Goal: Communication & Community: Participate in discussion

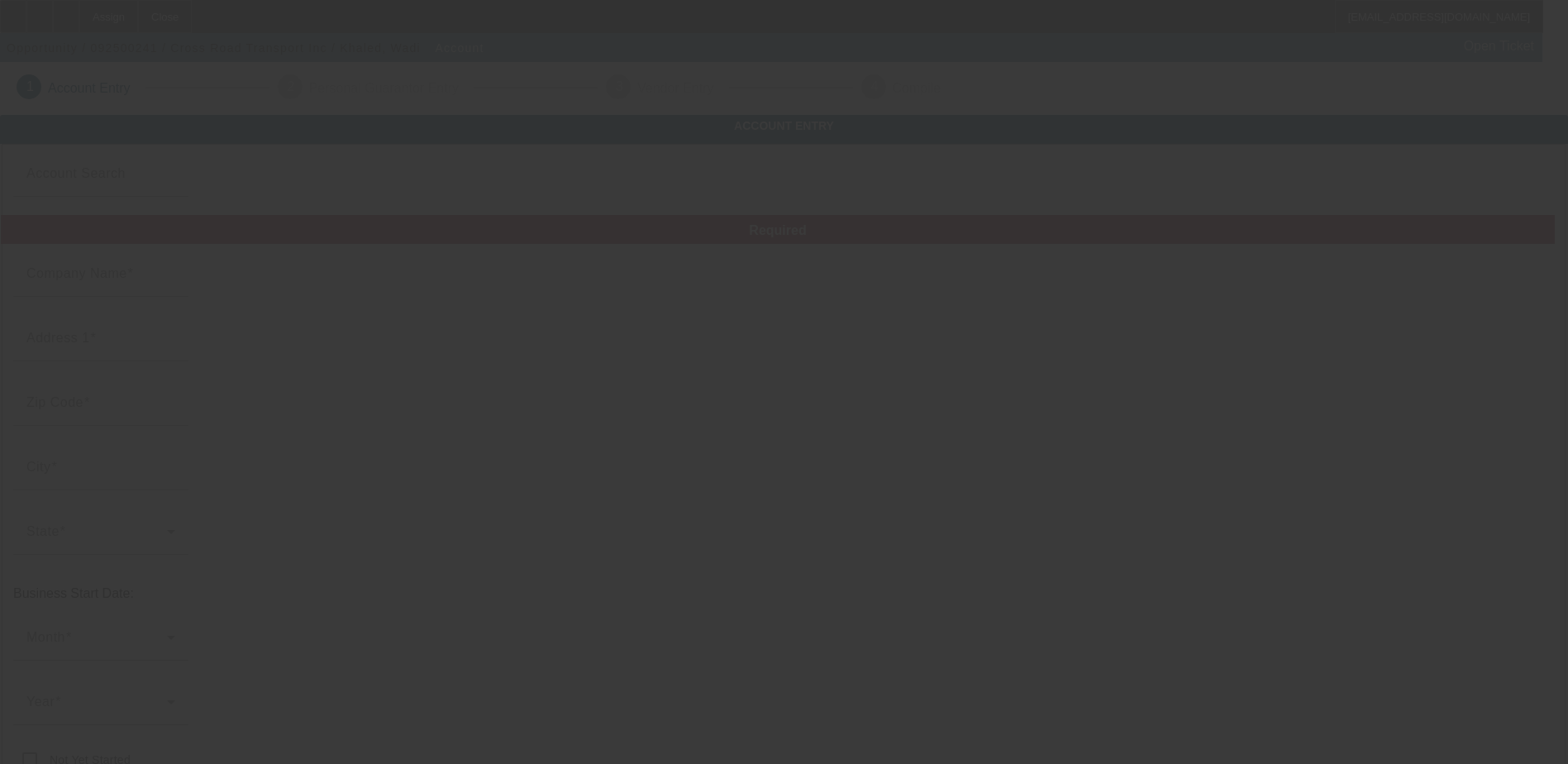
type input "Cross Road Transport Inc"
type input "[STREET_ADDRESS]"
type input "60453"
type input "Oak Lawn"
type input "[PHONE_NUMBER]"
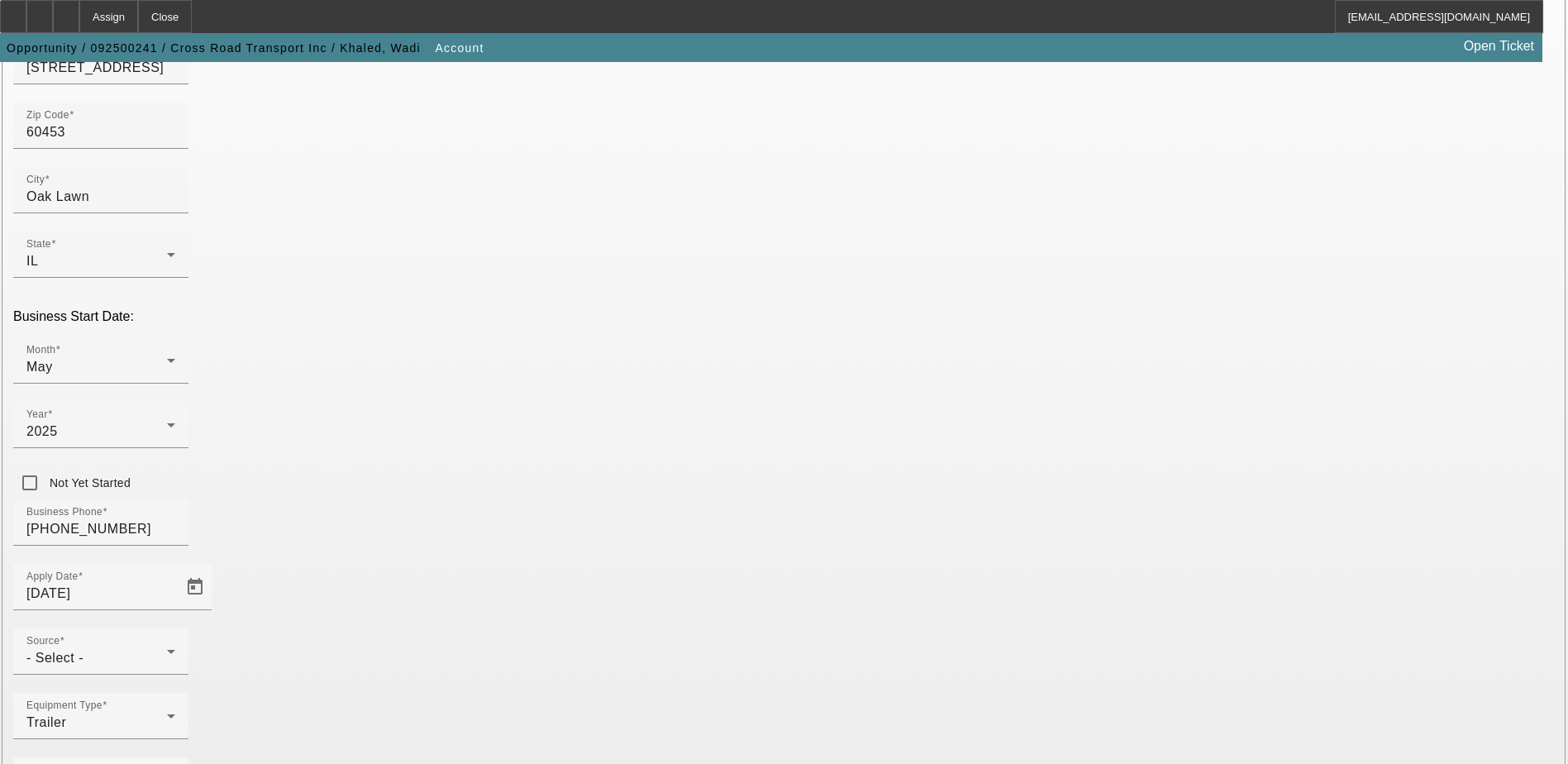
scroll to position [294, 0]
click at [167, 646] on div "- Select -" at bounding box center [97, 655] width 141 height 20
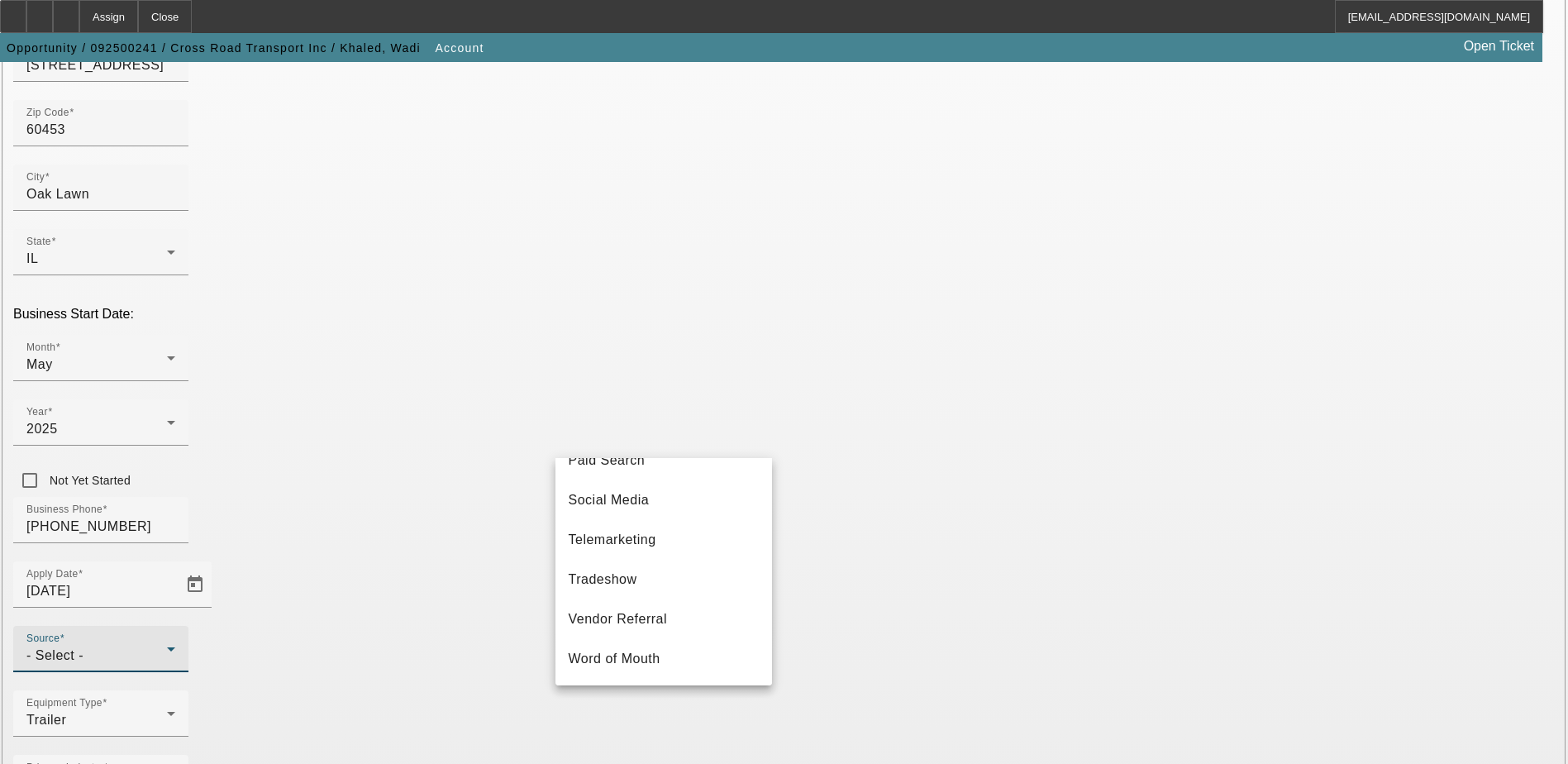
scroll to position [588, 0]
click at [705, 547] on mat-option "Telemarketing" at bounding box center [664, 540] width 217 height 39
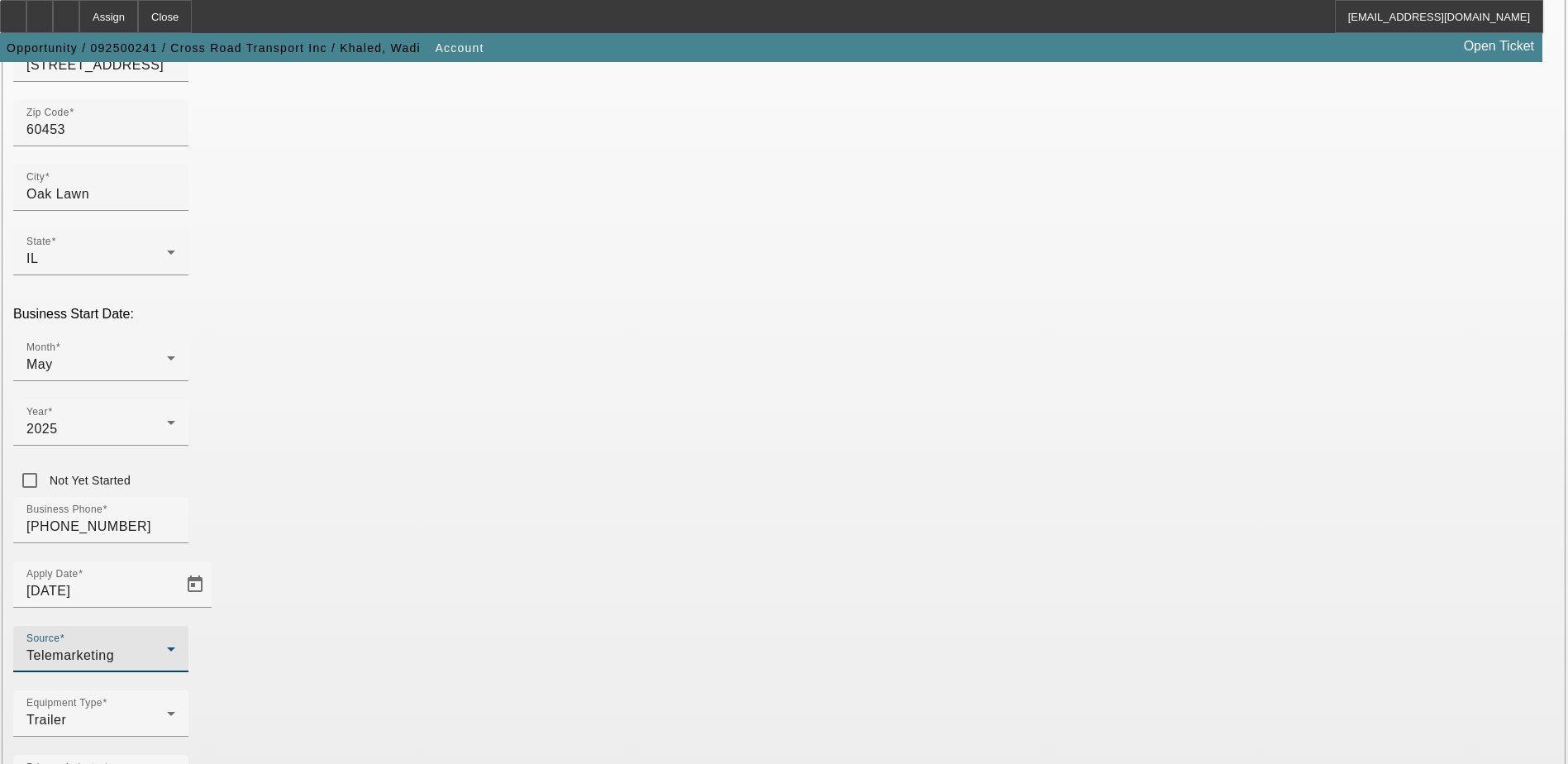
click at [699, 691] on div "Equipment Type Trailer" at bounding box center [784, 723] width 1542 height 65
type input "392322956"
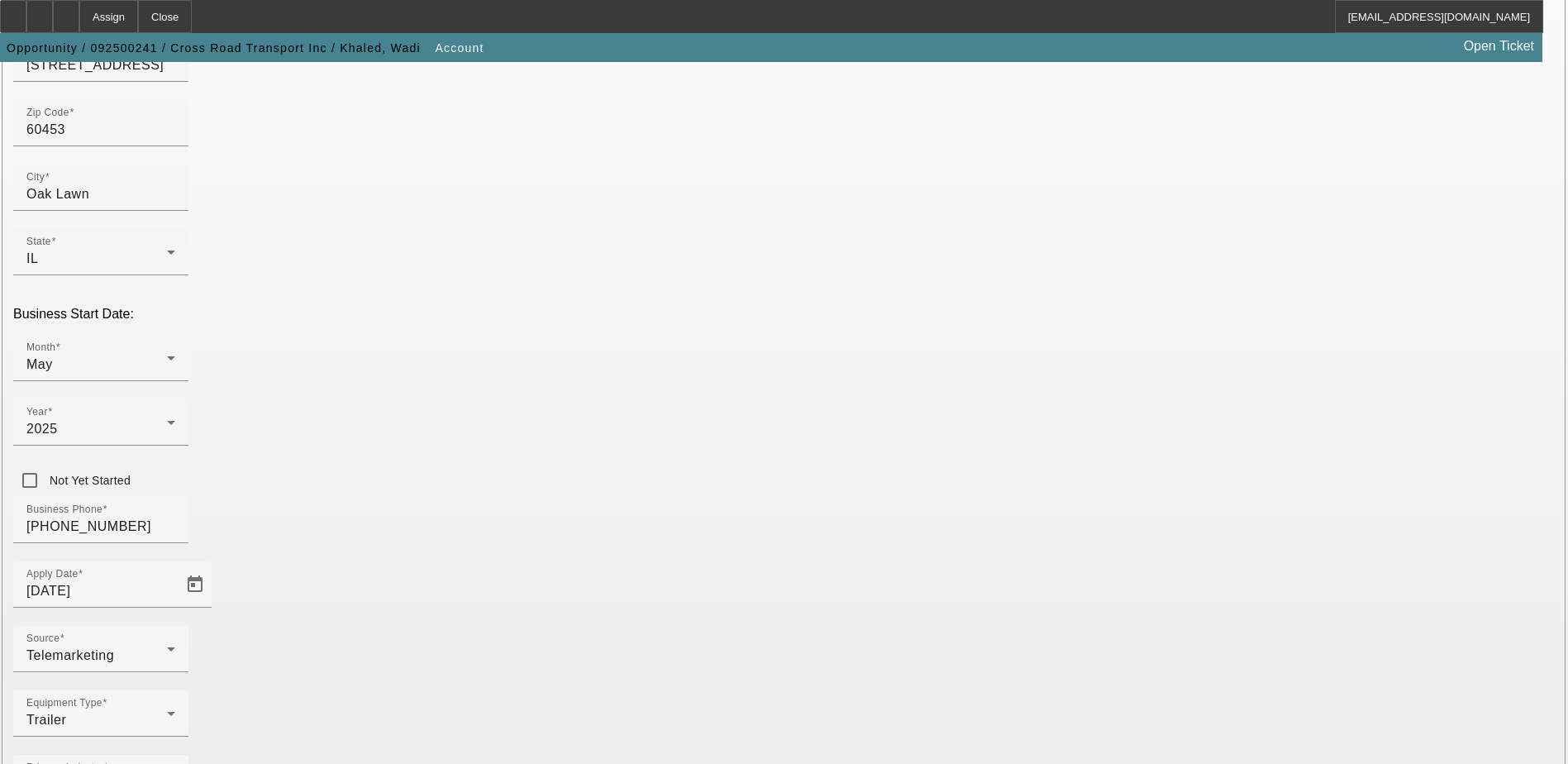
click at [761, 691] on div "Equipment Type Trailer" at bounding box center [784, 723] width 1542 height 65
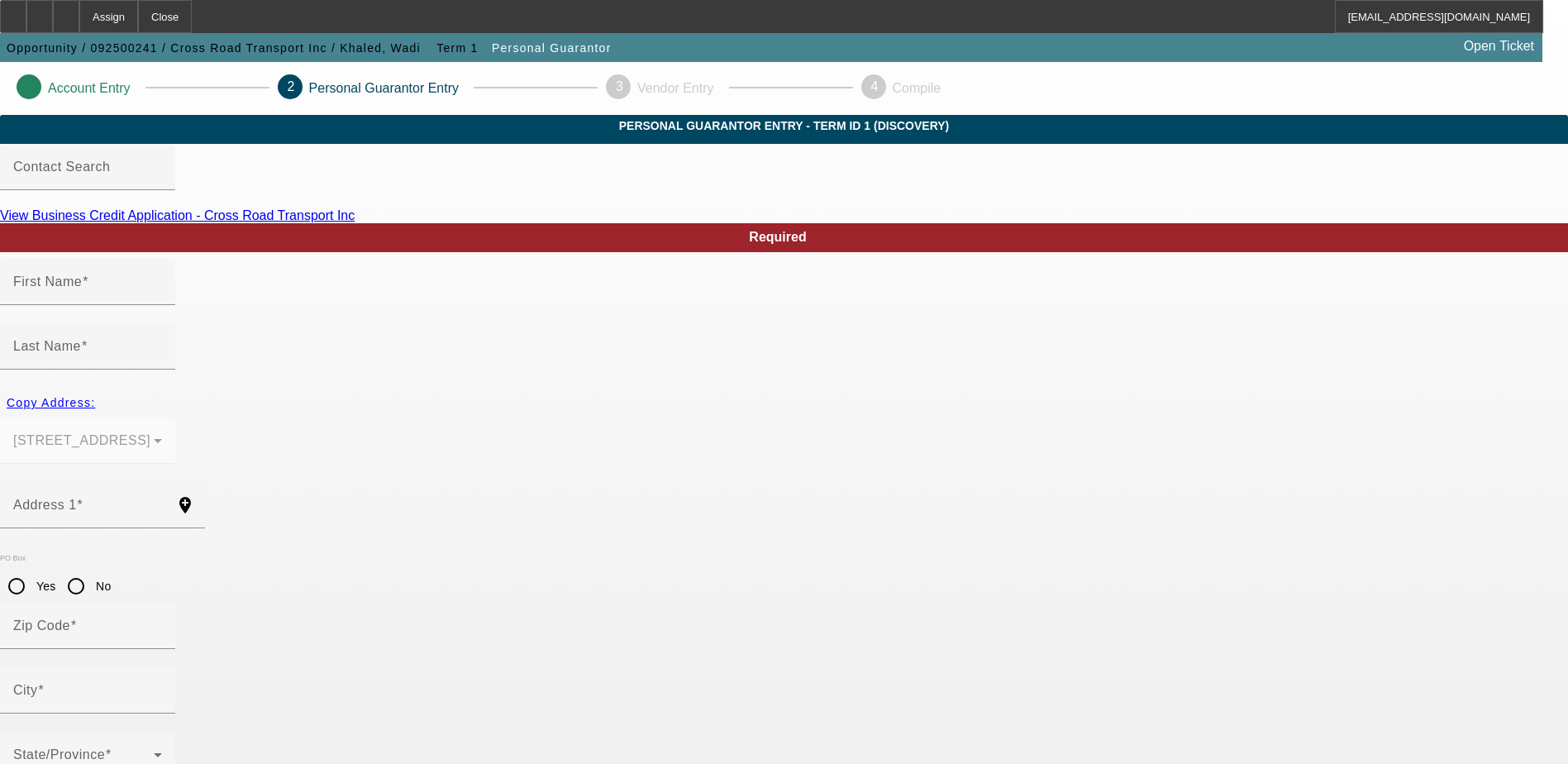
type input "Wadie"
type input "Khaled"
type input "10324 Cook Ave"
radio input "true"
type input "60453"
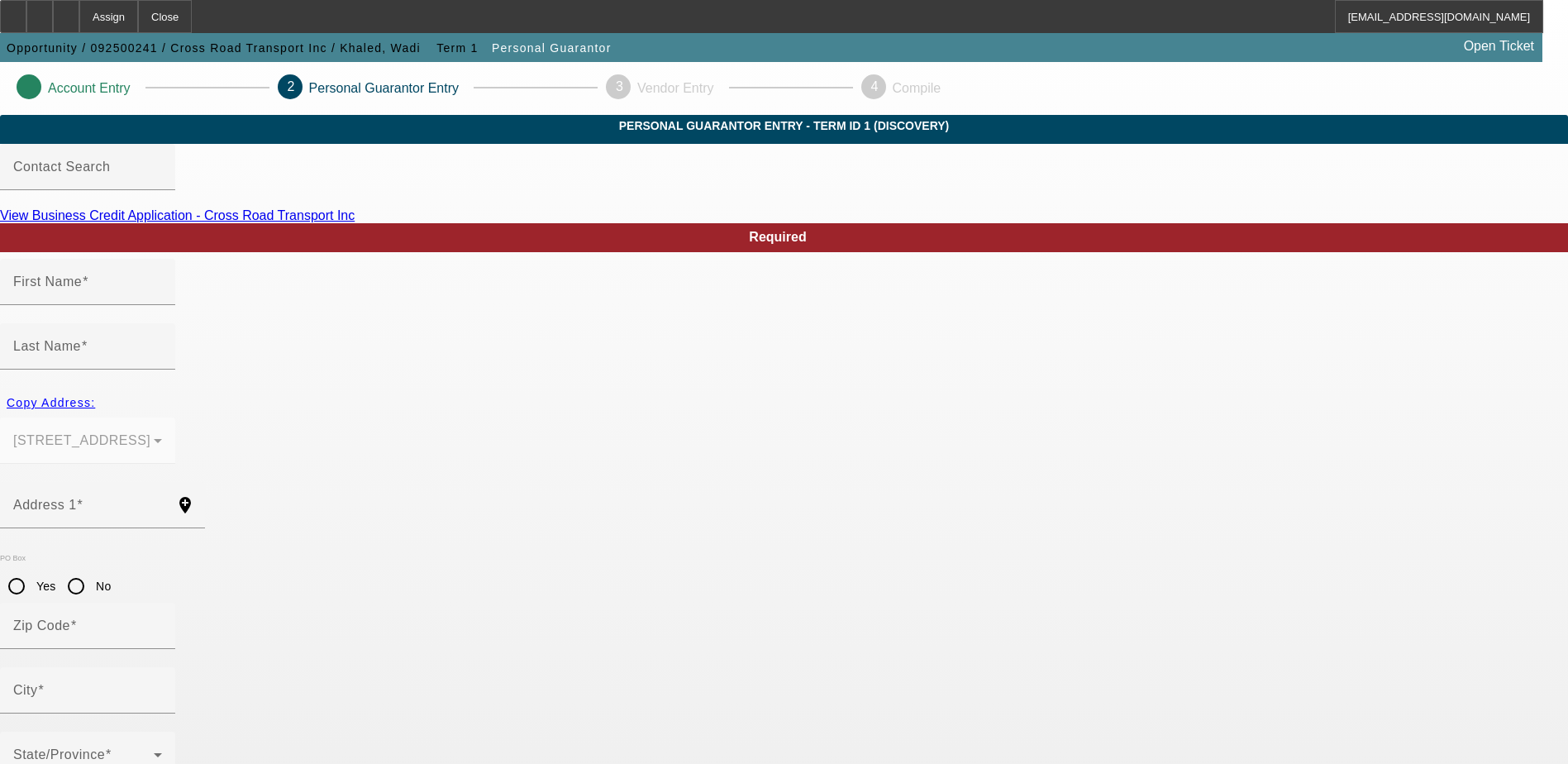
type input "Oak Lawn"
type input "[PHONE_NUMBER]"
type input "100"
type input "316-13-7099"
type input "wadie.34@icloud.com"
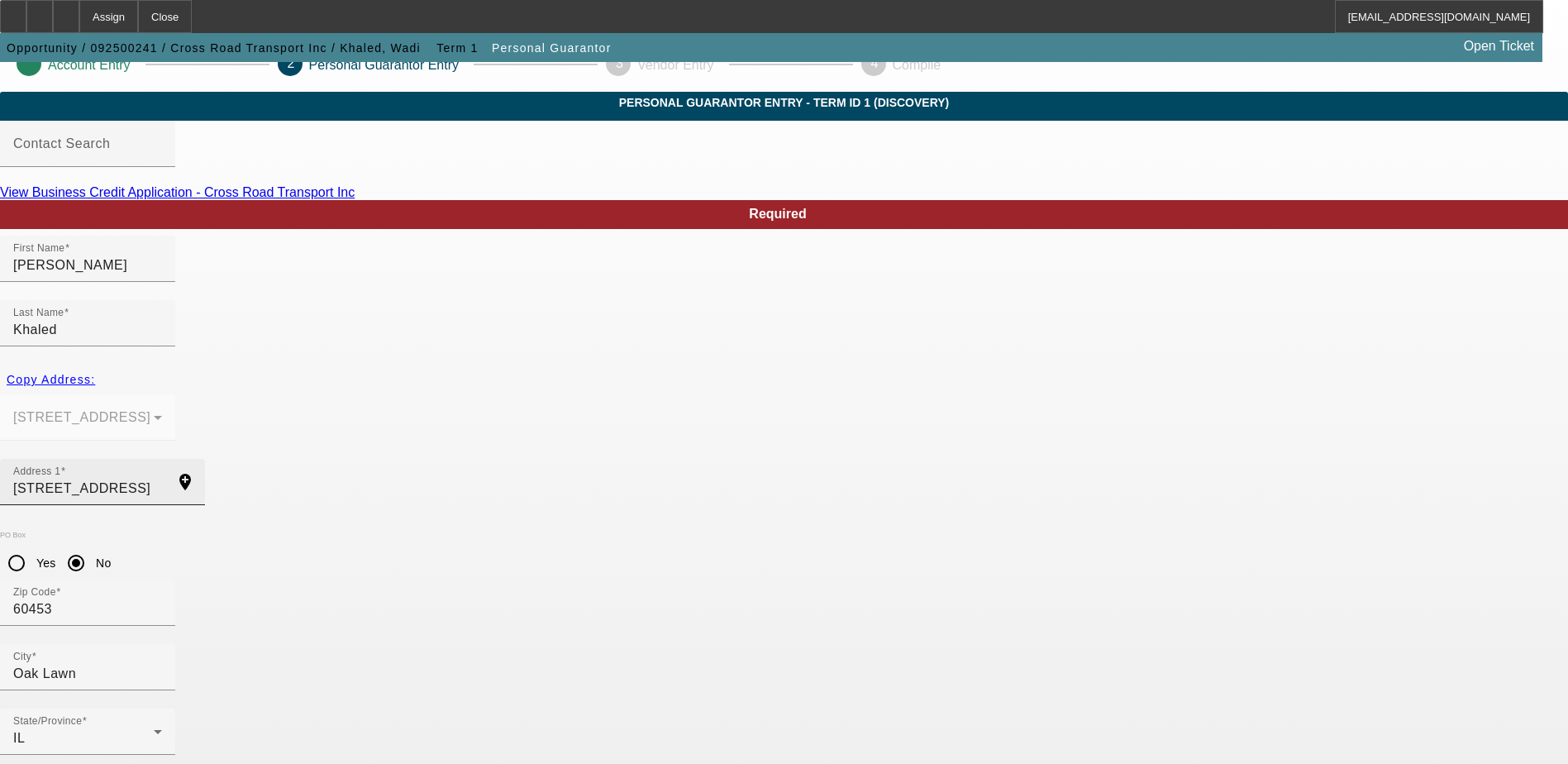
scroll to position [45, 0]
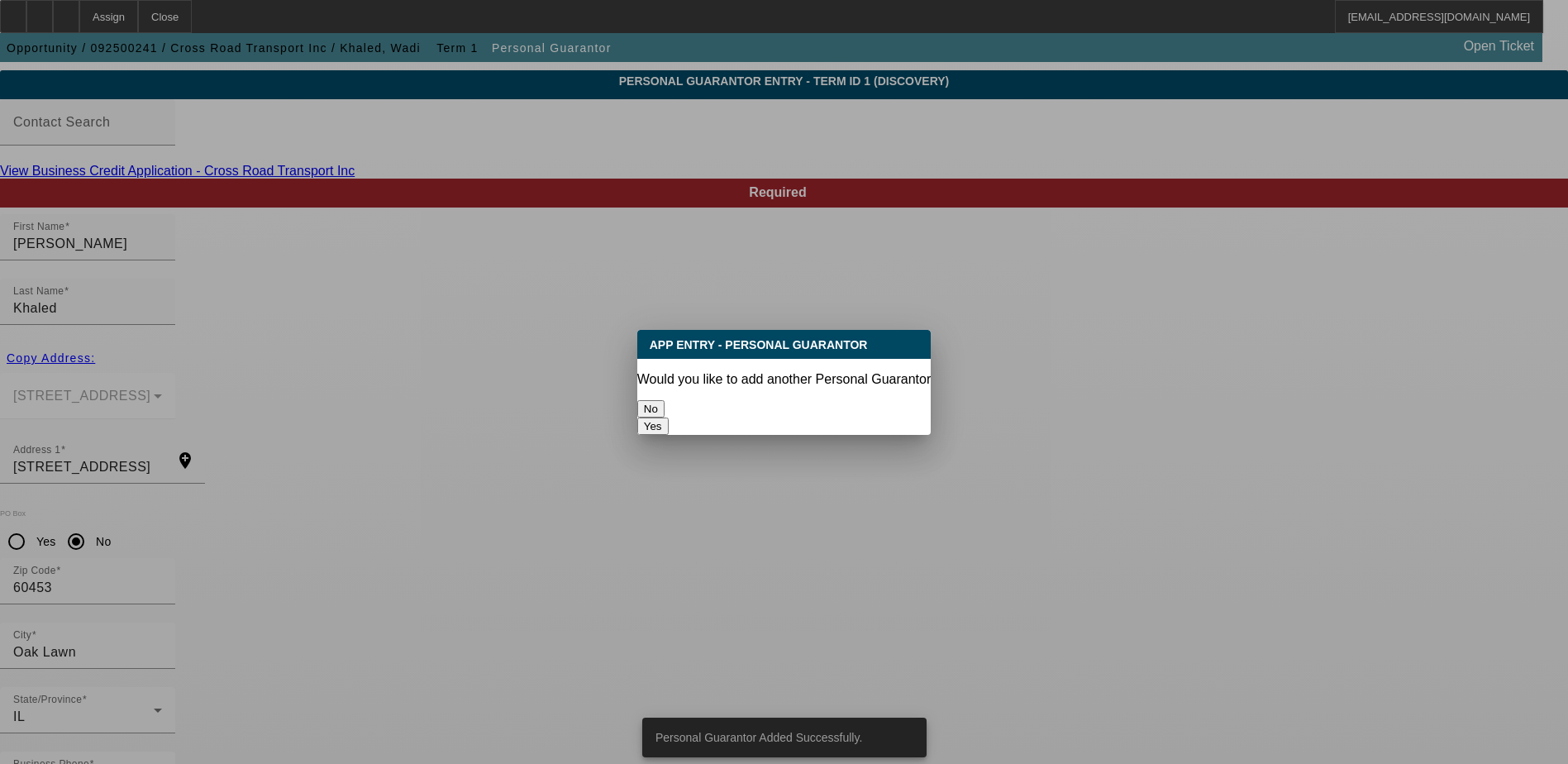
scroll to position [0, 0]
click at [665, 408] on button "No" at bounding box center [650, 409] width 27 height 18
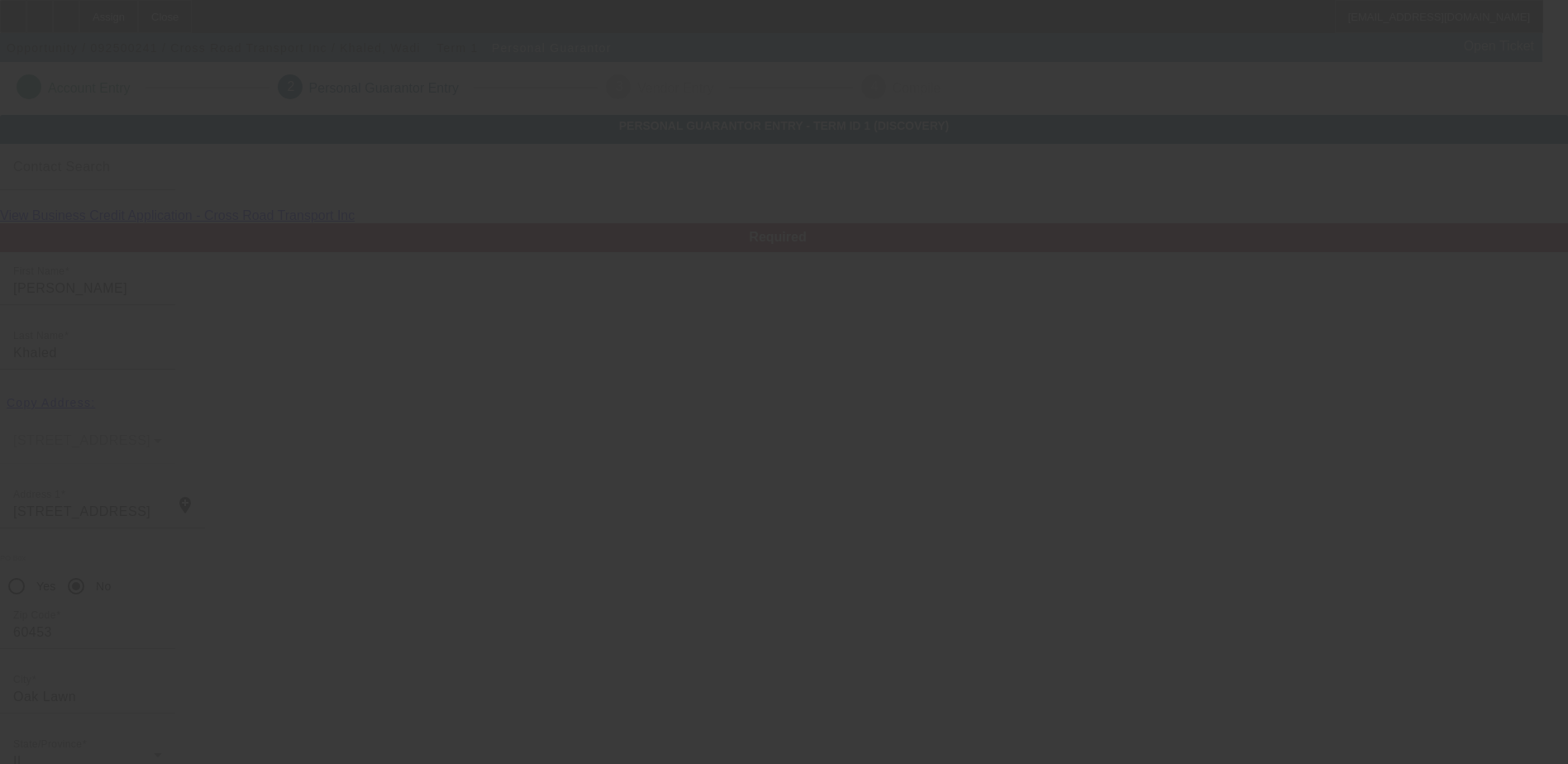
scroll to position [45, 0]
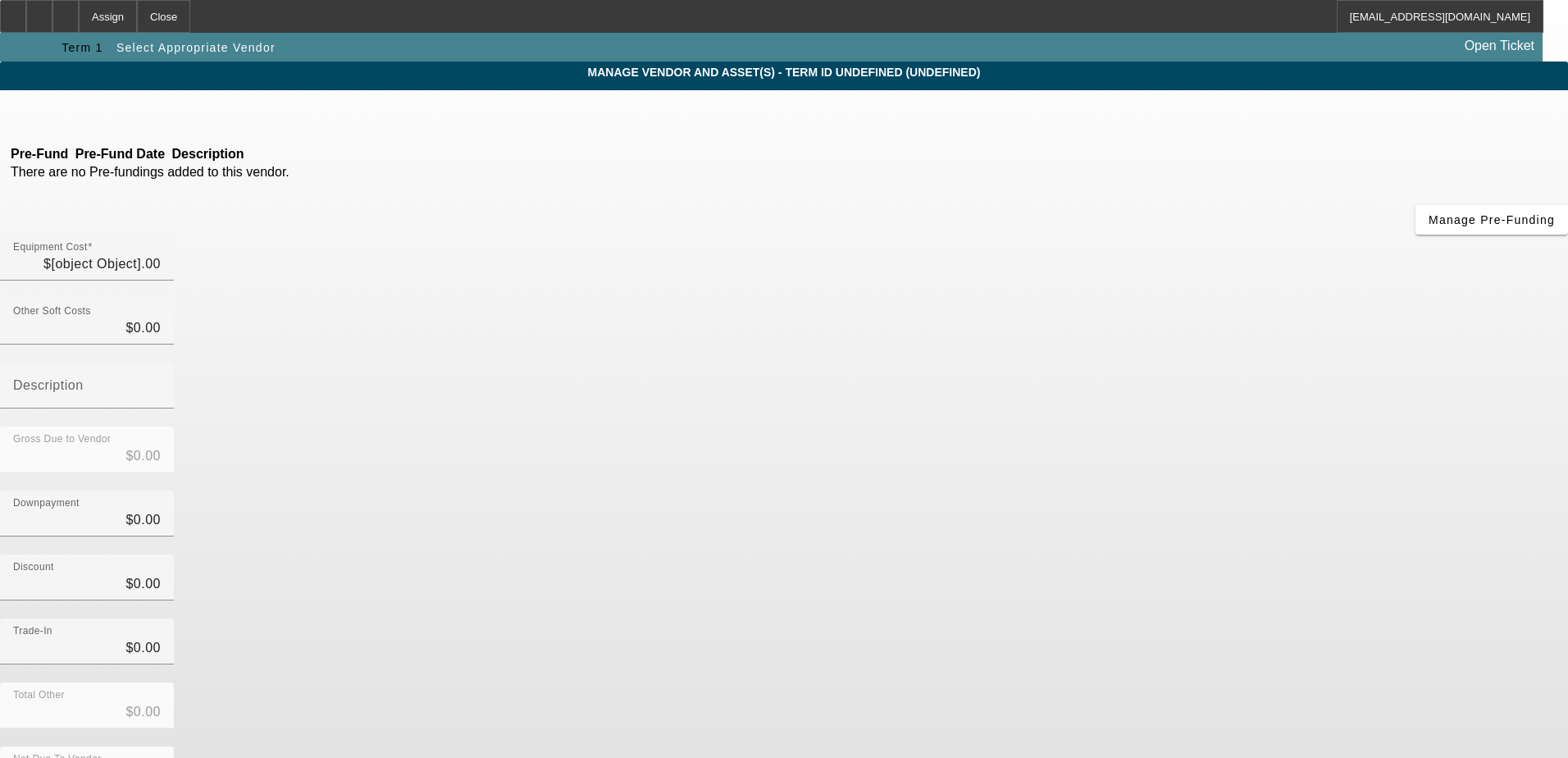
type input "$24,000.00"
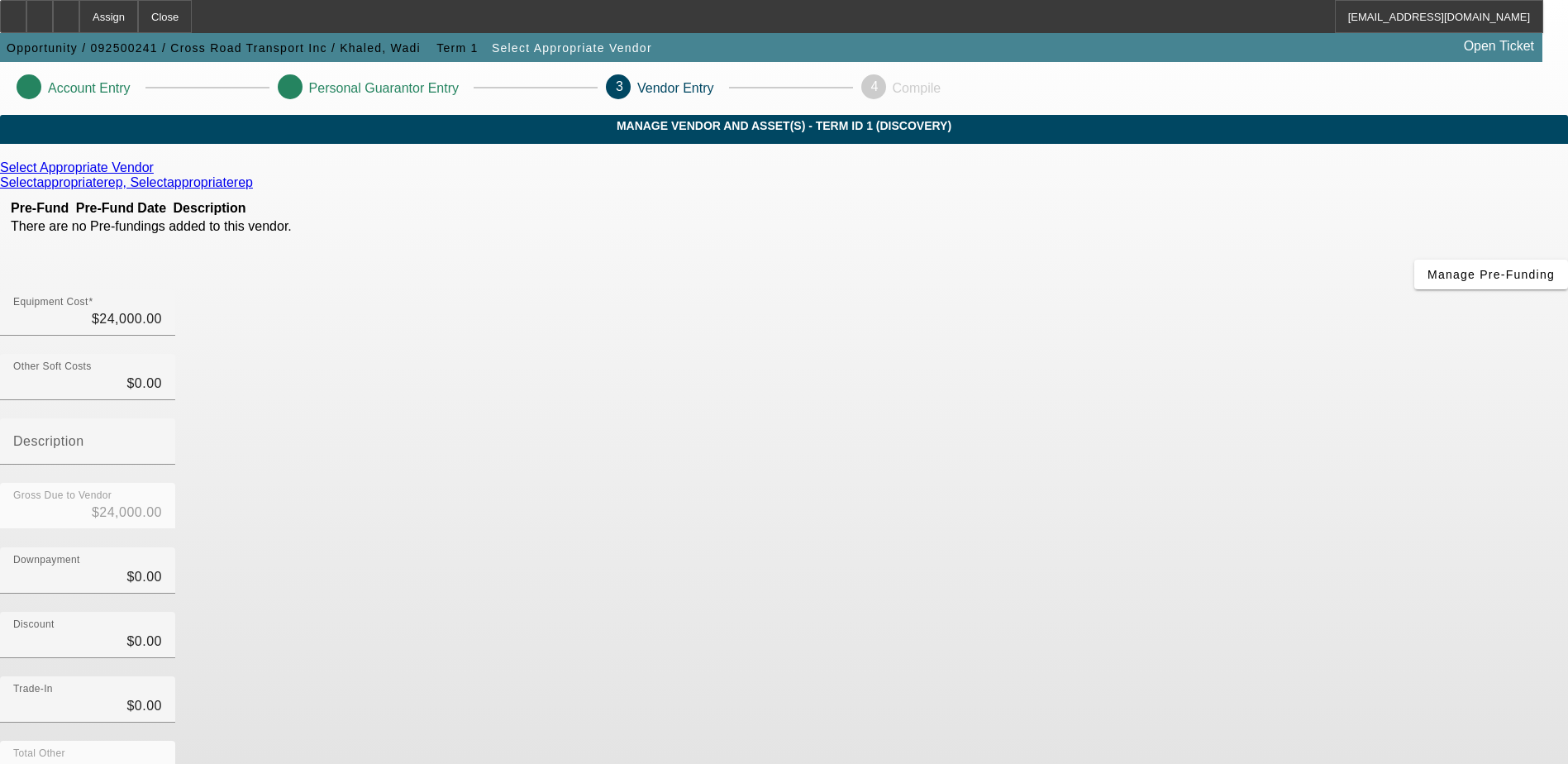
click at [157, 174] on icon at bounding box center [157, 167] width 0 height 14
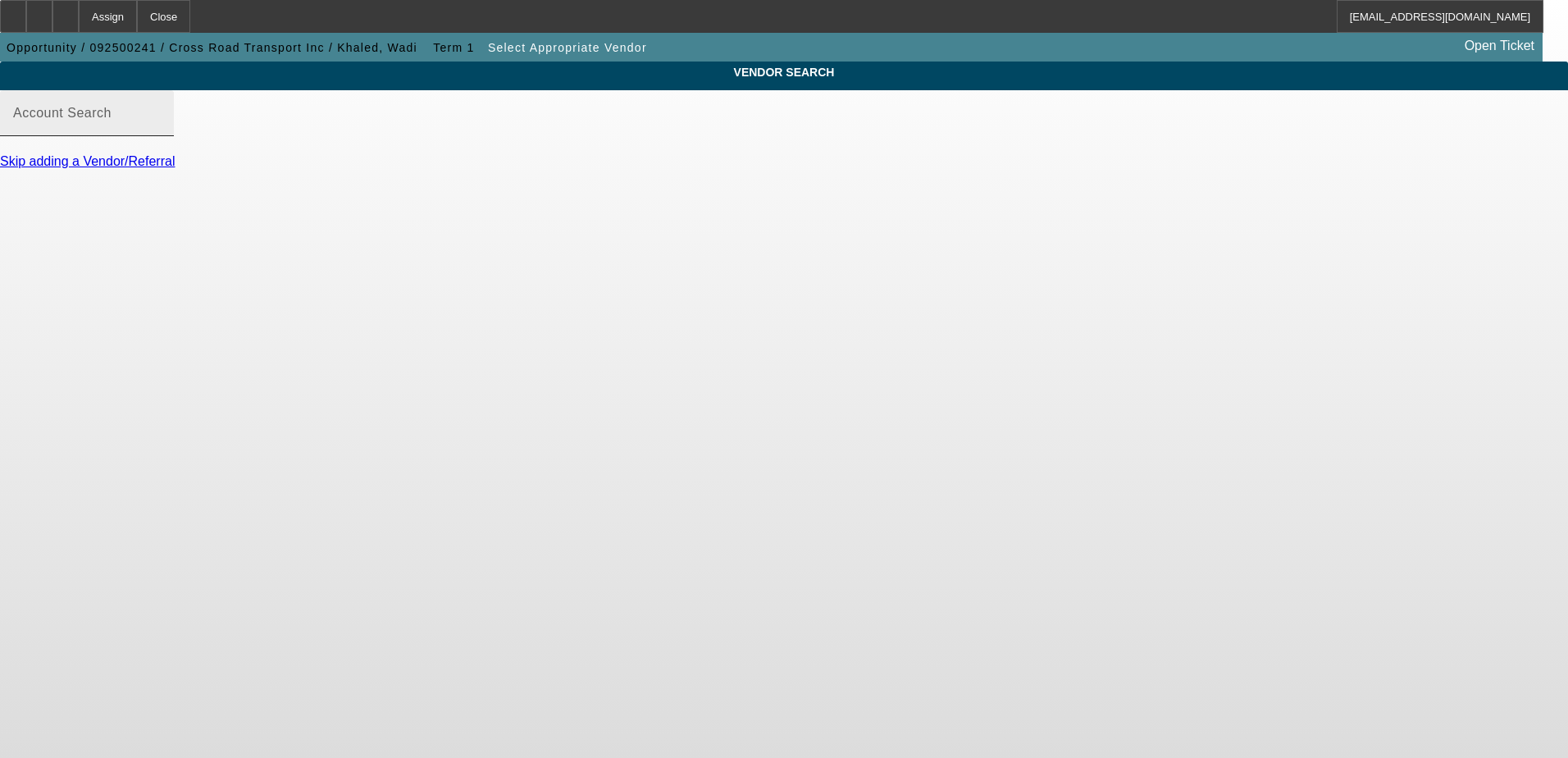
click at [161, 129] on input "Account Search" at bounding box center [86, 119] width 148 height 20
type input "P"
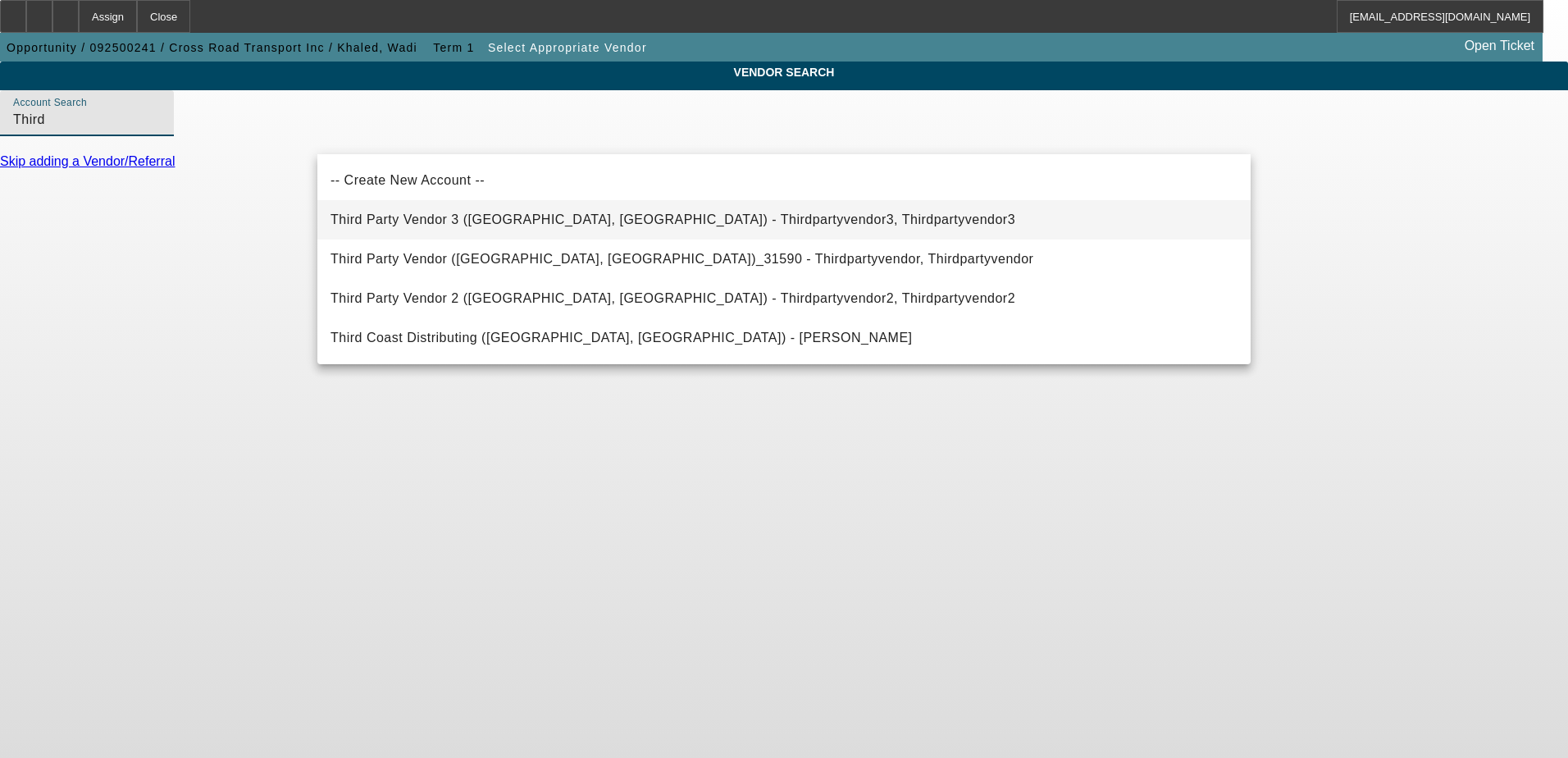
click at [520, 216] on span "Third Party Vendor 3 (Northbrook, IL) - Thirdpartyvendor3, Thirdpartyvendor3" at bounding box center [672, 219] width 685 height 14
type input "Third Party Vendor 3 (Northbrook, IL) - Thirdpartyvendor3, Thirdpartyvendor3"
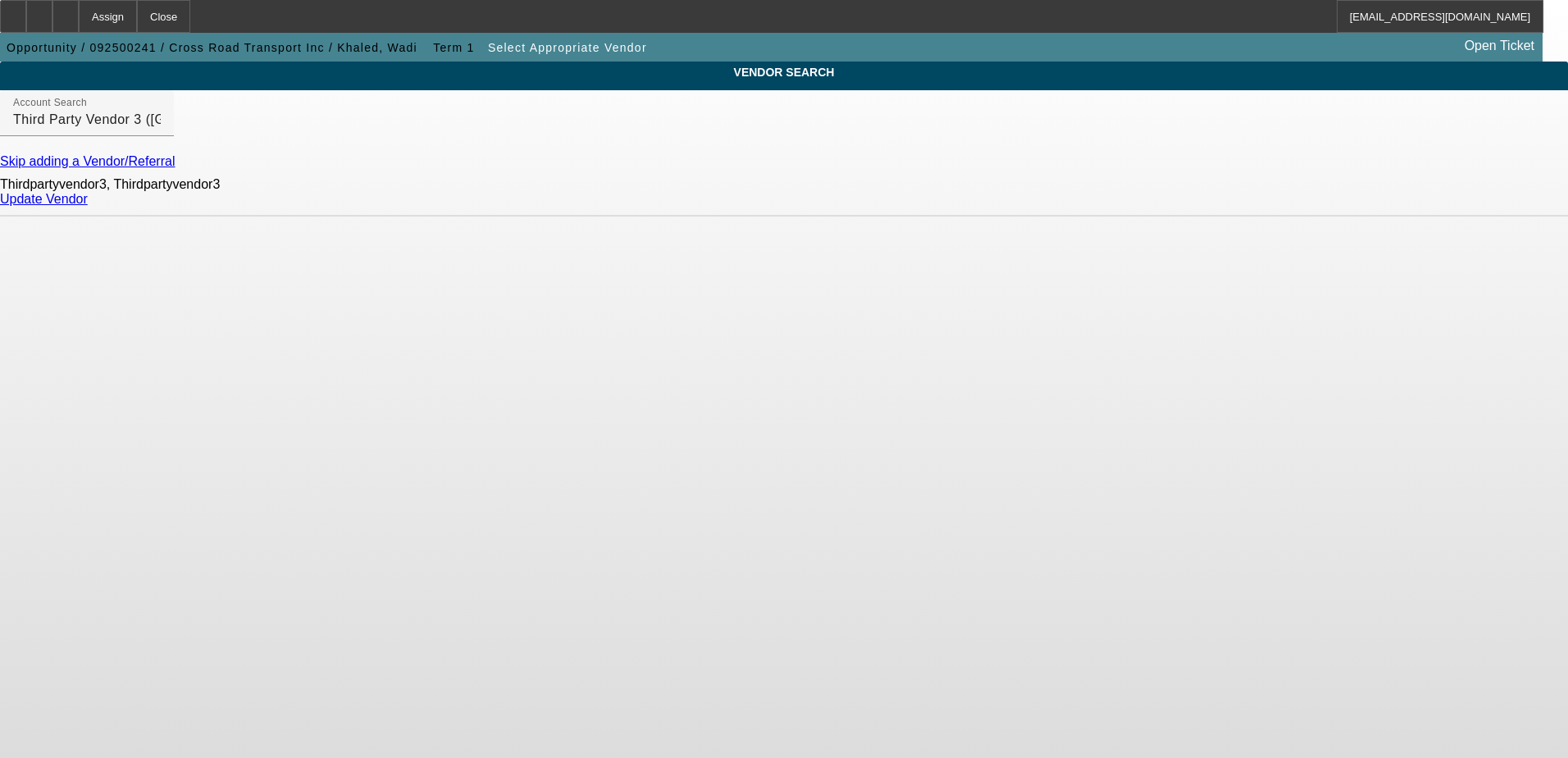
click at [87, 206] on link "Update Vendor" at bounding box center [44, 198] width 87 height 14
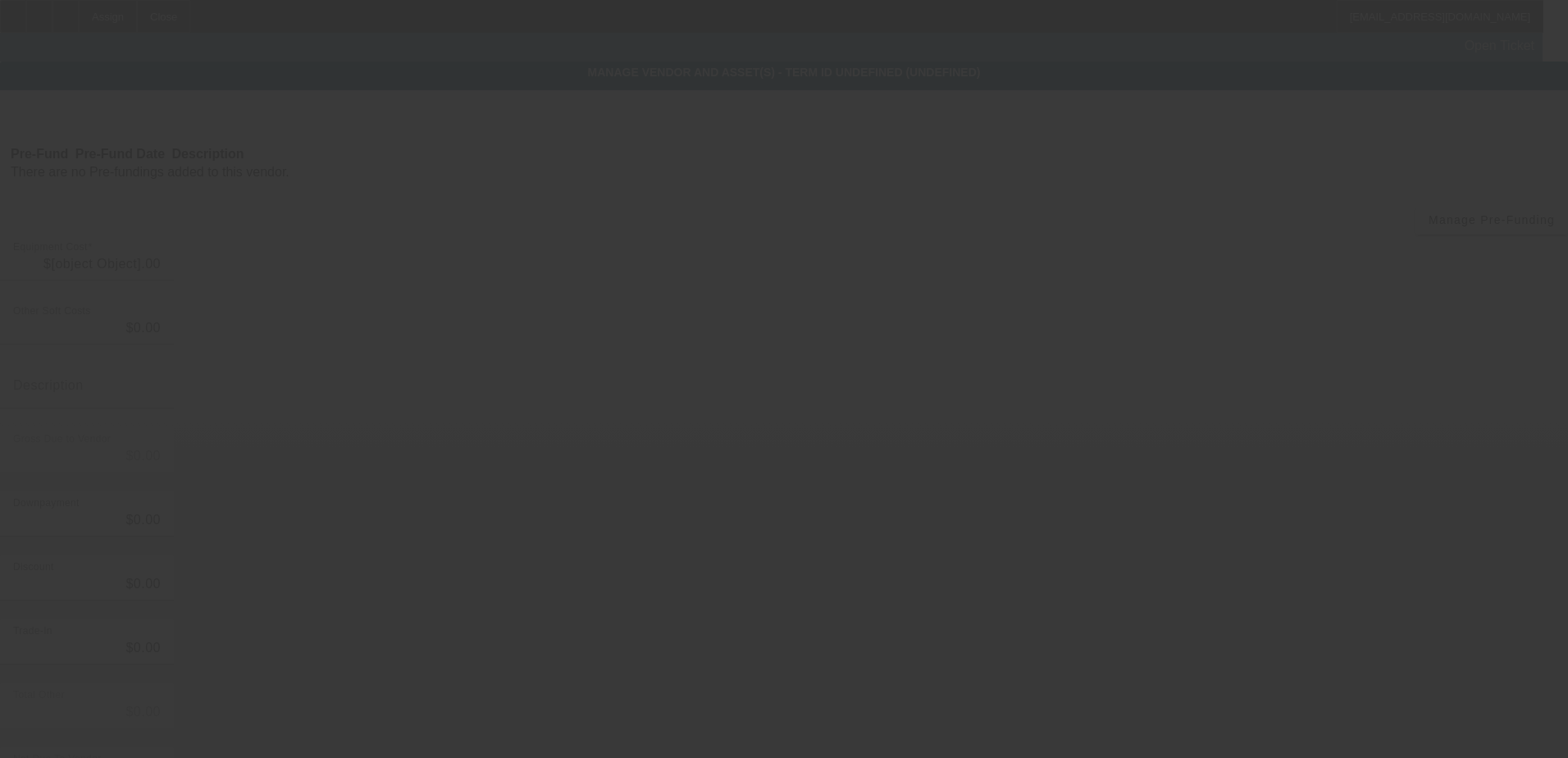
type input "$24,000.00"
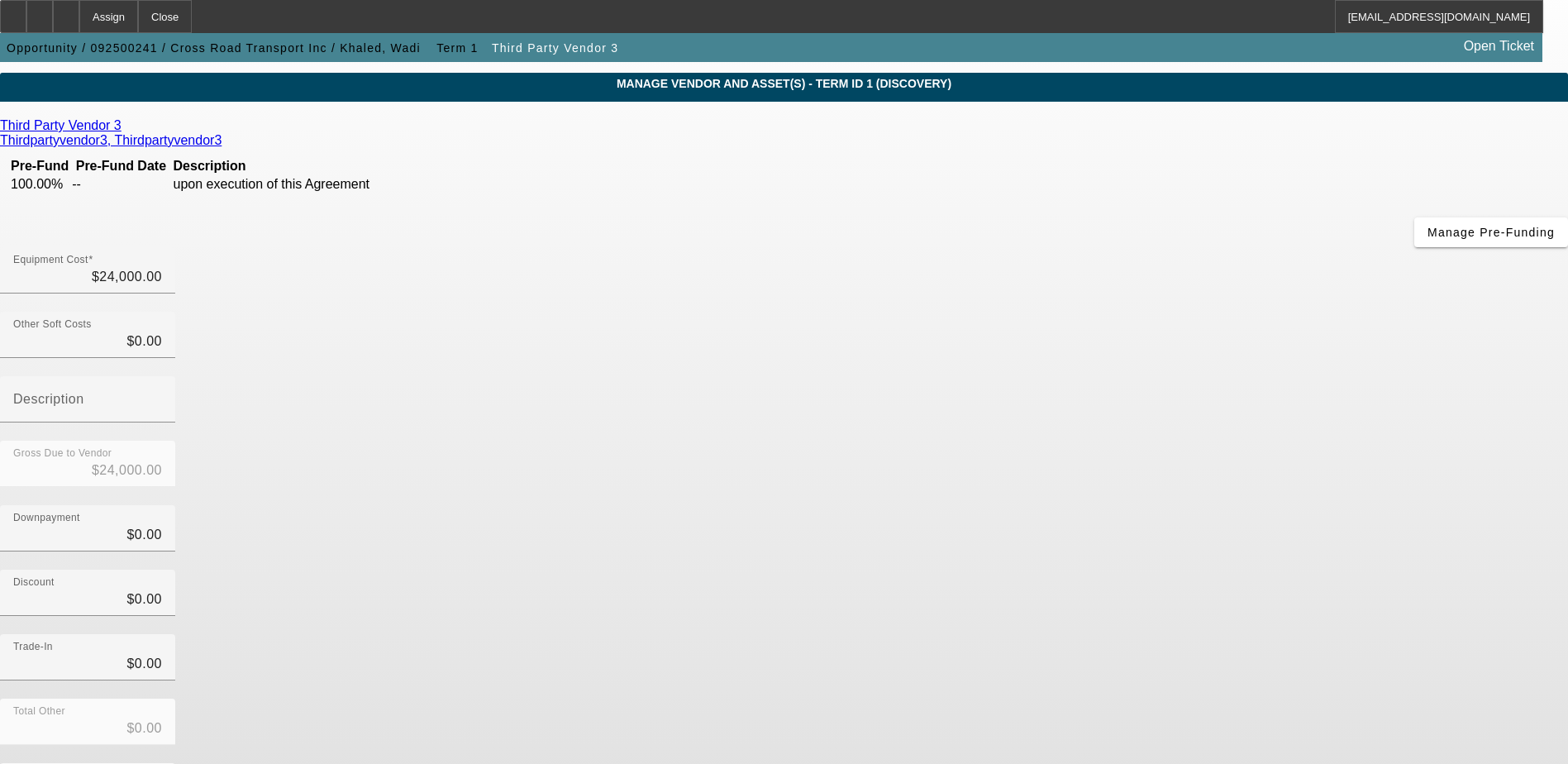
scroll to position [81, 0]
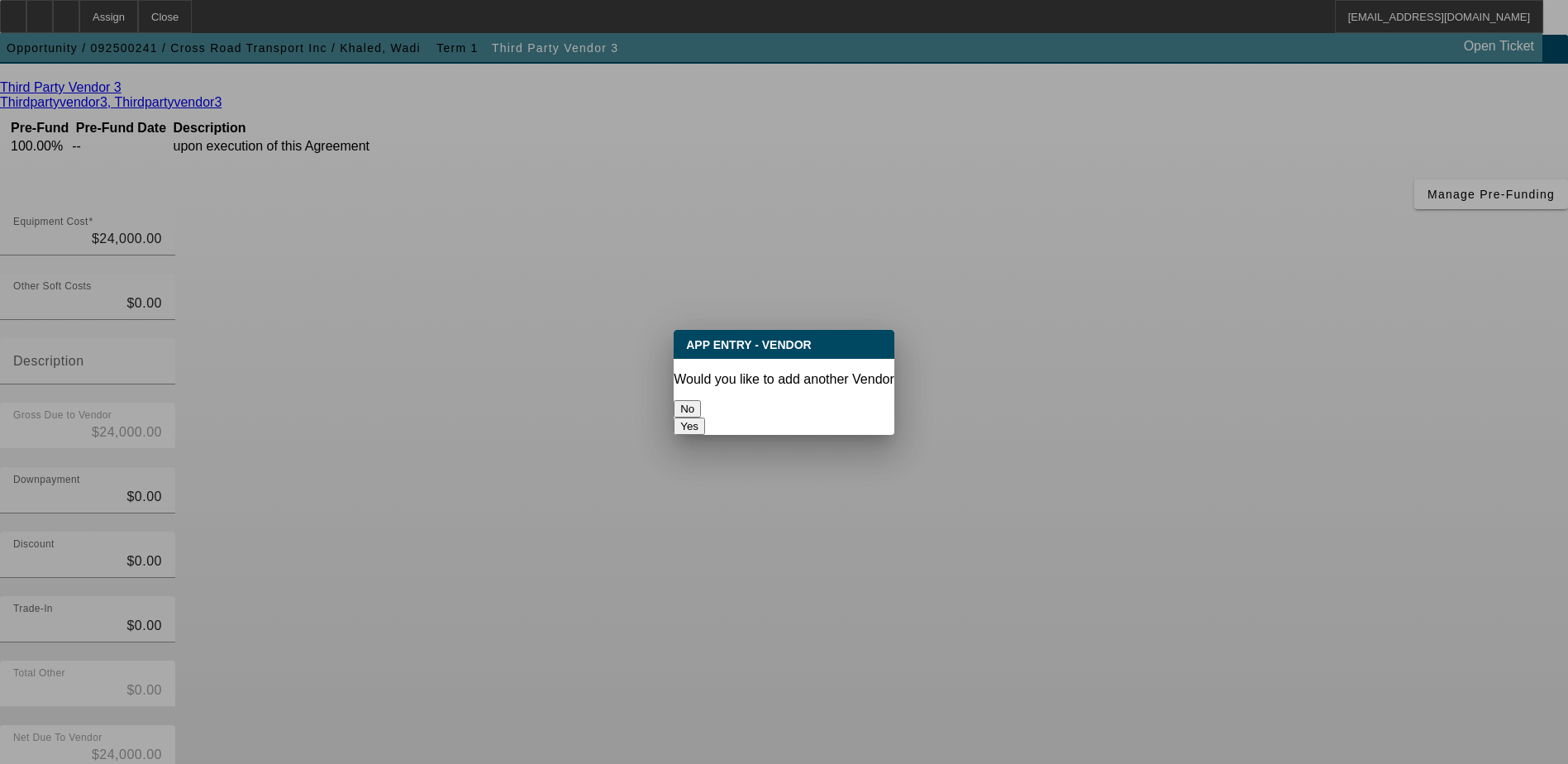
click at [701, 400] on button "No" at bounding box center [687, 409] width 27 height 18
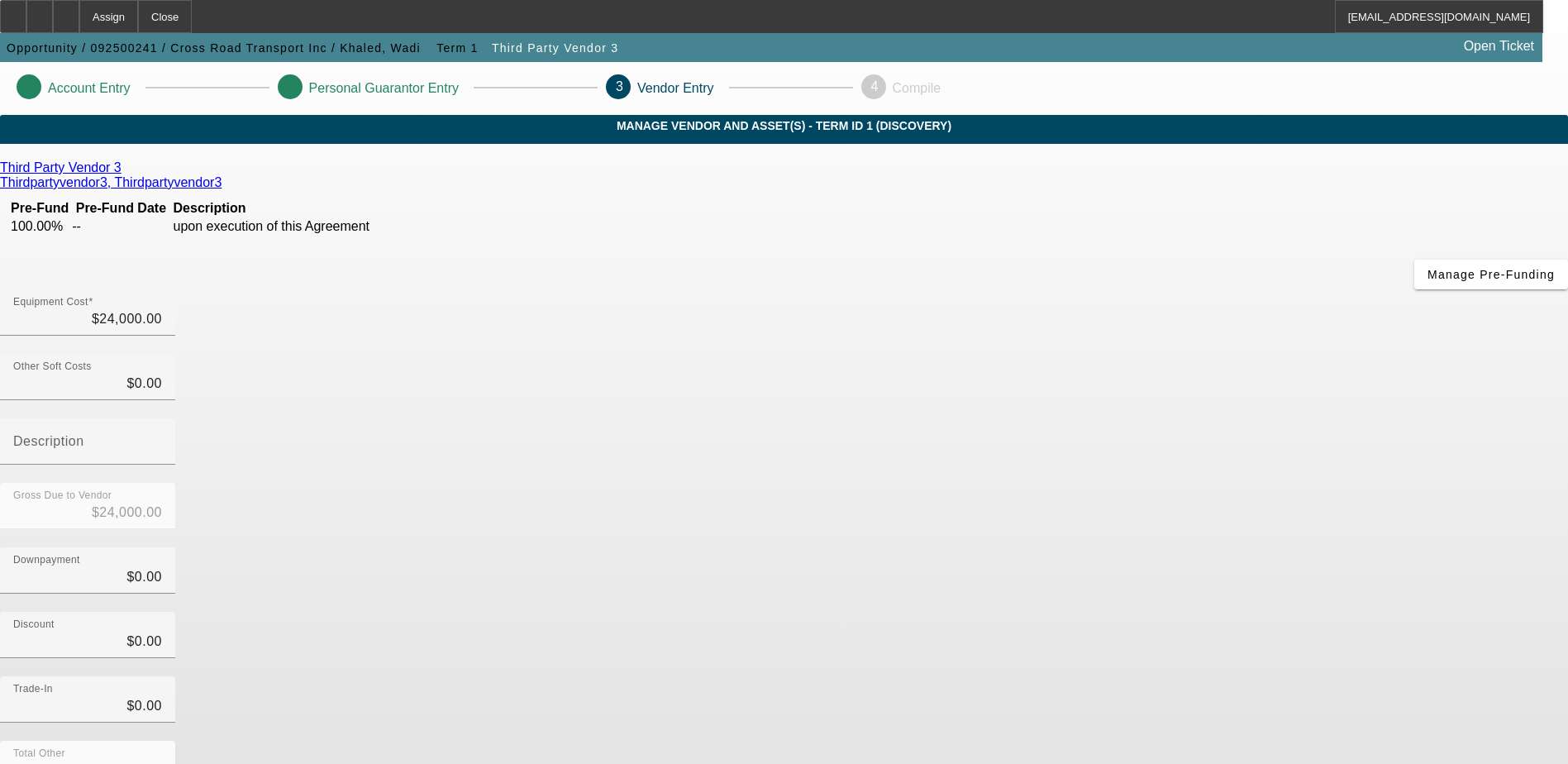
scroll to position [81, 0]
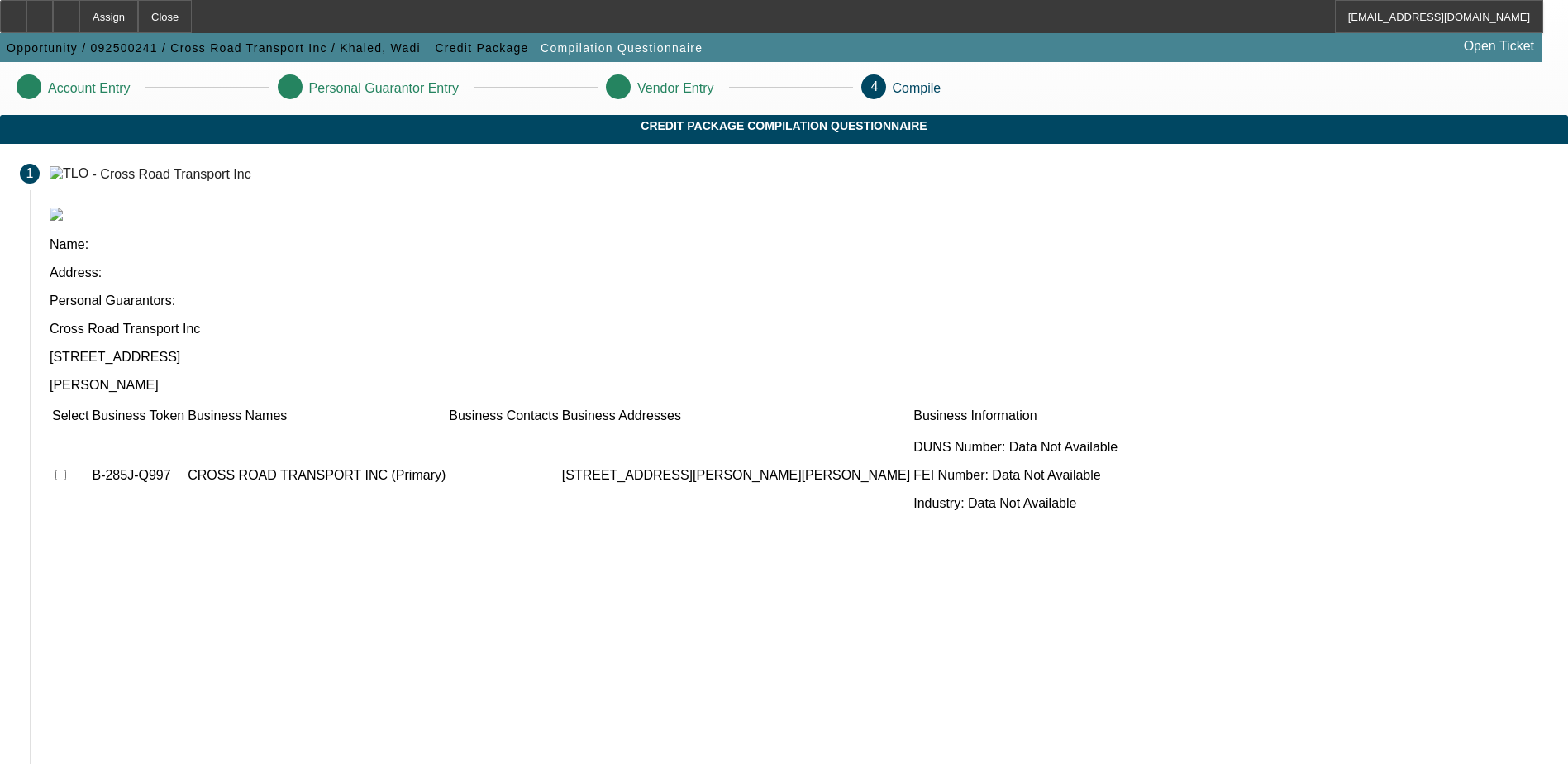
click at [67, 470] on input "checkbox" at bounding box center [60, 474] width 10 height 10
checkbox input "true"
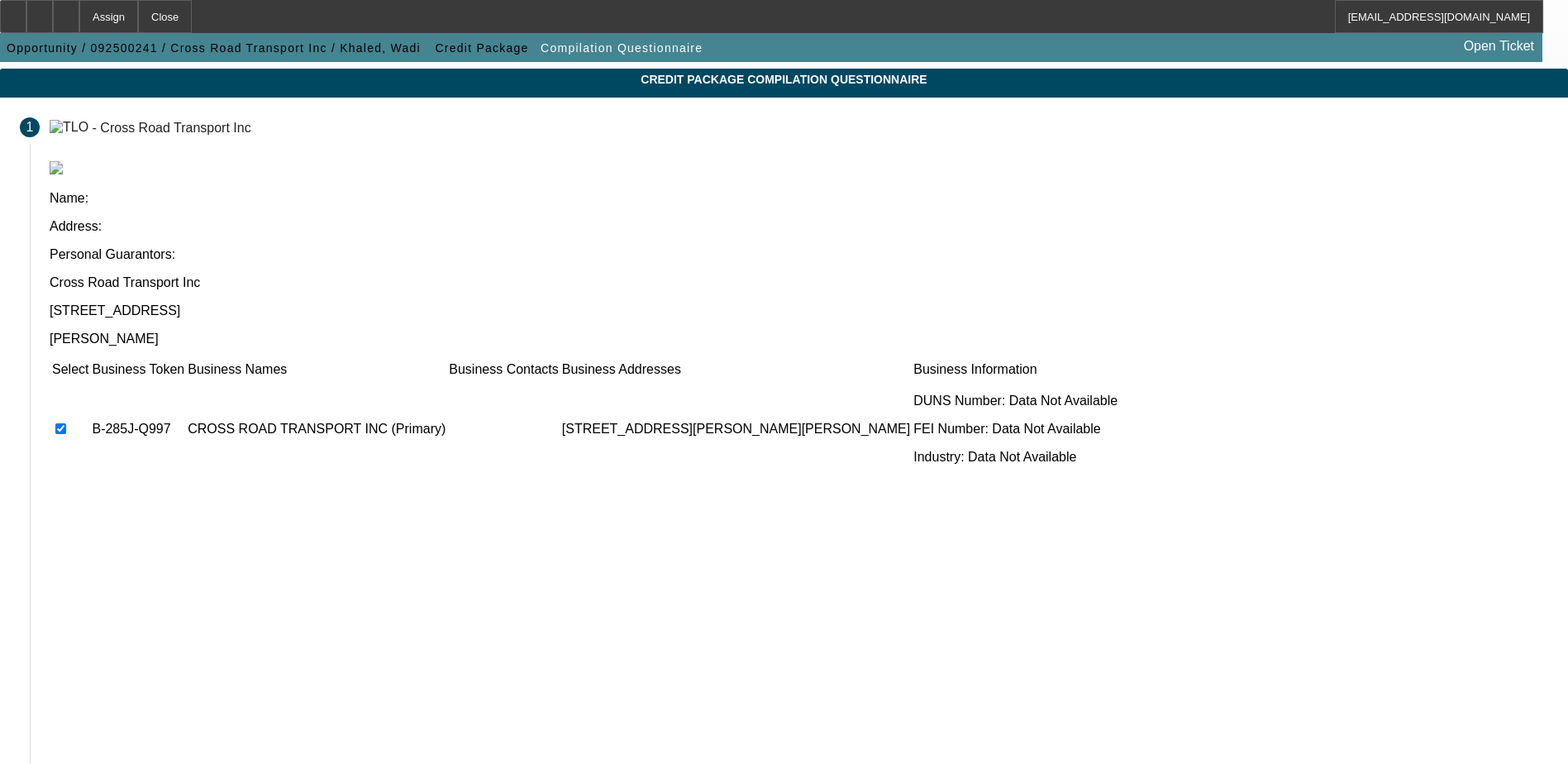
scroll to position [91, 0]
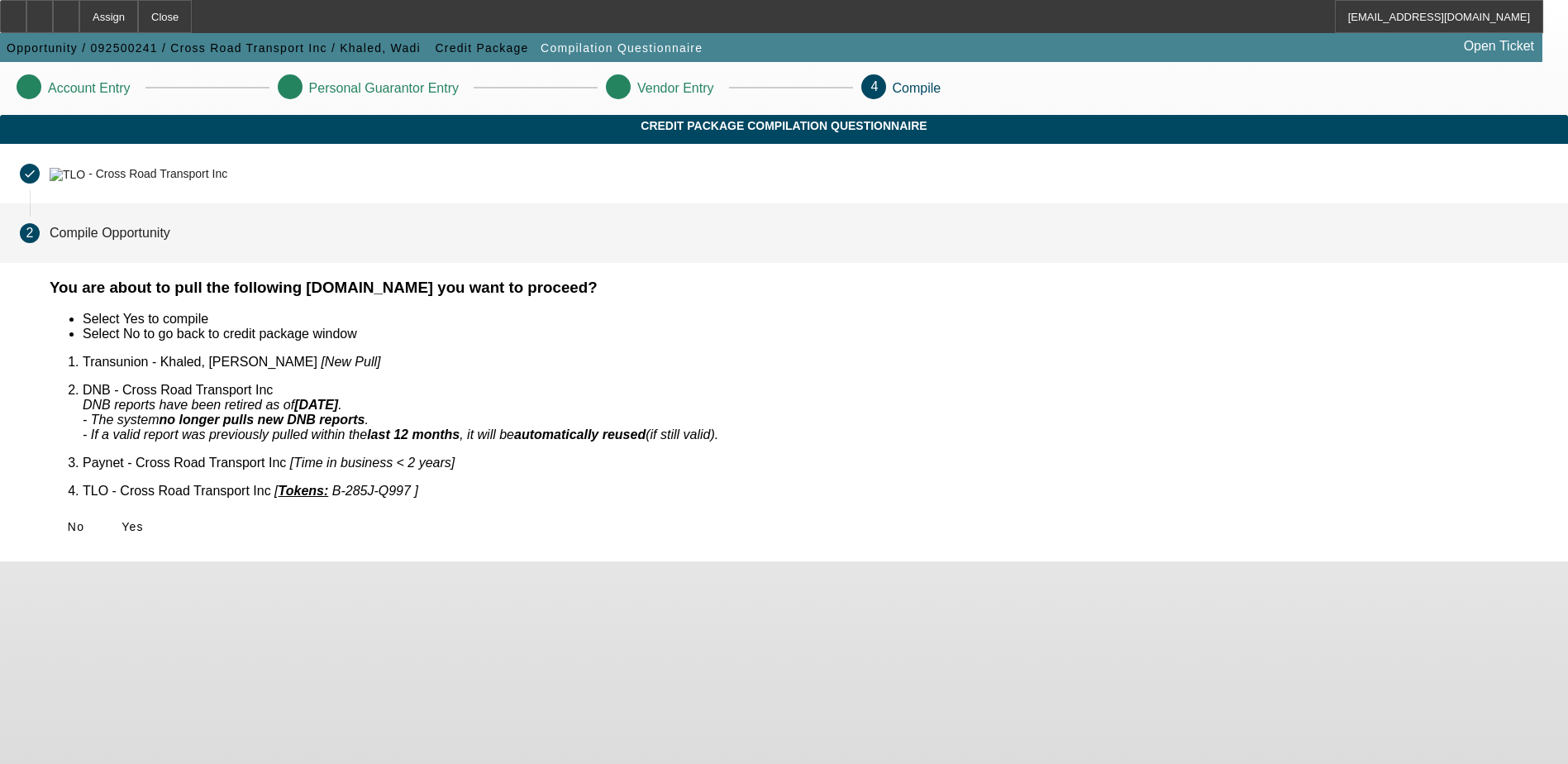
scroll to position [0, 0]
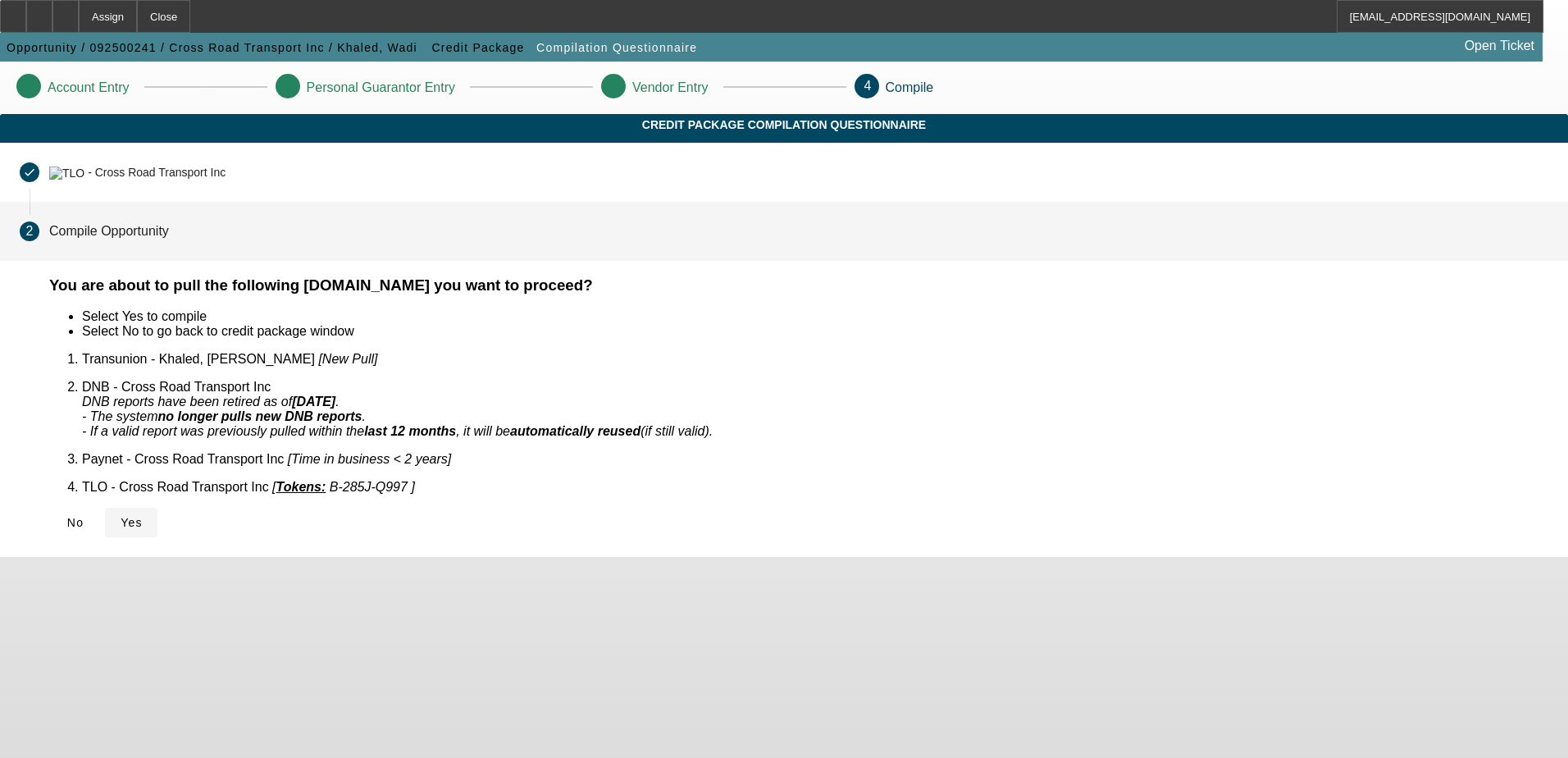
click at [142, 516] on span "Yes" at bounding box center [132, 523] width 22 height 13
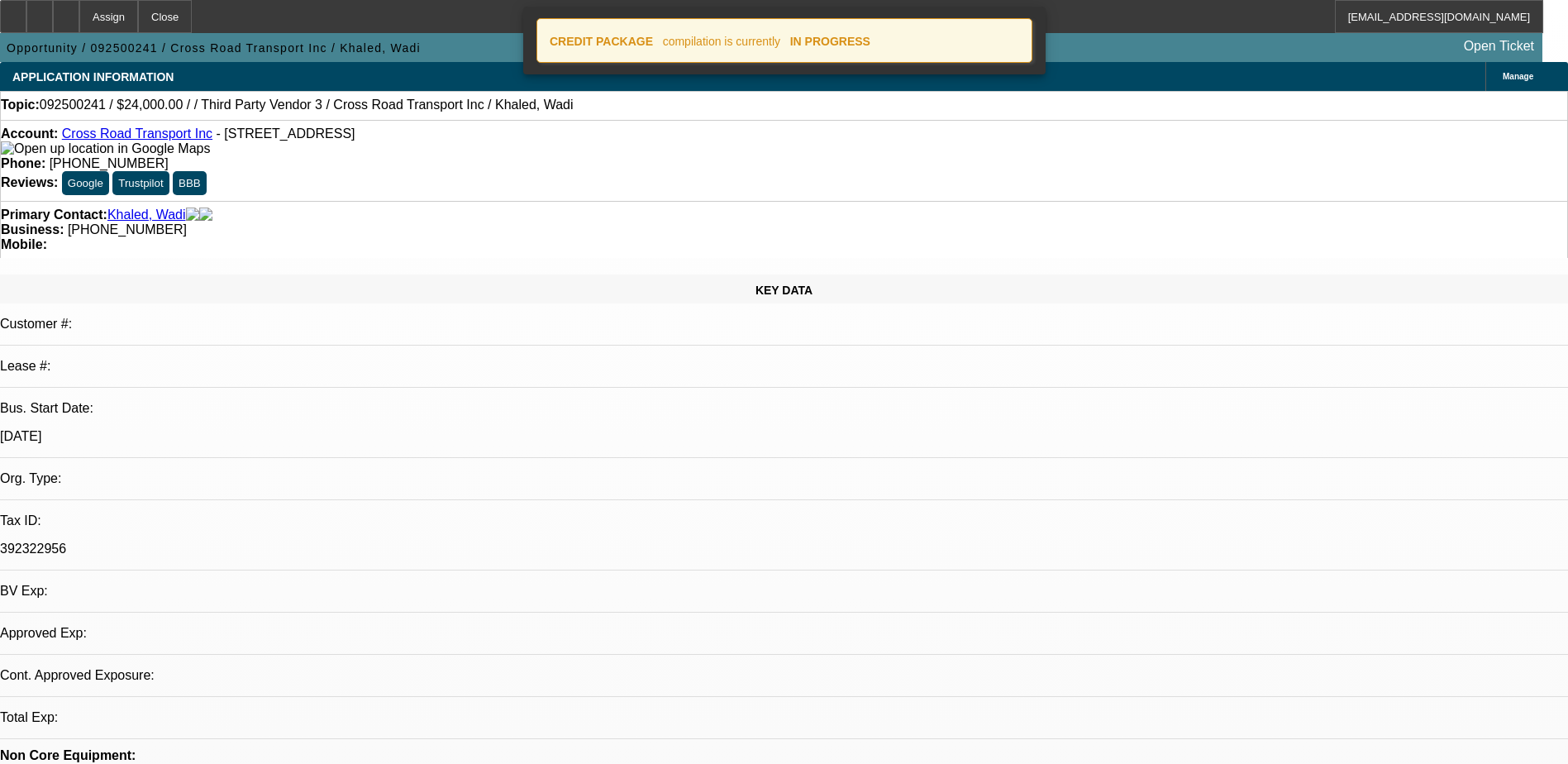
select select "0"
select select "2"
select select "0.1"
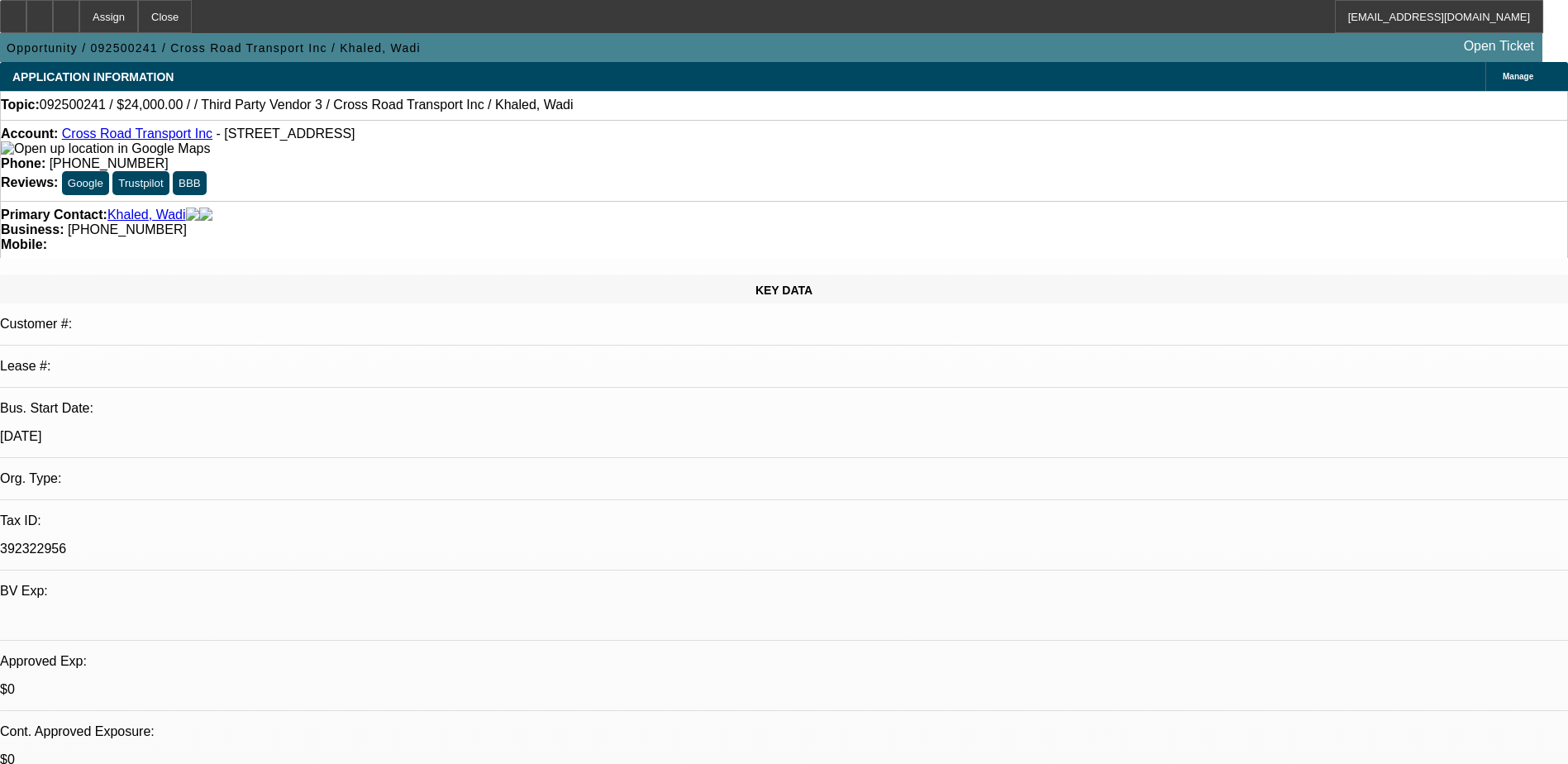
select select "1"
select select "2"
select select "4"
click at [80, 21] on div at bounding box center [66, 16] width 26 height 33
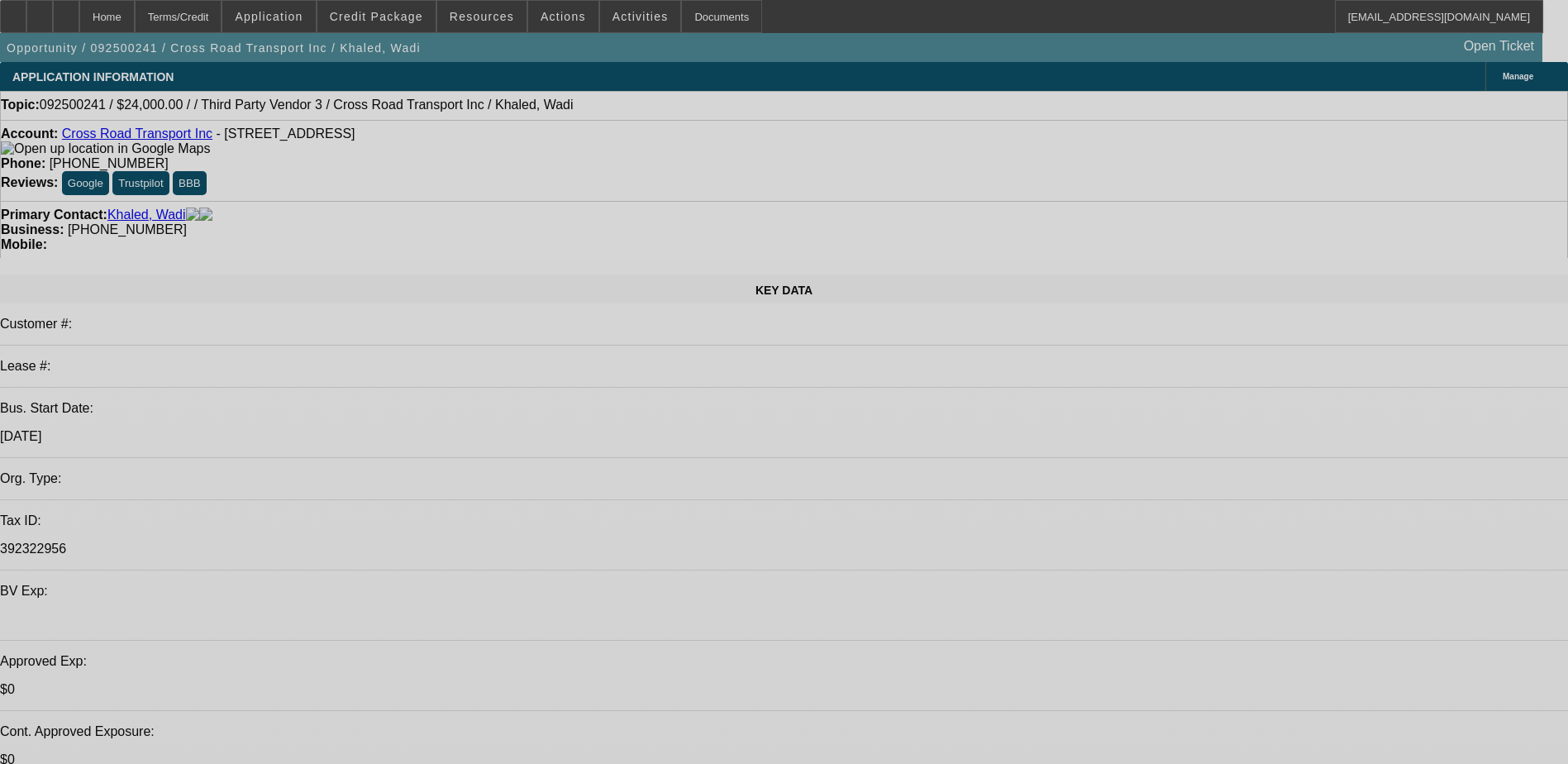
select select "0"
select select "2"
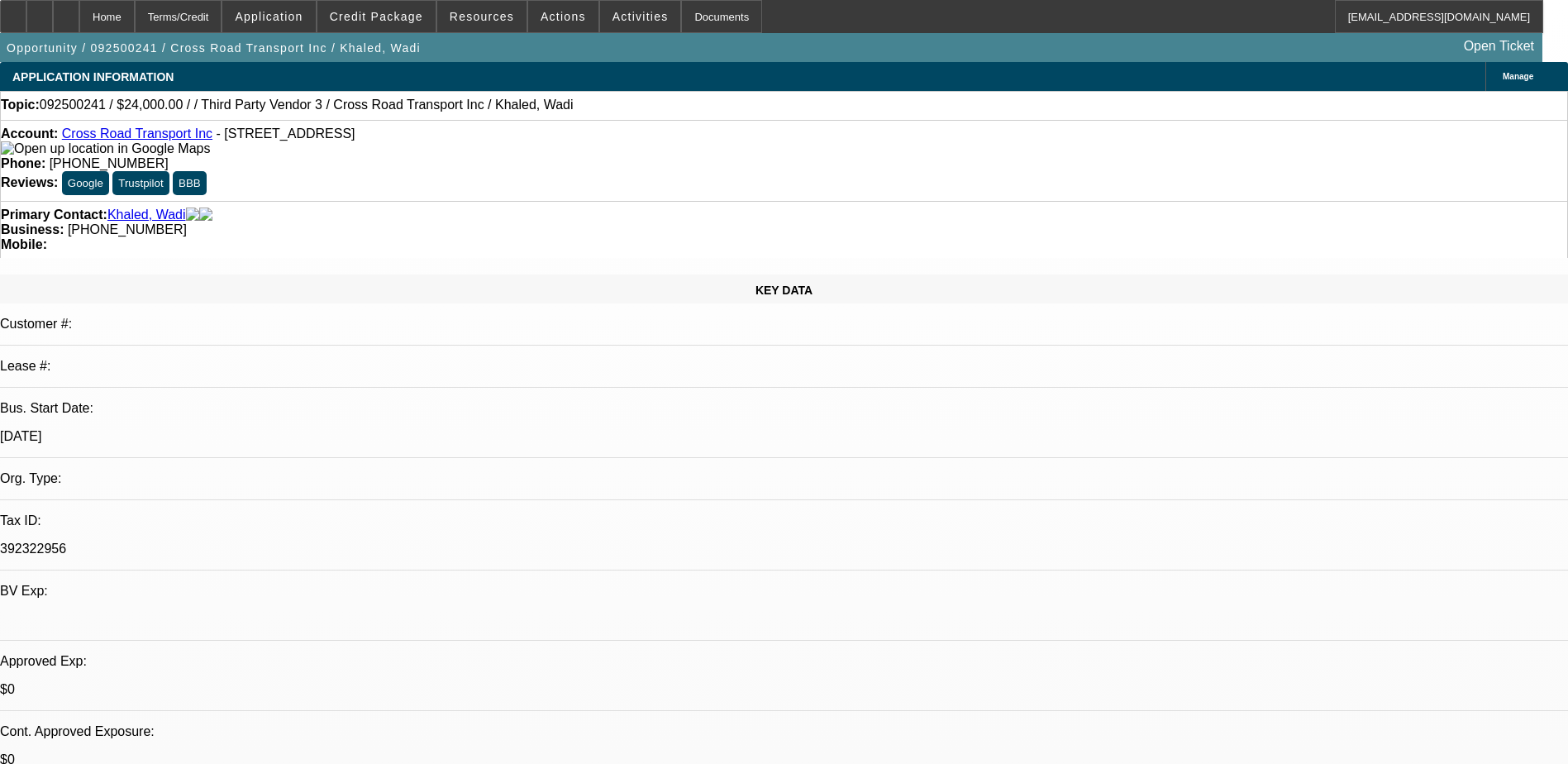
select select "0.1"
select select "4"
click at [80, 19] on div at bounding box center [66, 16] width 26 height 33
select select "0"
select select "2"
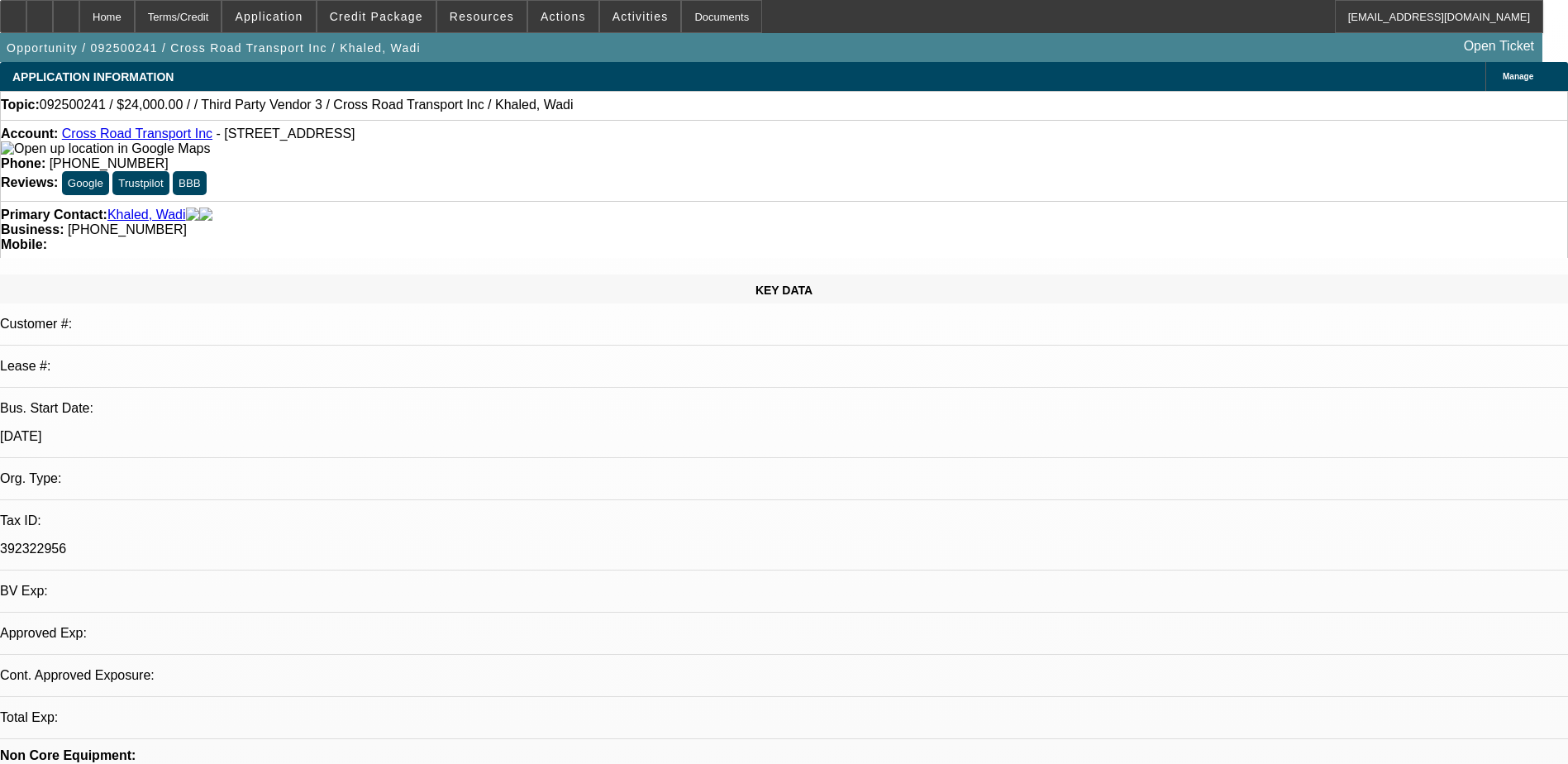
select select "2"
select select "0.1"
select select "4"
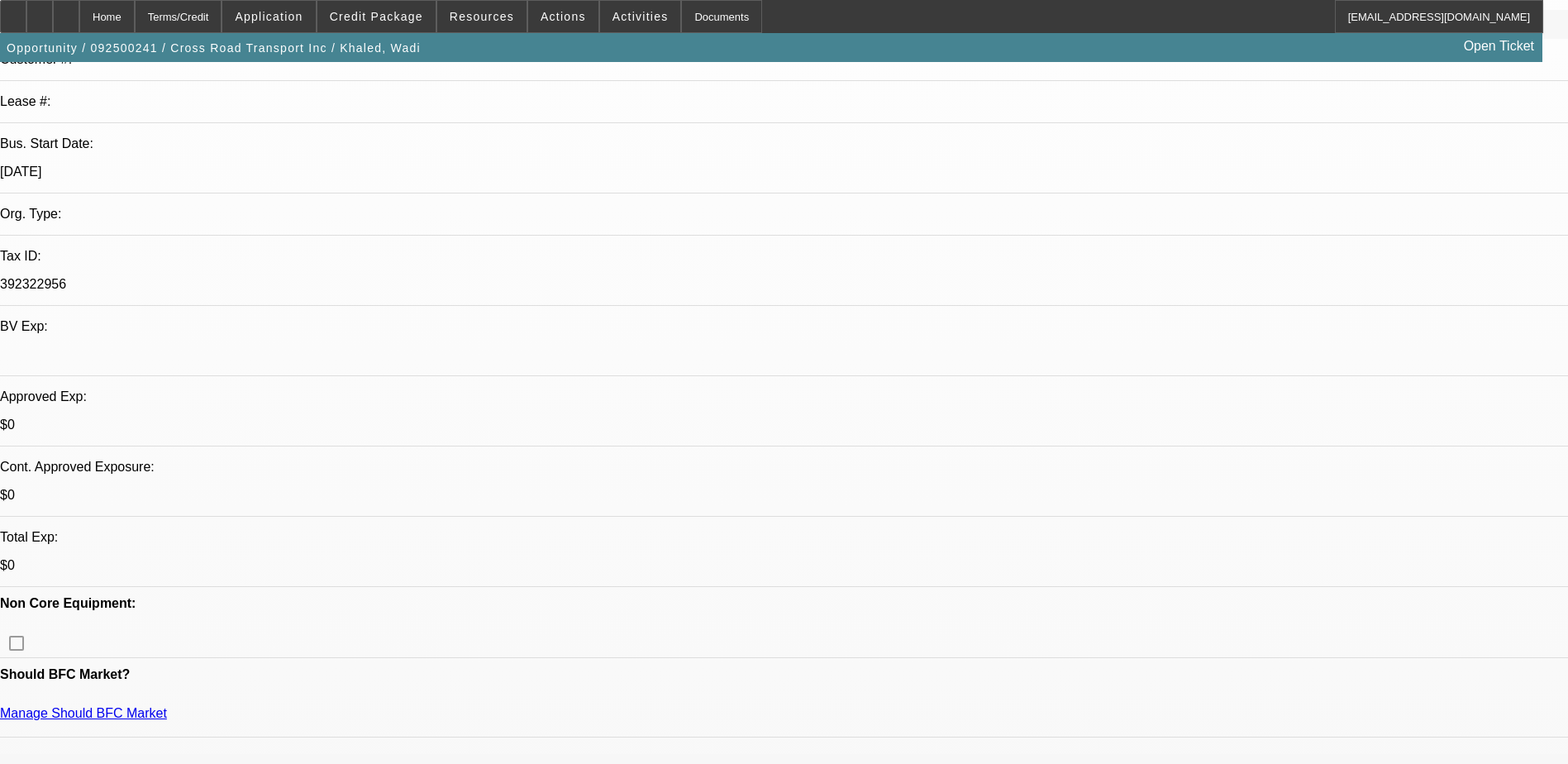
scroll to position [331, 0]
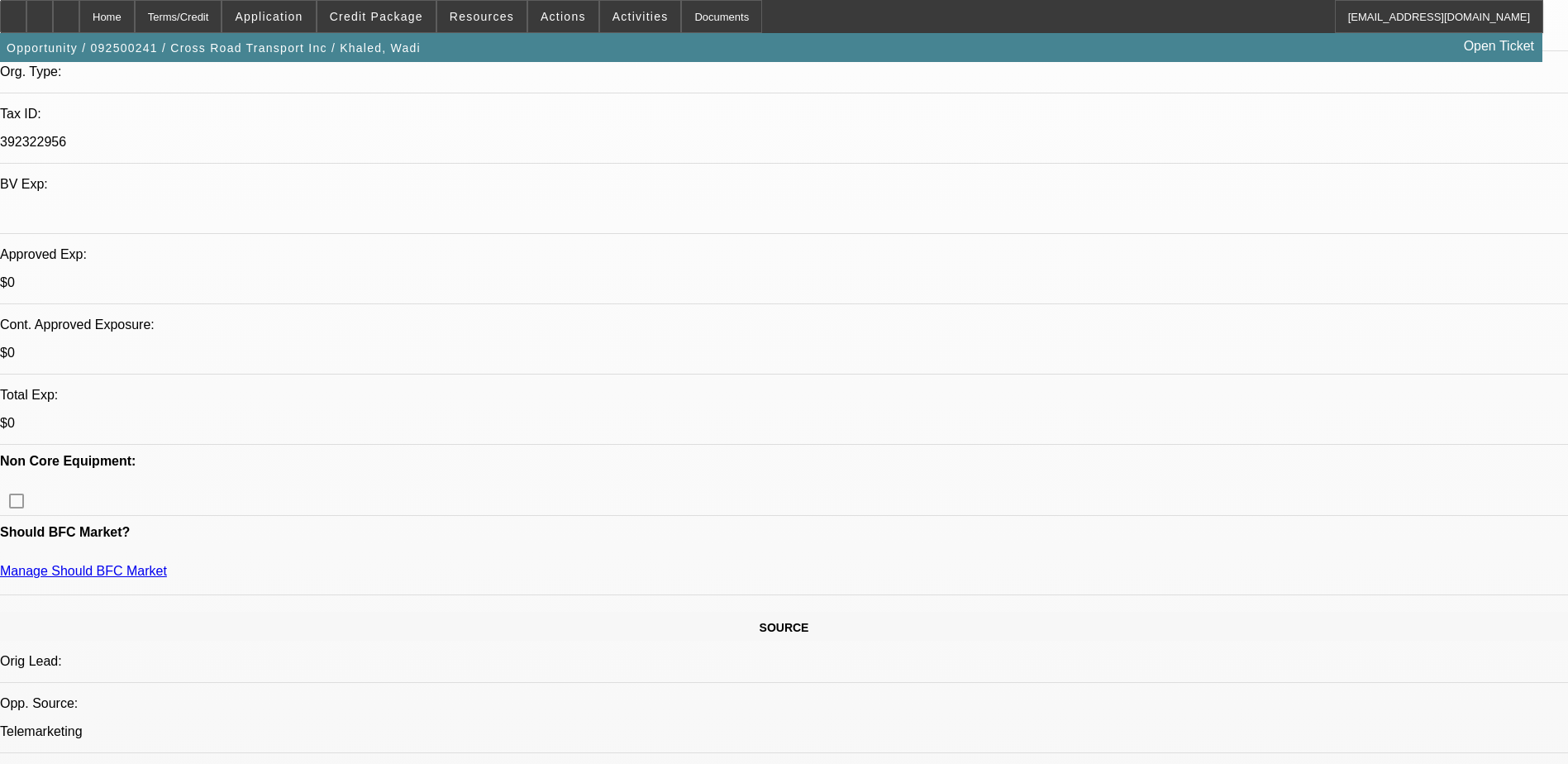
scroll to position [413, 0]
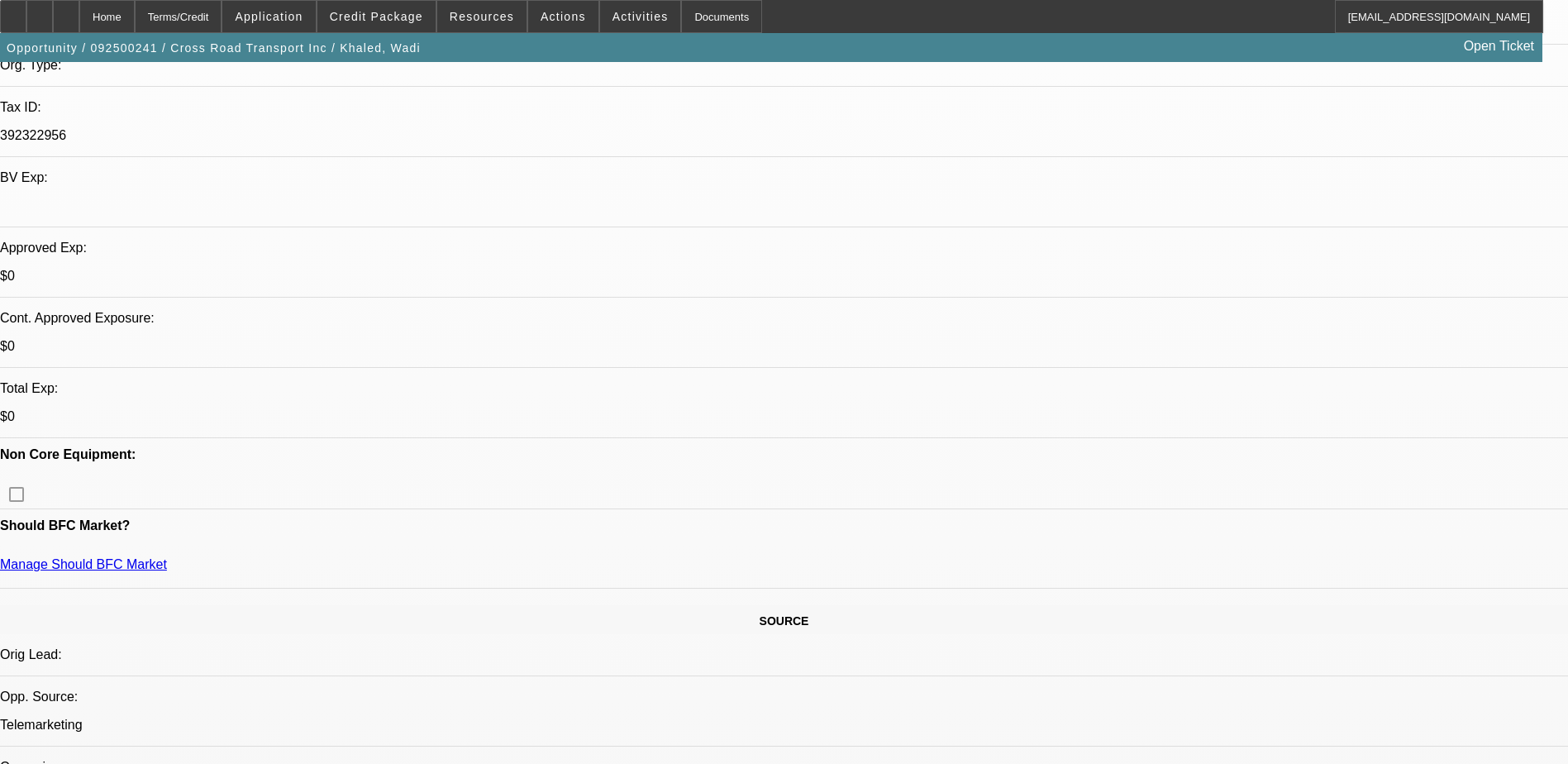
drag, startPoint x: 455, startPoint y: 445, endPoint x: 462, endPoint y: 457, distance: 13.9
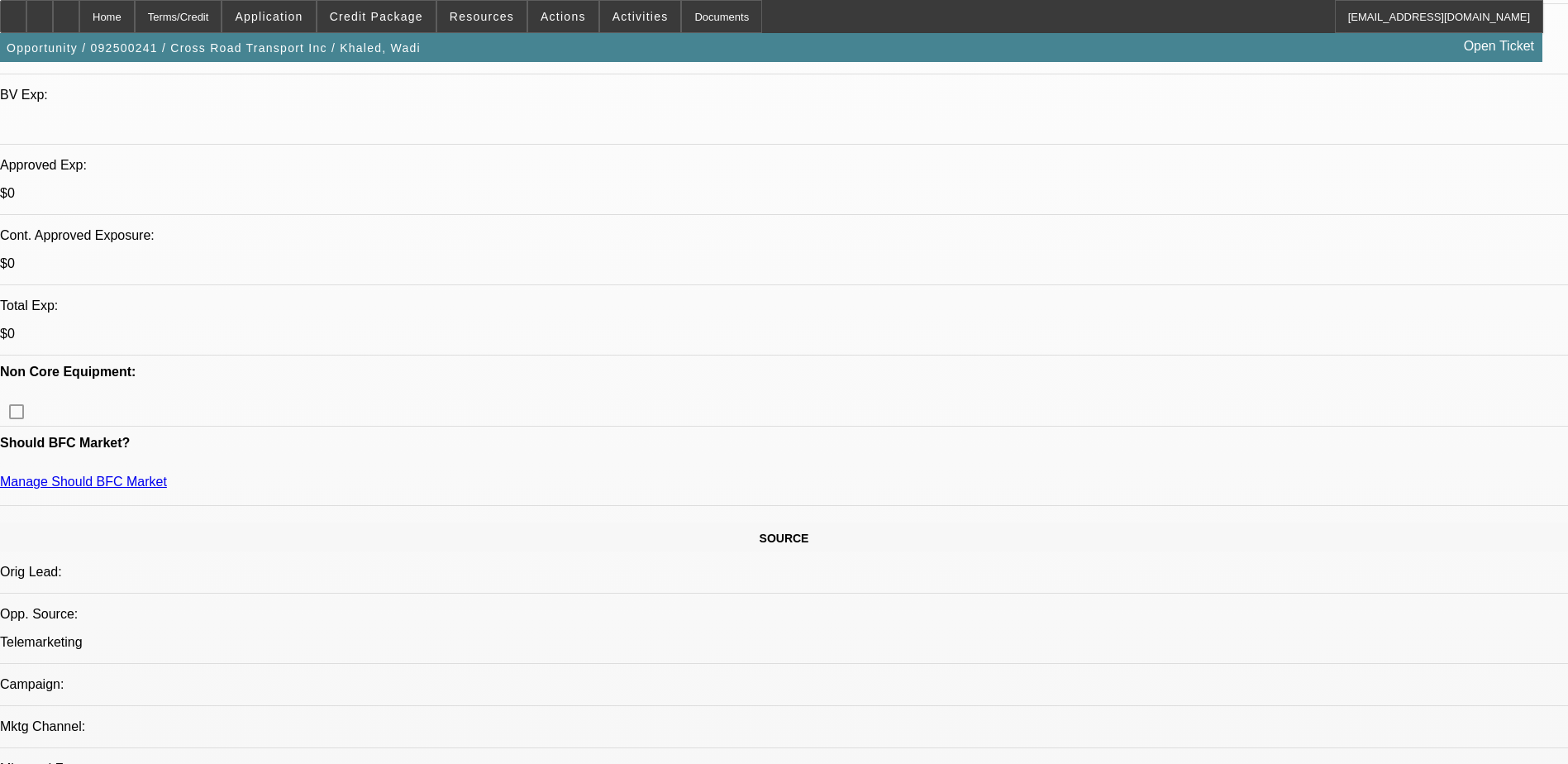
scroll to position [0, 0]
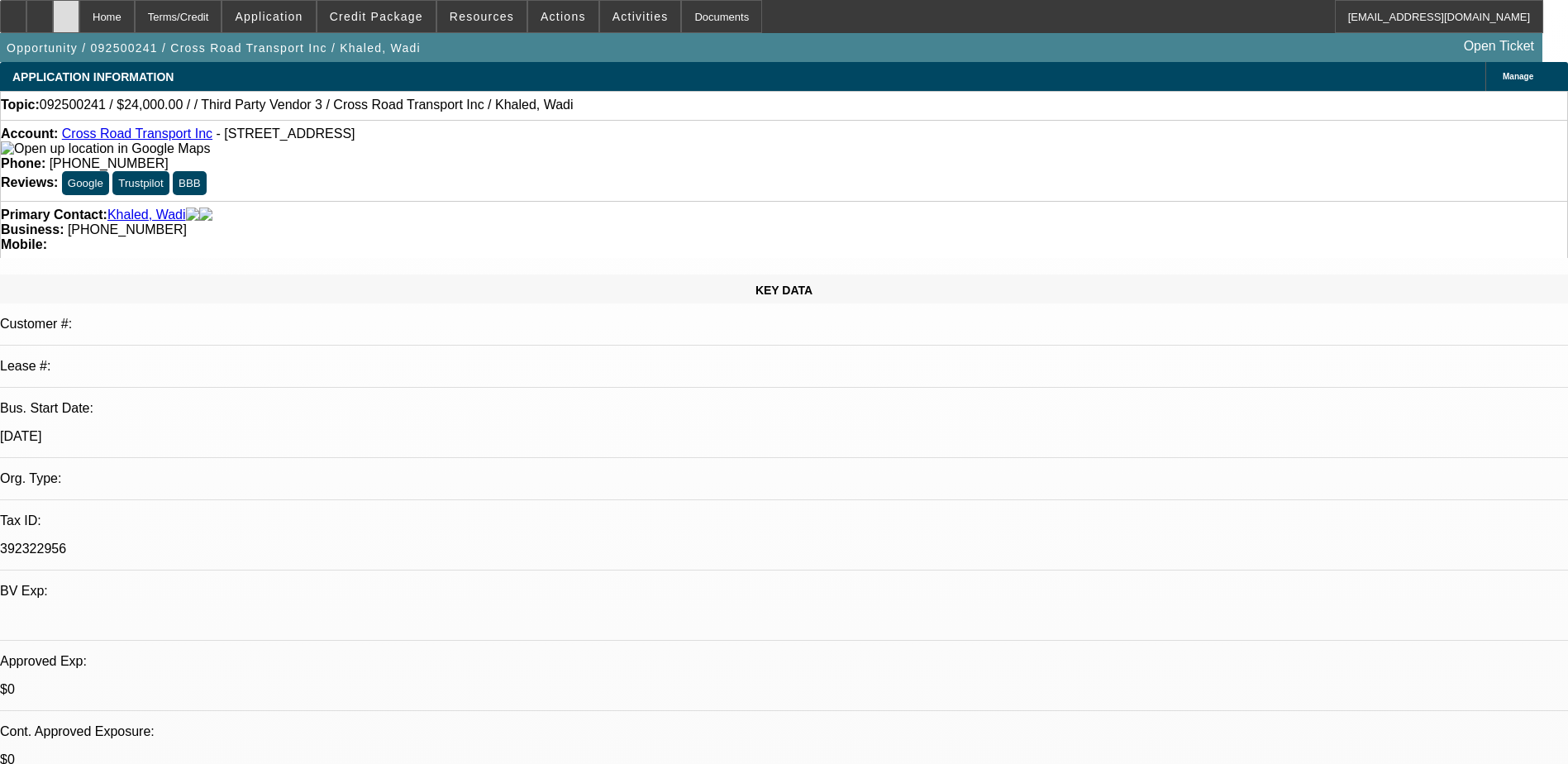
click at [80, 12] on div at bounding box center [66, 16] width 26 height 33
select select "0"
select select "2"
select select "0.1"
select select "1"
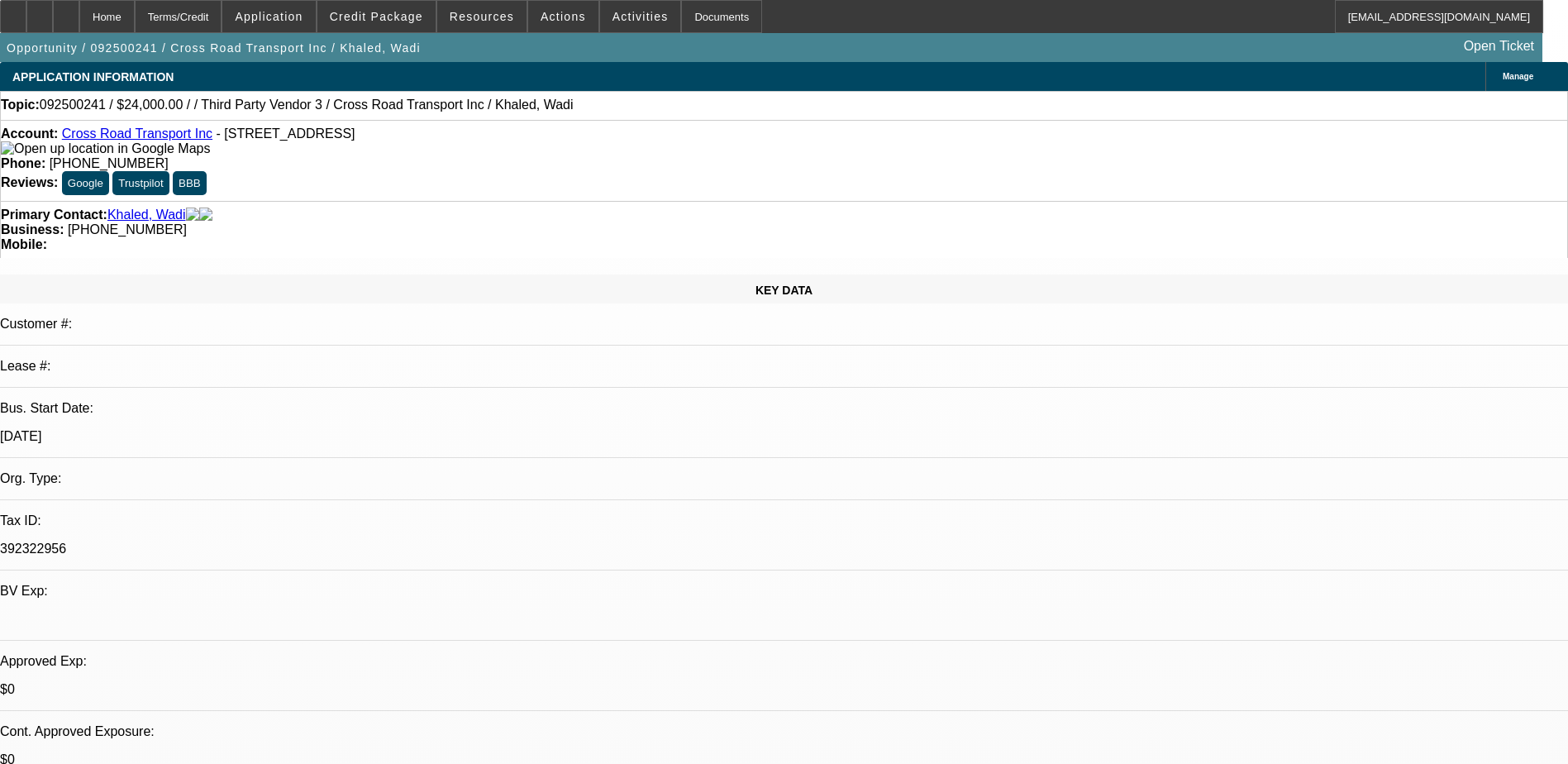
select select "2"
select select "4"
click at [418, 24] on span at bounding box center [377, 16] width 118 height 39
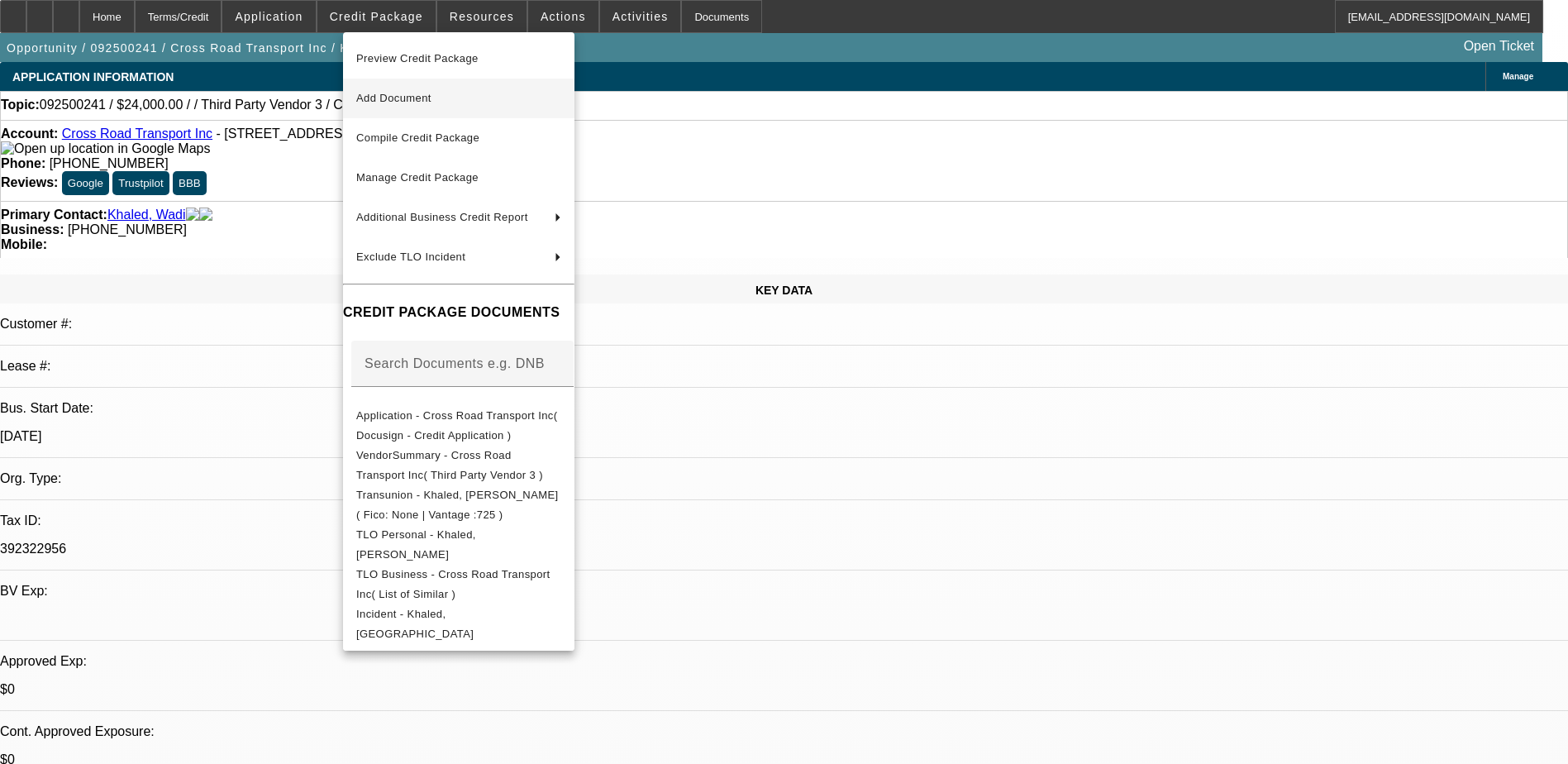
click at [427, 93] on span "Add Document" at bounding box center [394, 97] width 75 height 12
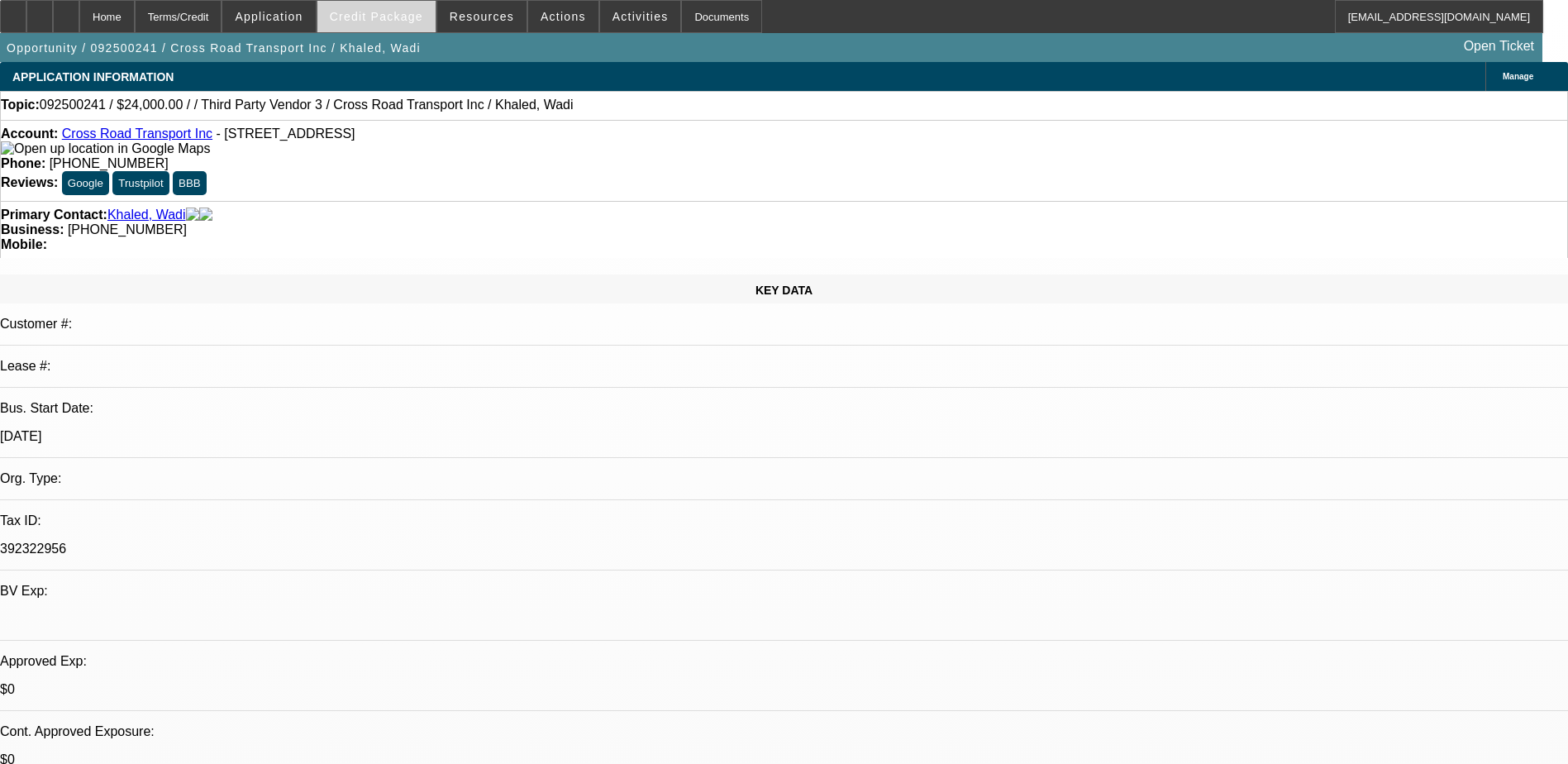
click at [405, 13] on span "Credit Package" at bounding box center [377, 17] width 94 height 13
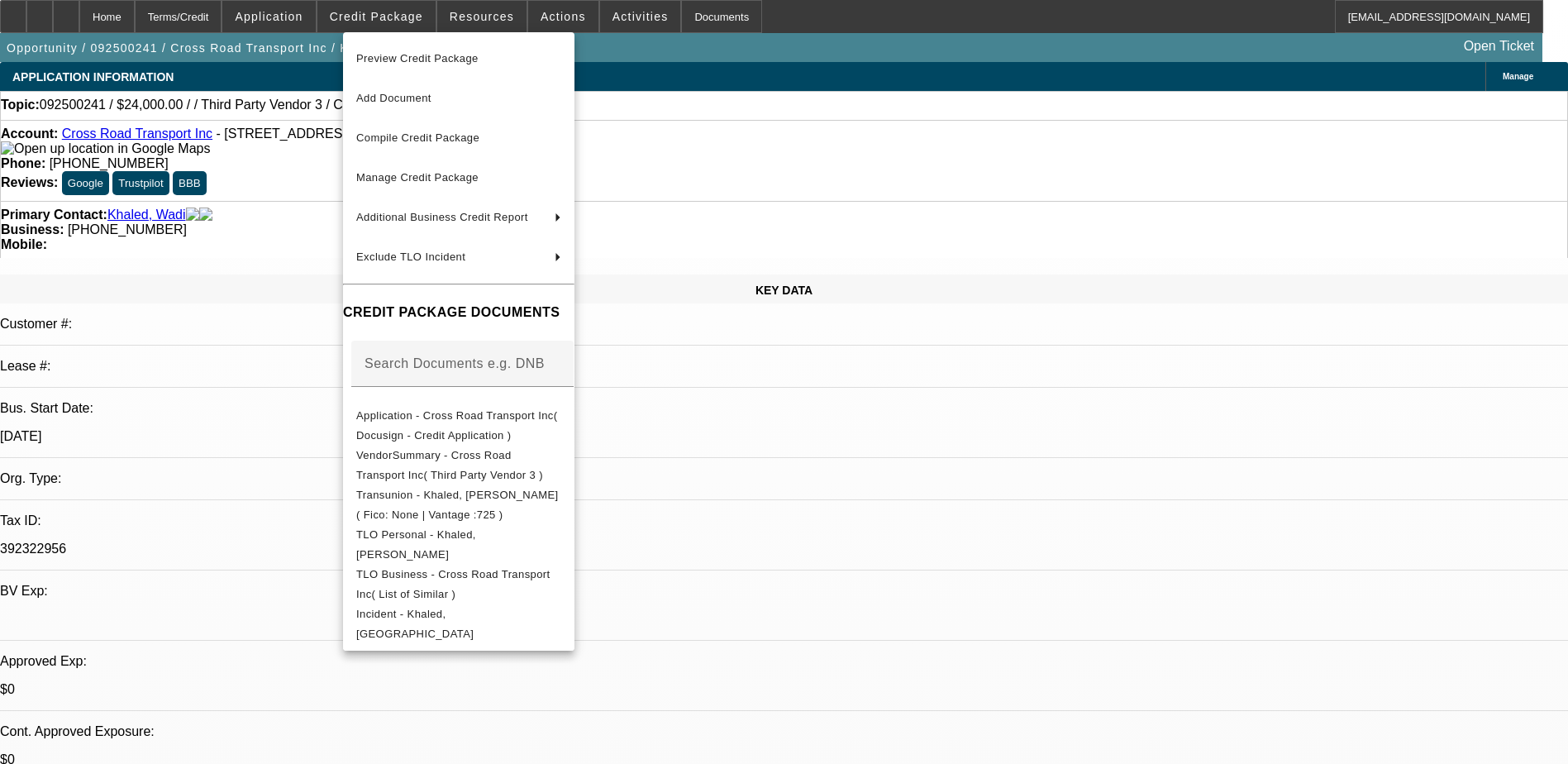
click at [1406, 477] on div at bounding box center [784, 382] width 1568 height 764
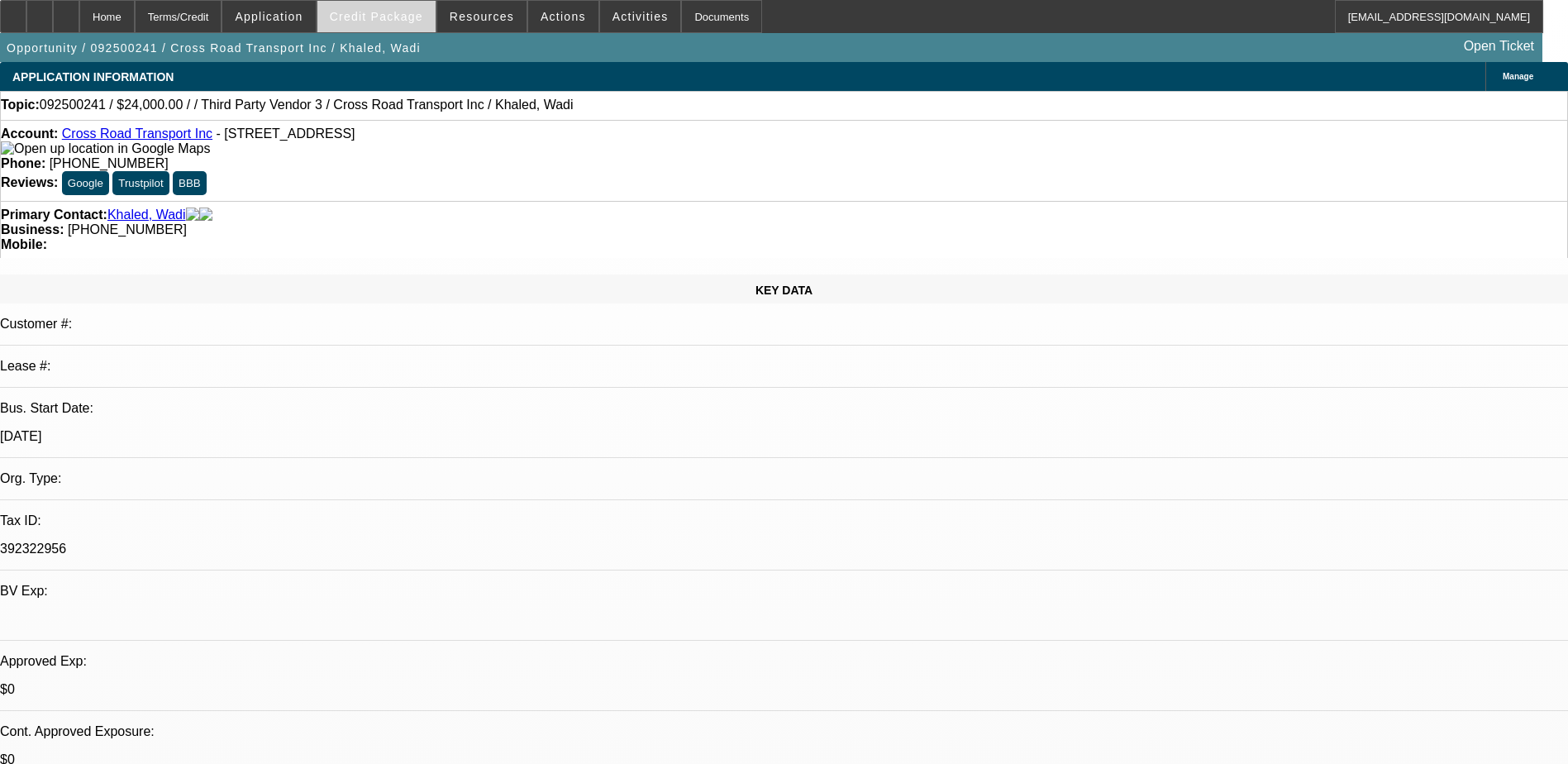
click at [411, 12] on span "Credit Package" at bounding box center [377, 17] width 94 height 13
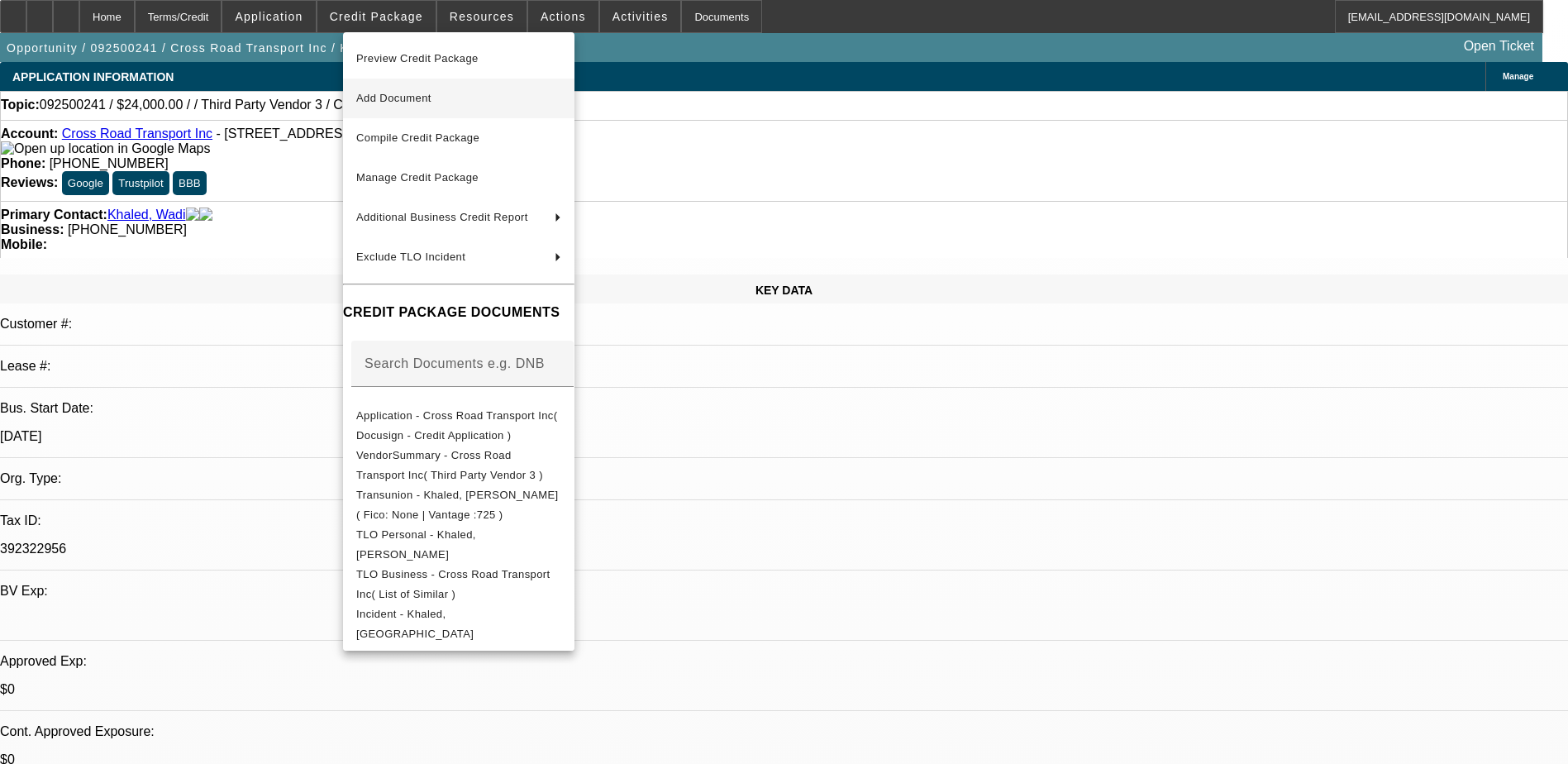
click at [446, 107] on span "Add Document" at bounding box center [458, 97] width 205 height 20
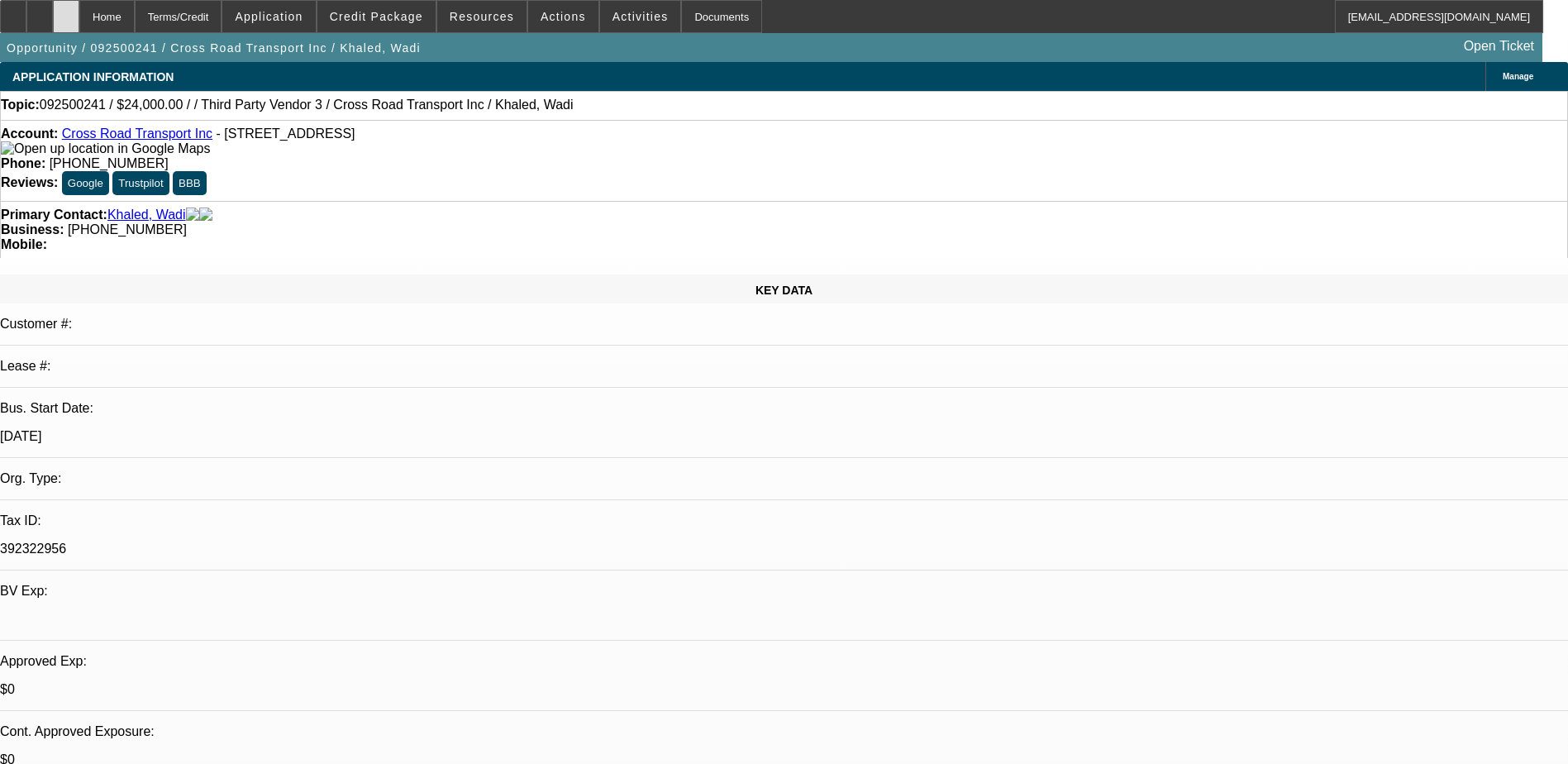
click at [80, 25] on div at bounding box center [66, 16] width 26 height 33
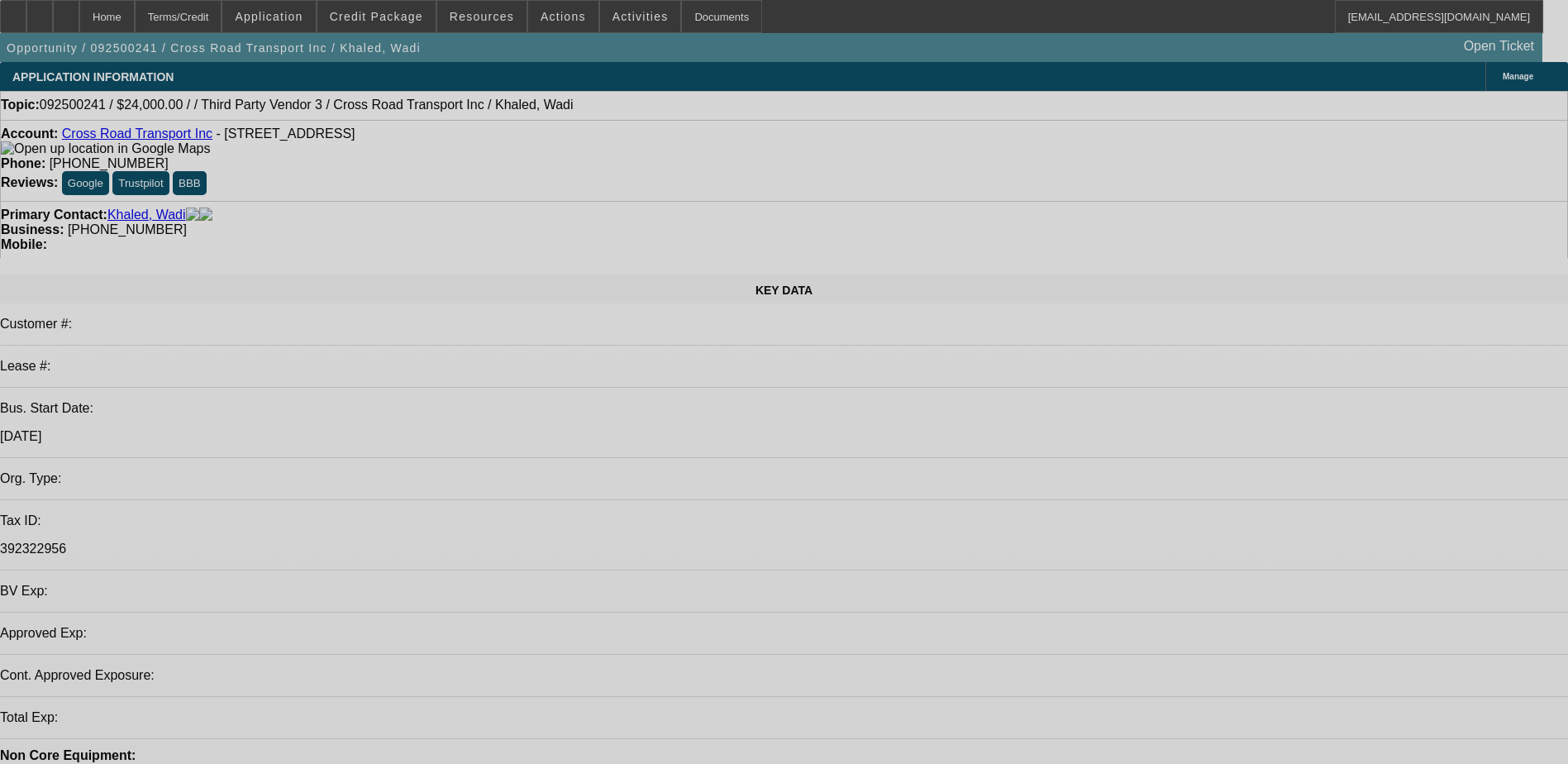
select select "0"
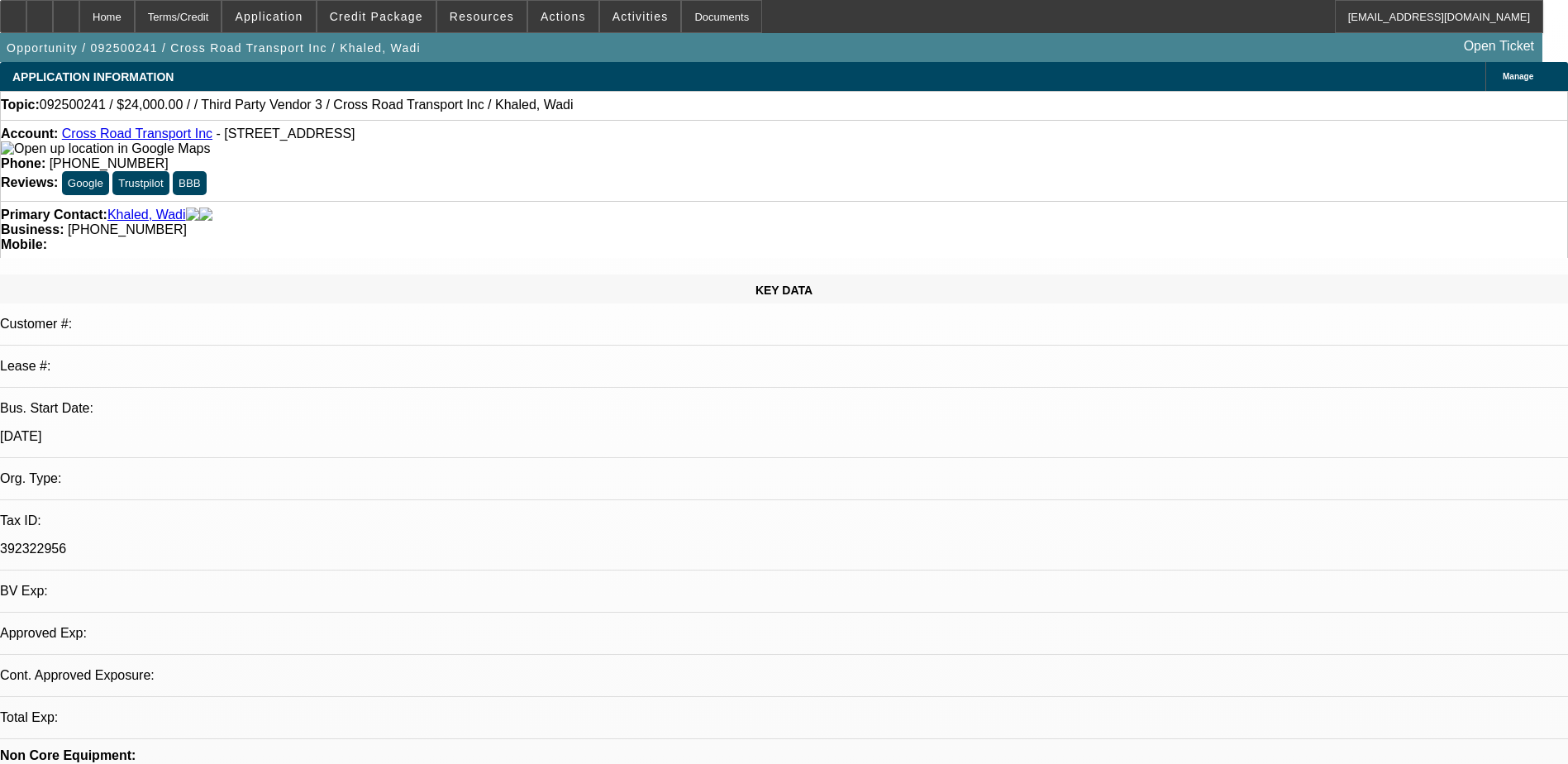
select select "2"
select select "0.1"
select select "1"
select select "2"
select select "4"
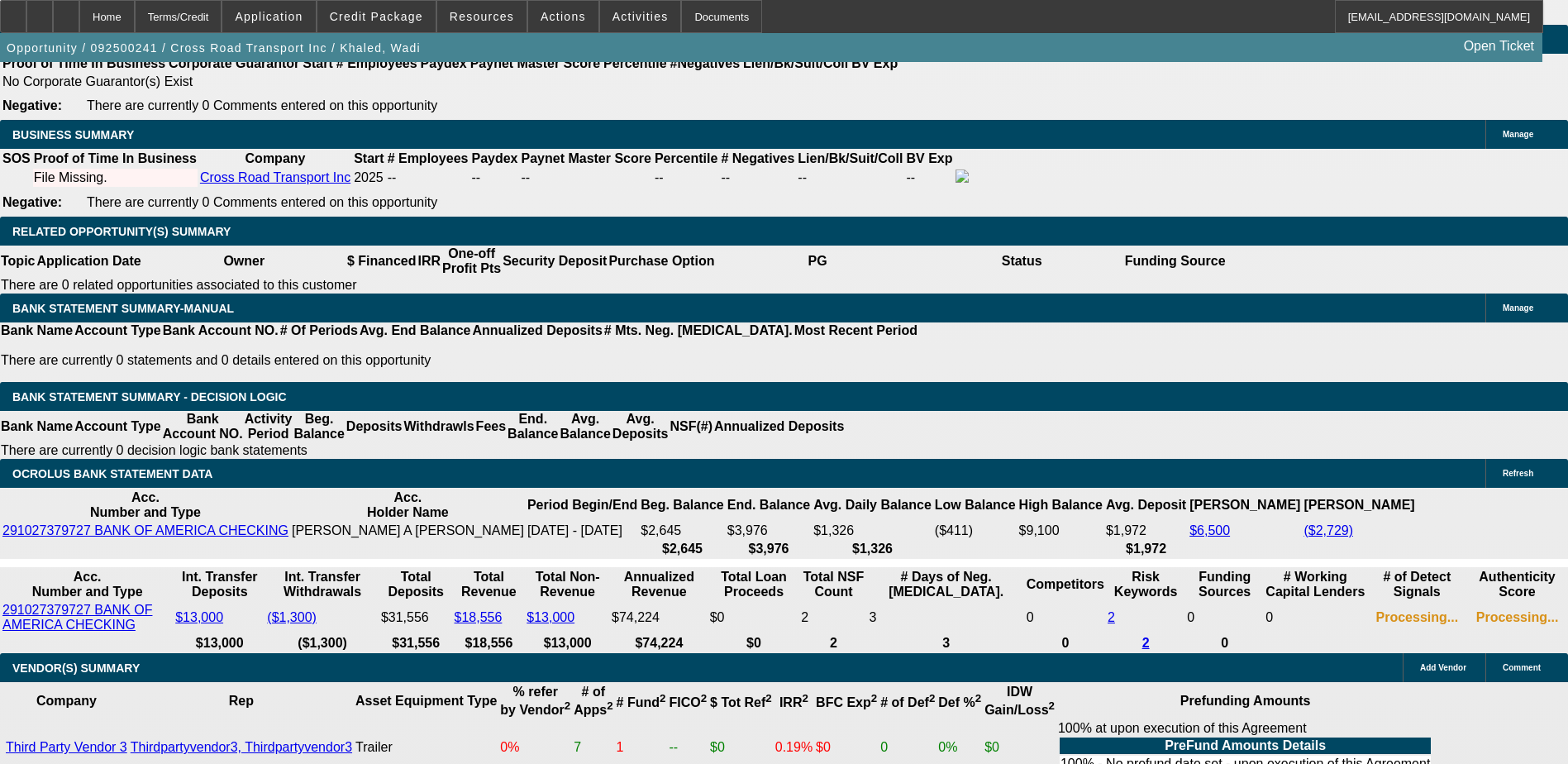
scroll to position [2480, 0]
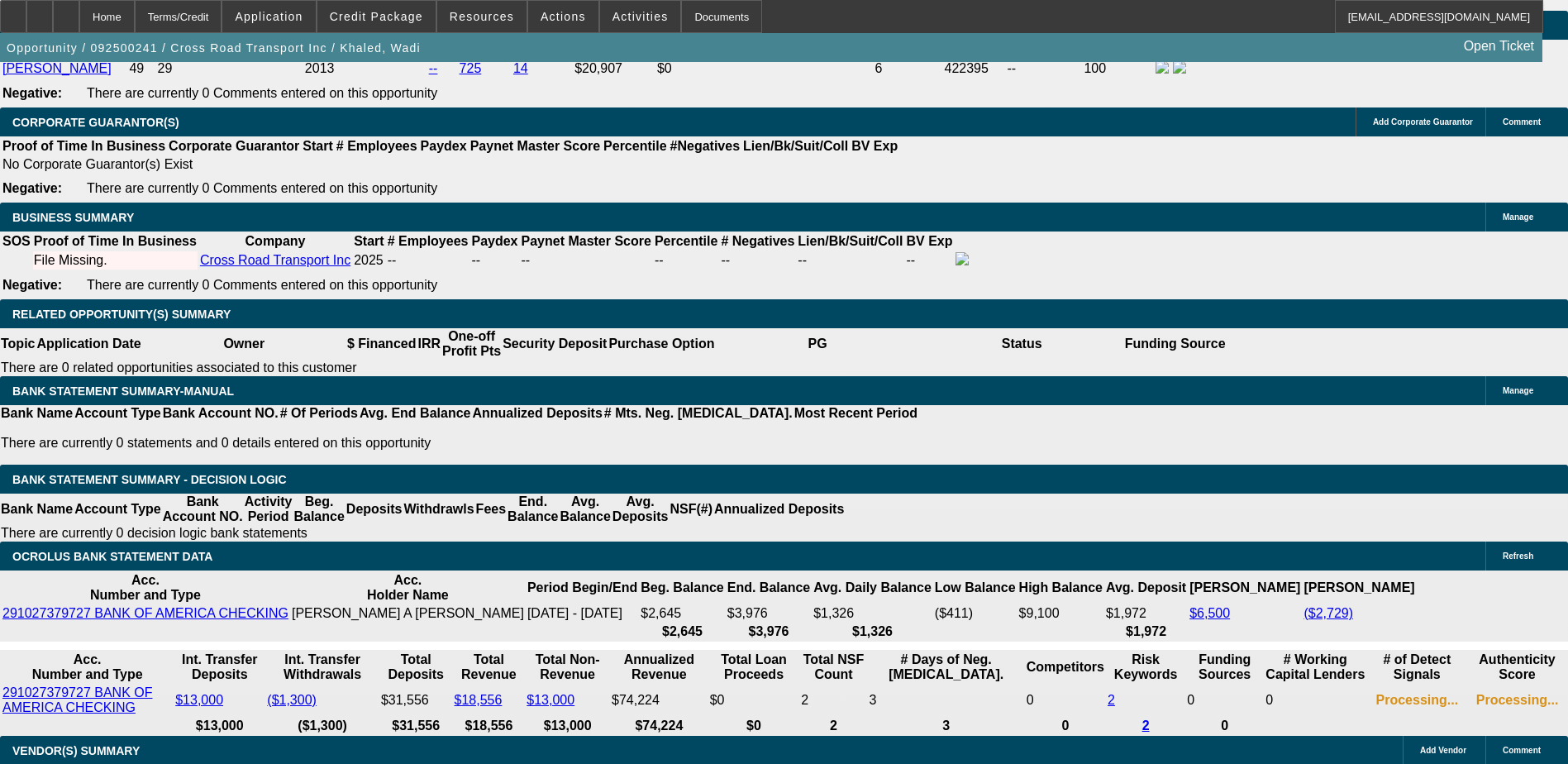
type input "$9,000.00"
type input "UNKNOWN"
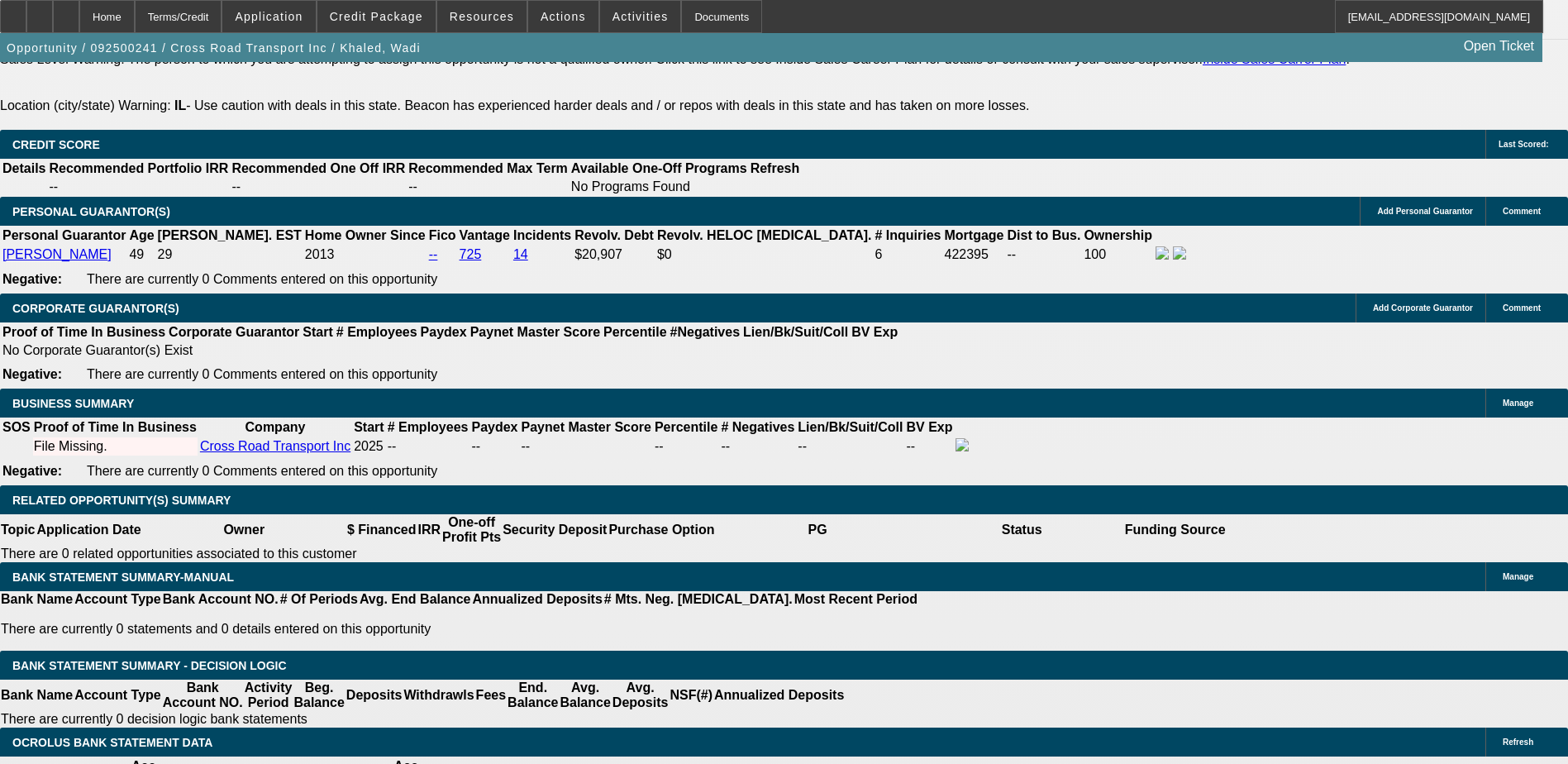
scroll to position [2150, 0]
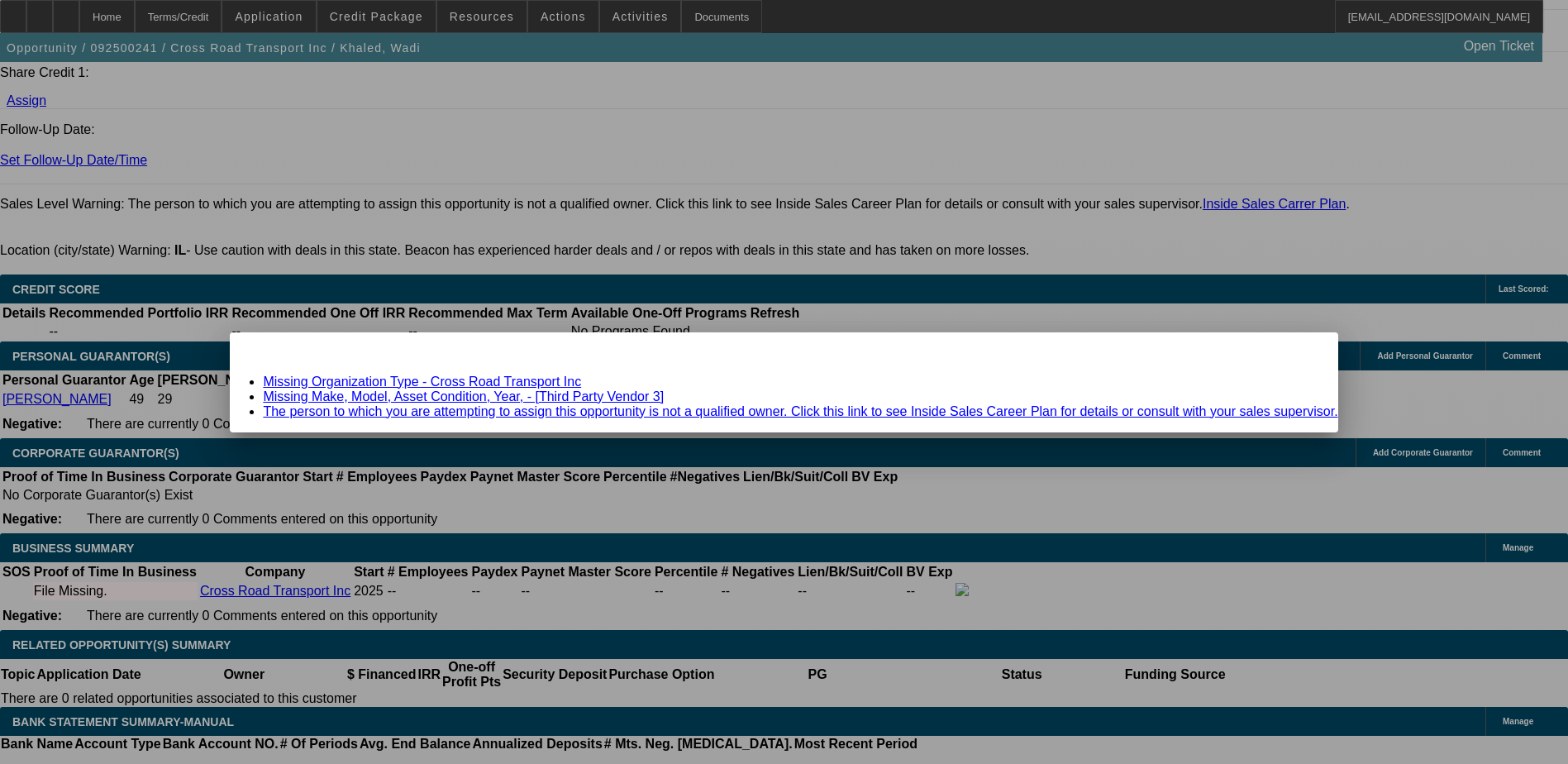
click at [527, 379] on link "Missing Organization Type - Cross Road Transport Inc" at bounding box center [422, 382] width 319 height 14
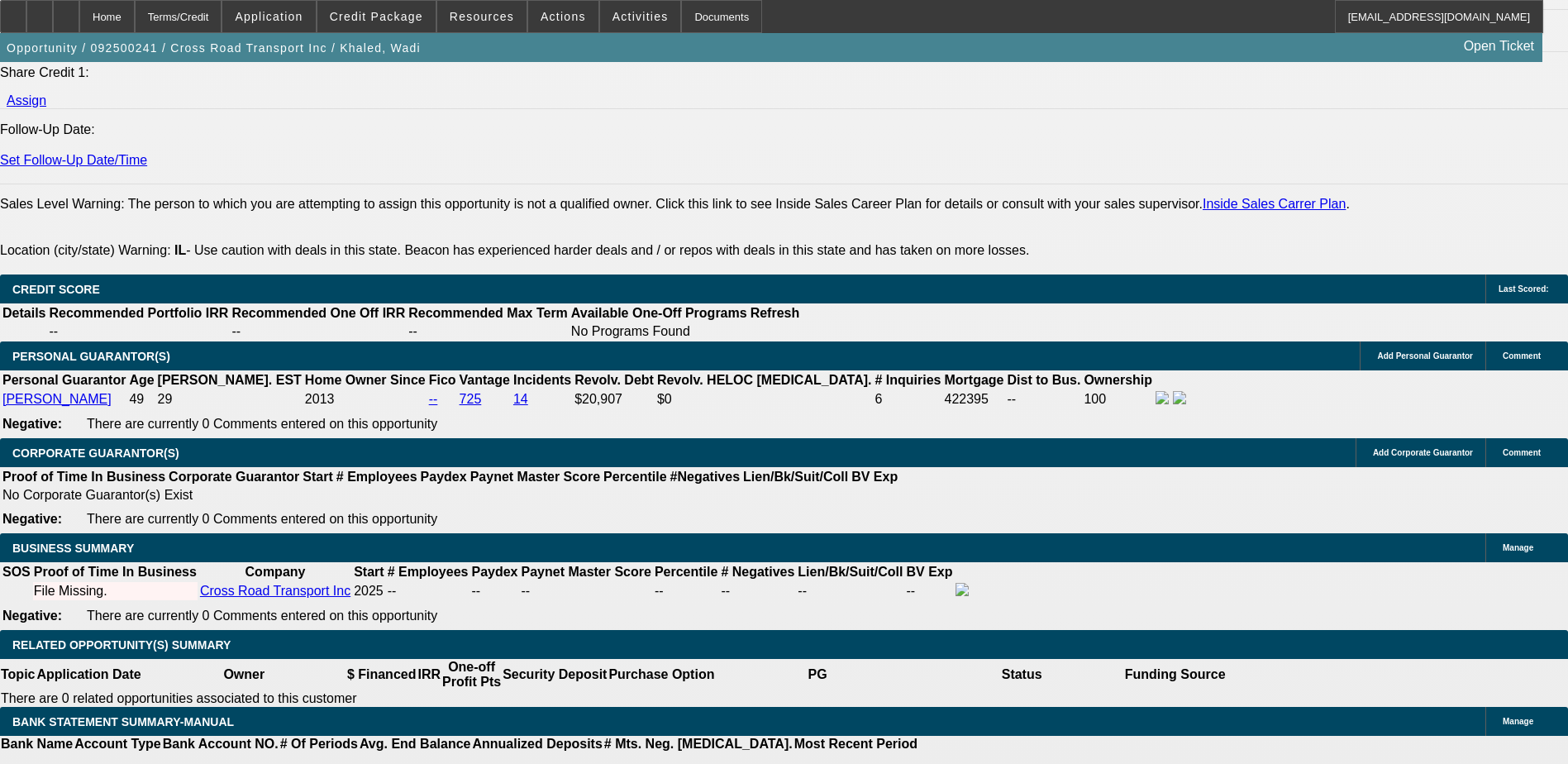
scroll to position [2150, 0]
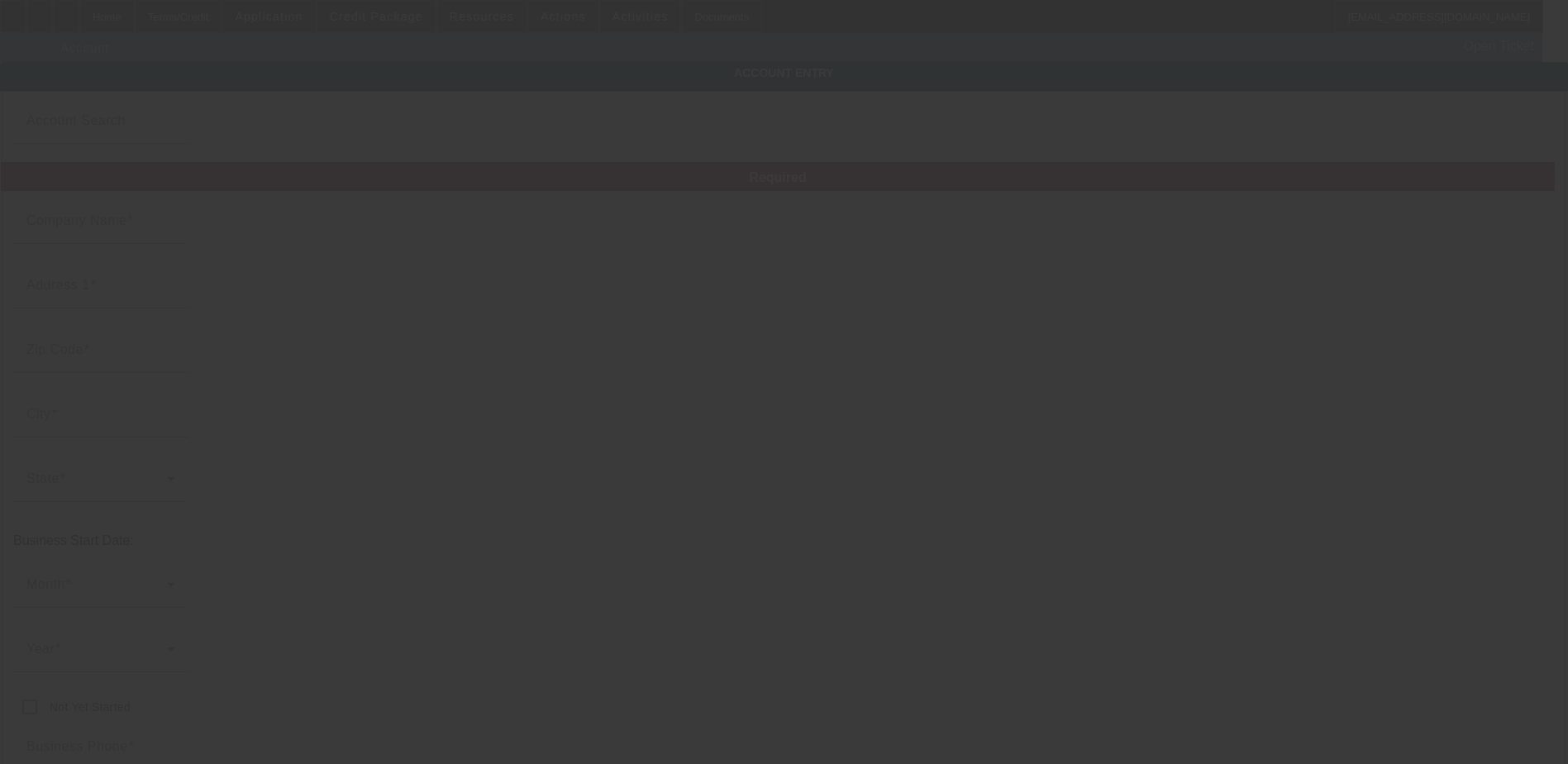
type input "Cross Road Transport Inc"
type input "10324 Cook Ave"
type input "60453"
type input "Oak Lawn"
type input "[PHONE_NUMBER]"
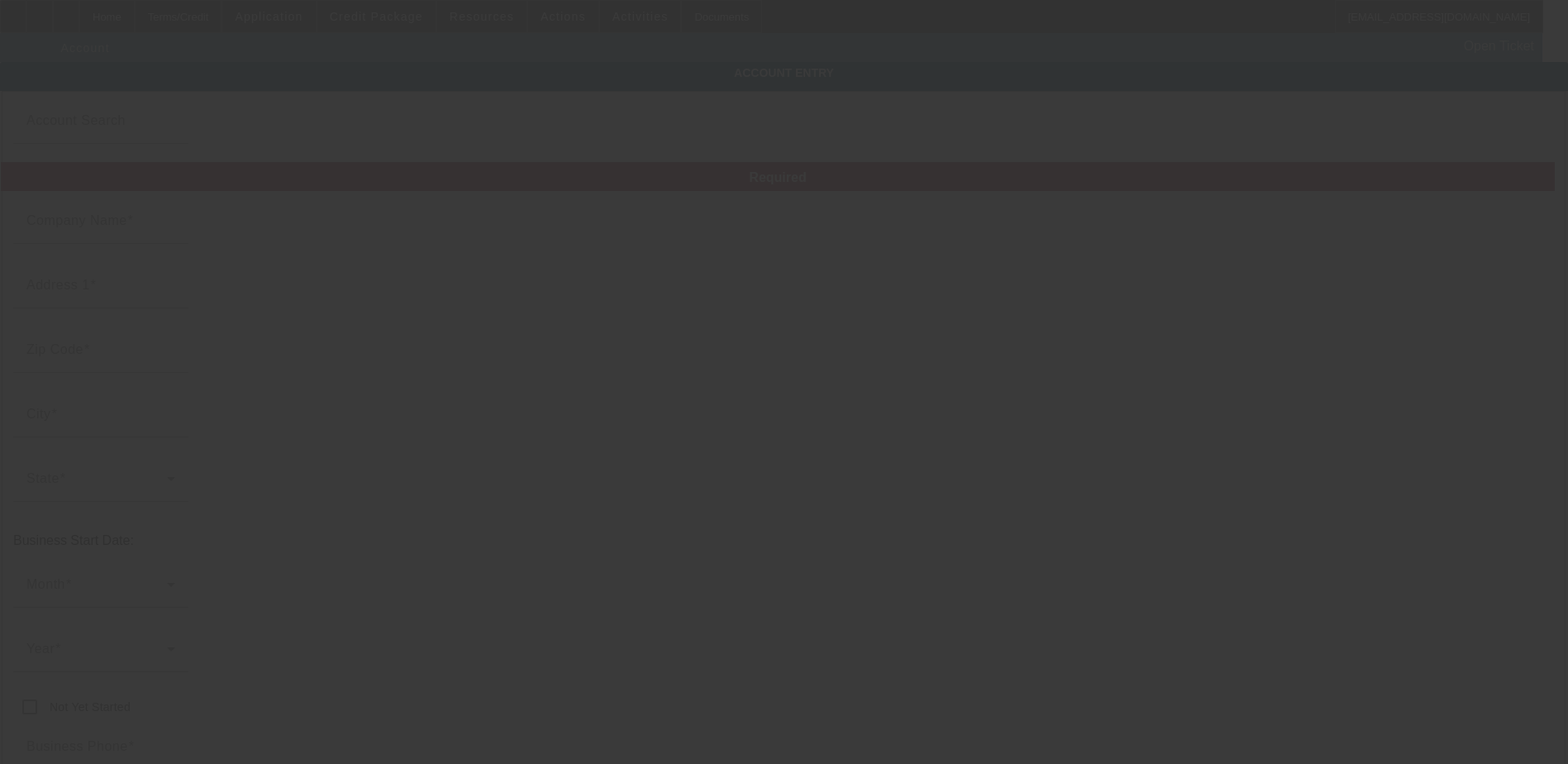
type input "392322956"
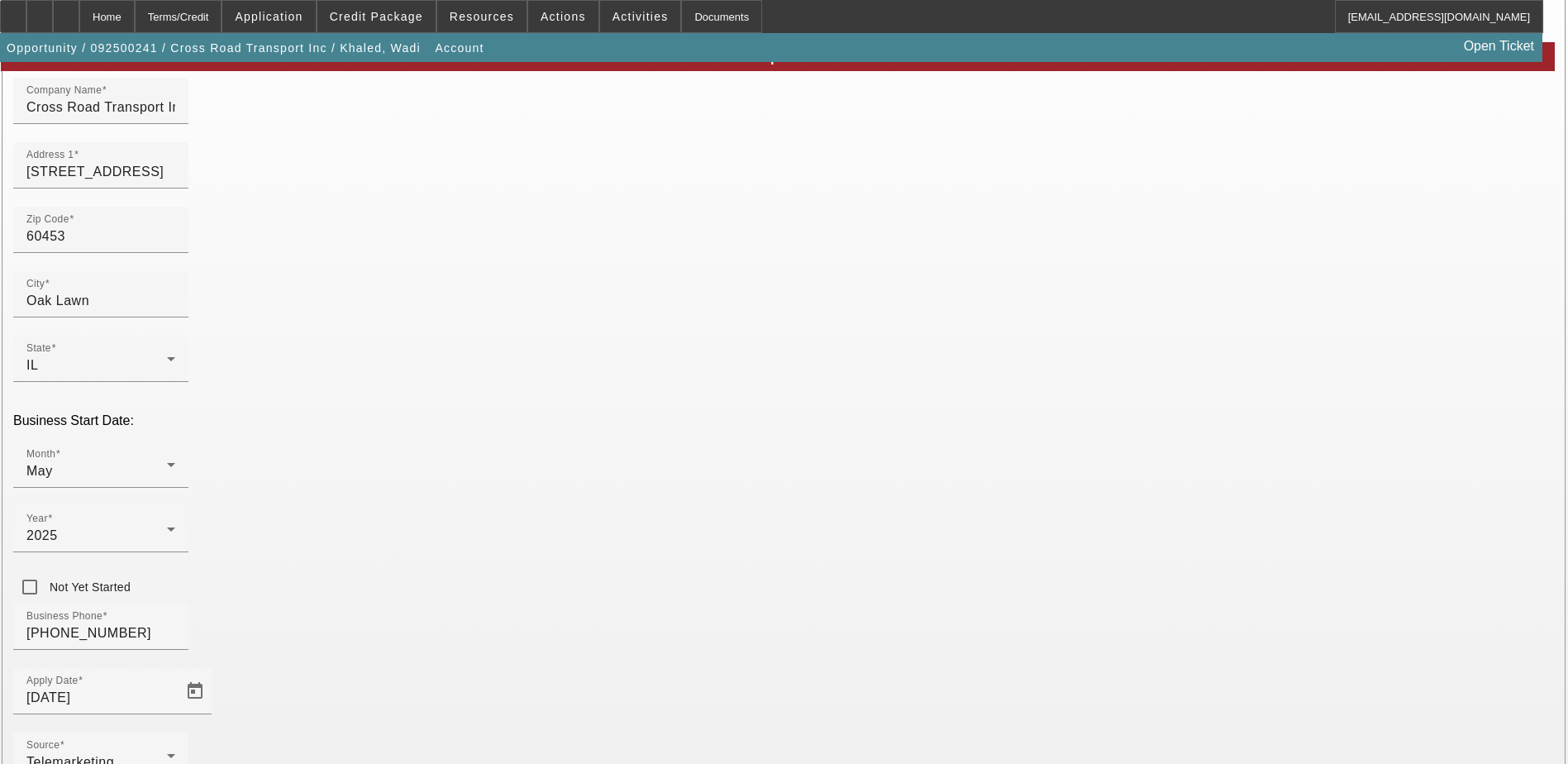
scroll to position [165, 0]
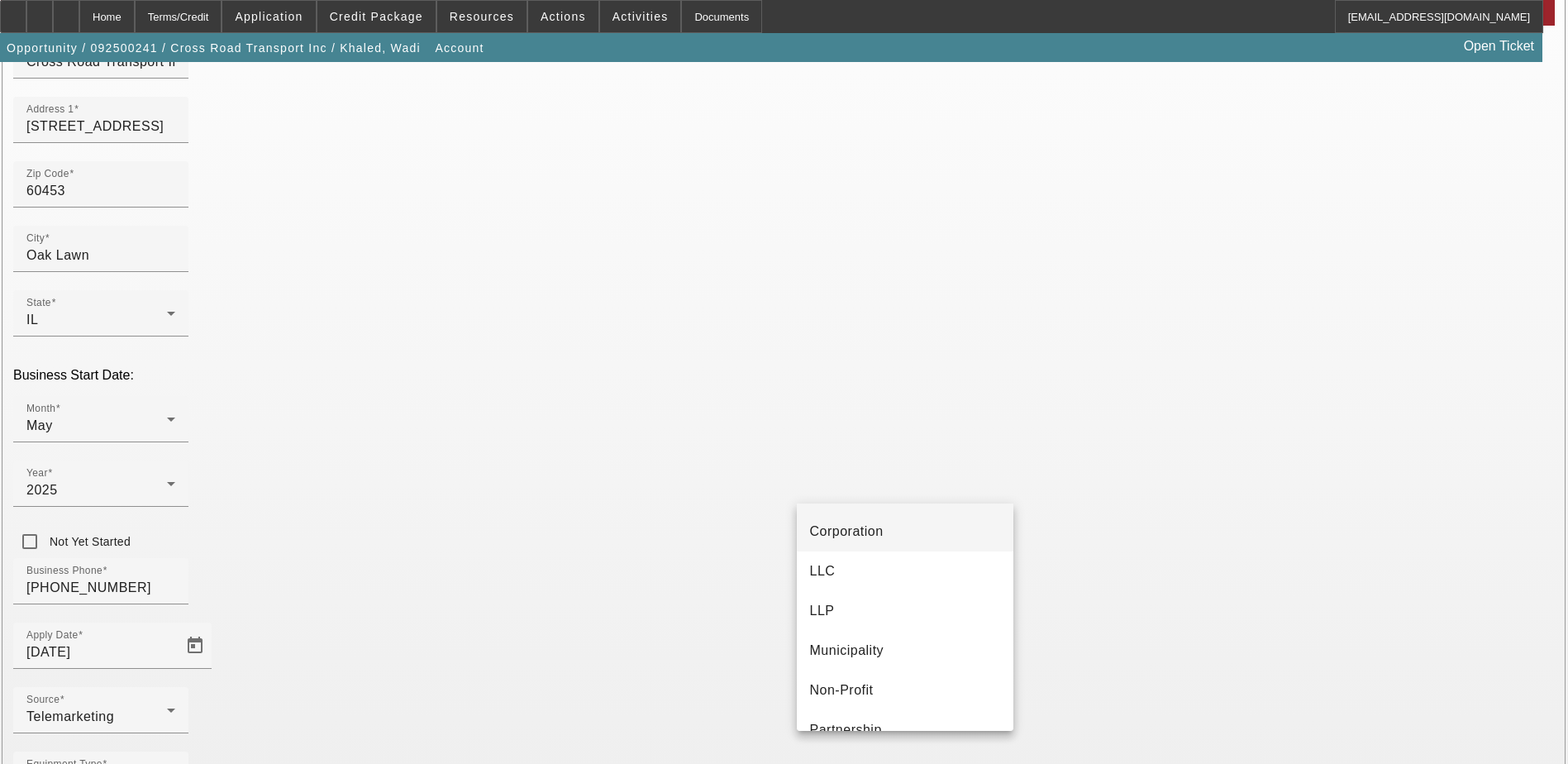
scroll to position [0, 0]
click at [927, 561] on mat-option "Corporation" at bounding box center [904, 570] width 217 height 39
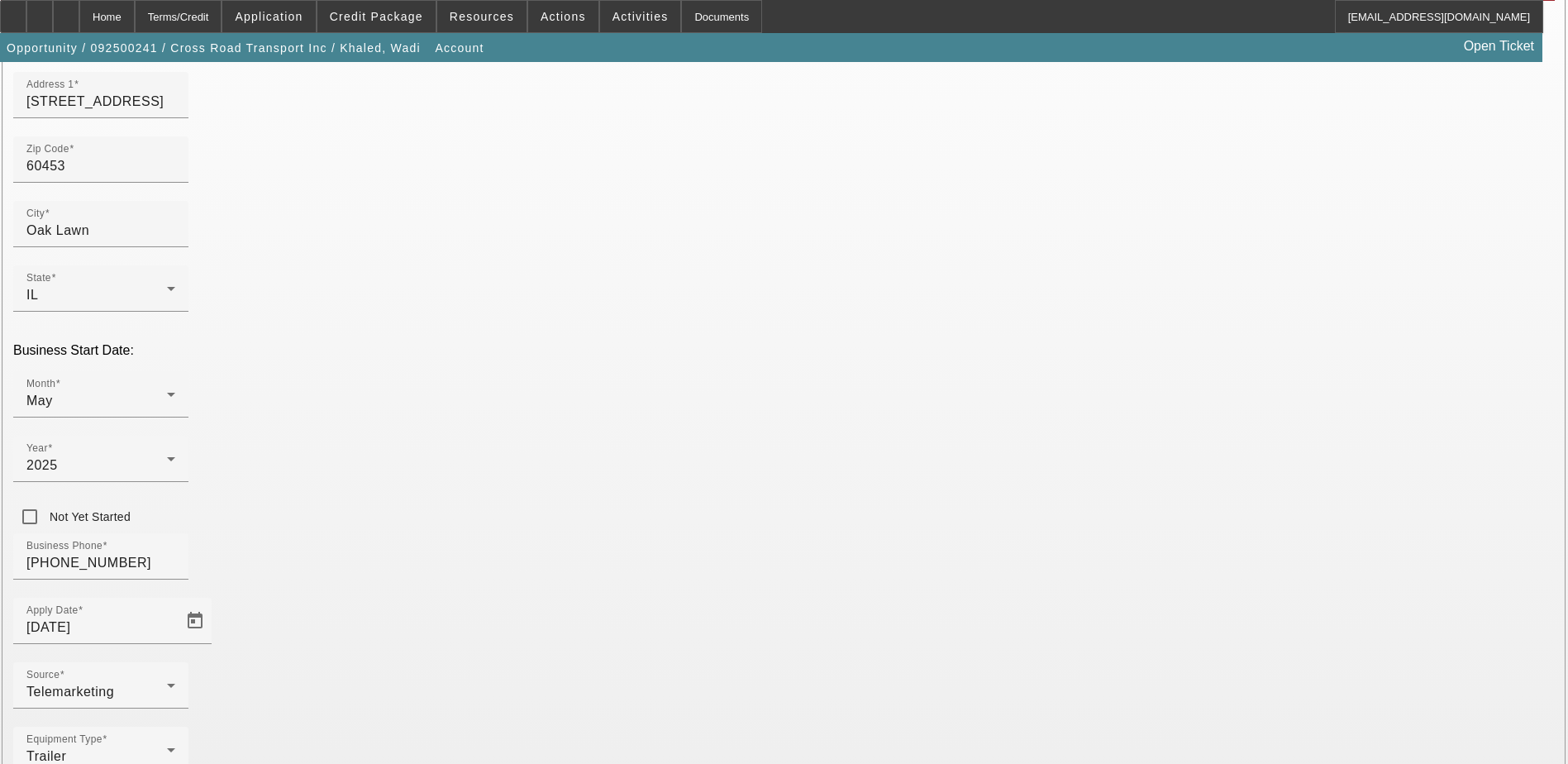
scroll to position [211, 0]
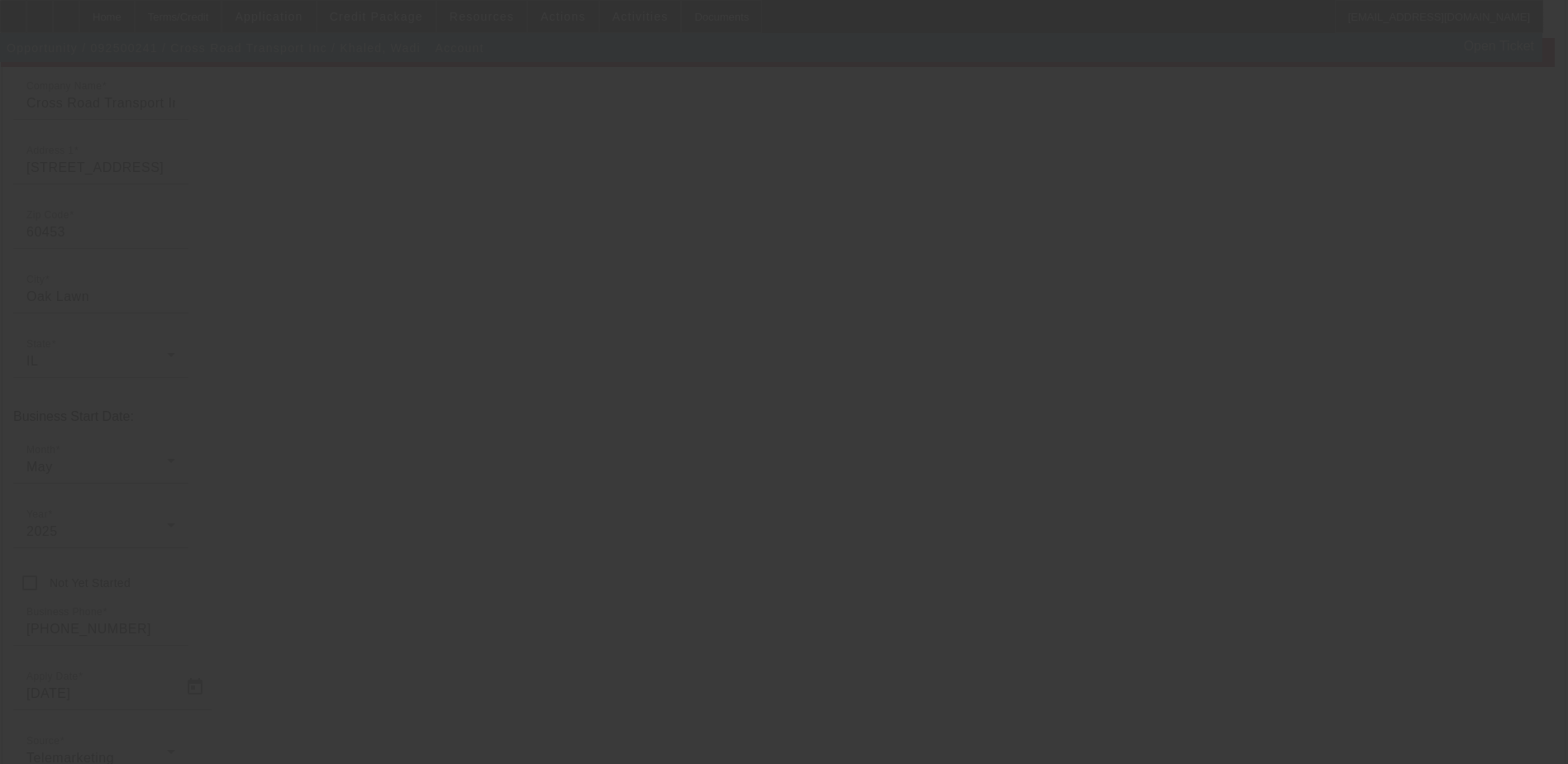
scroll to position [46, 0]
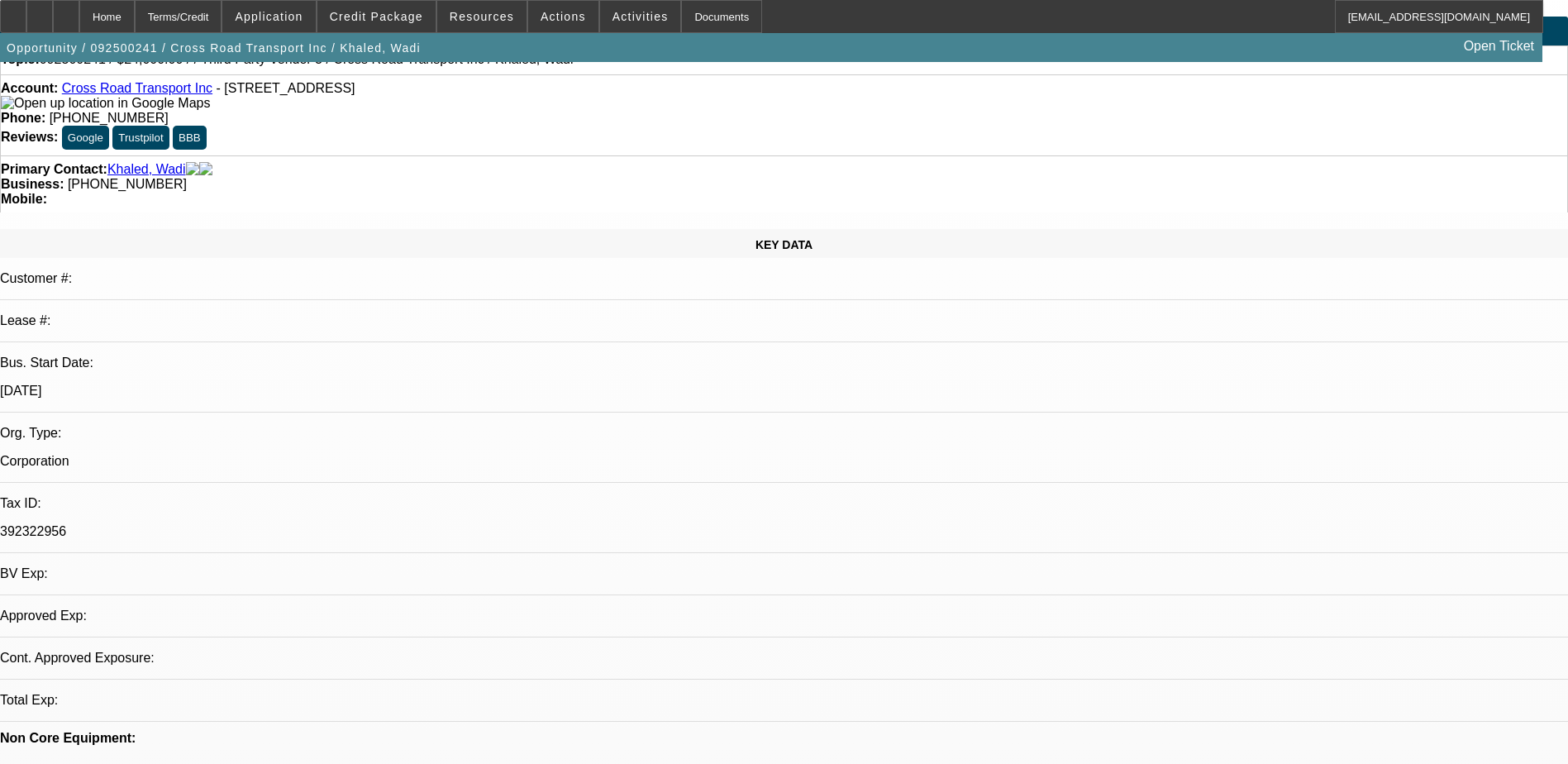
select select "0"
select select "2"
select select "0.1"
select select "4"
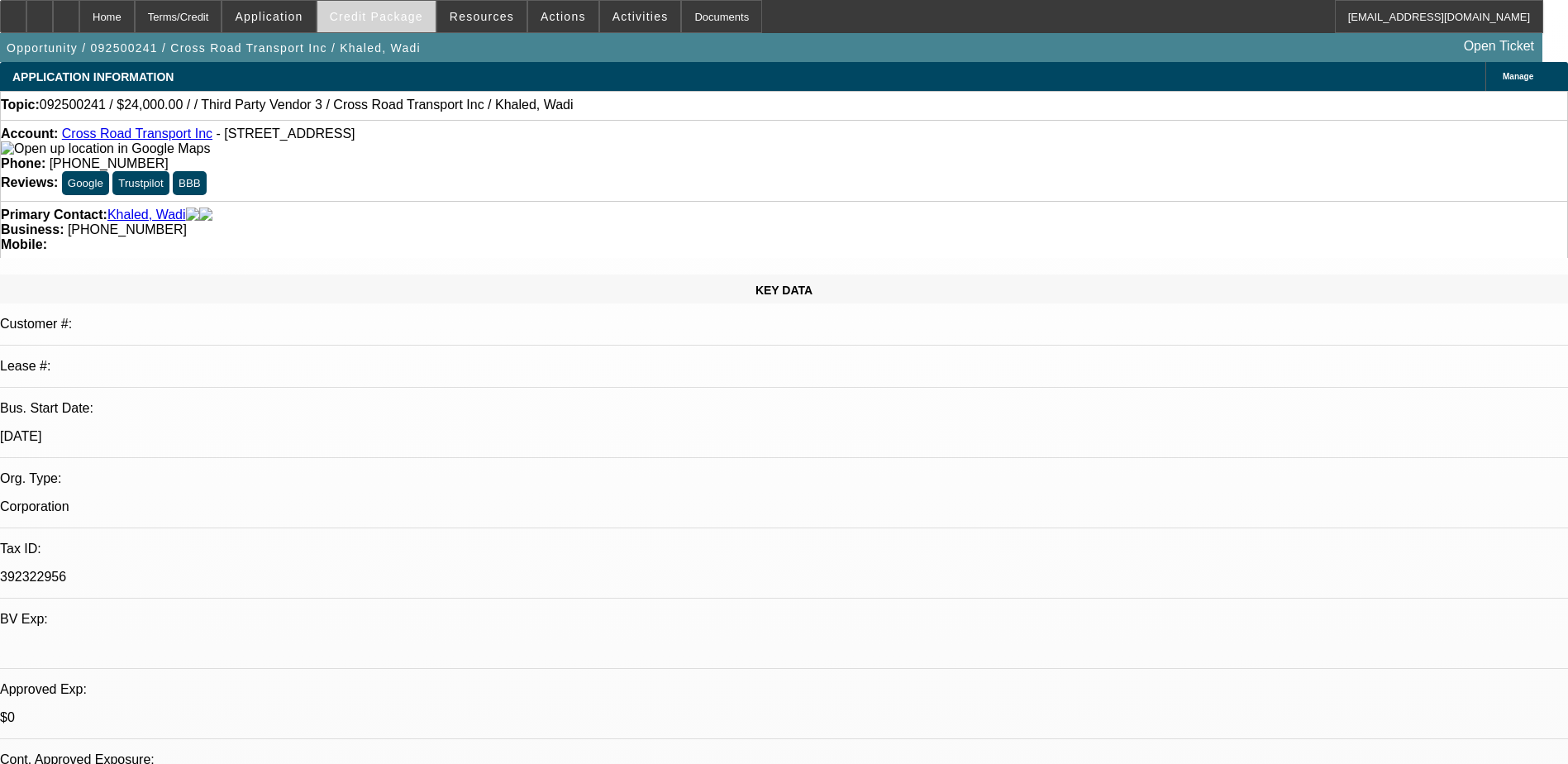
click at [361, 18] on span "Credit Package" at bounding box center [377, 17] width 94 height 13
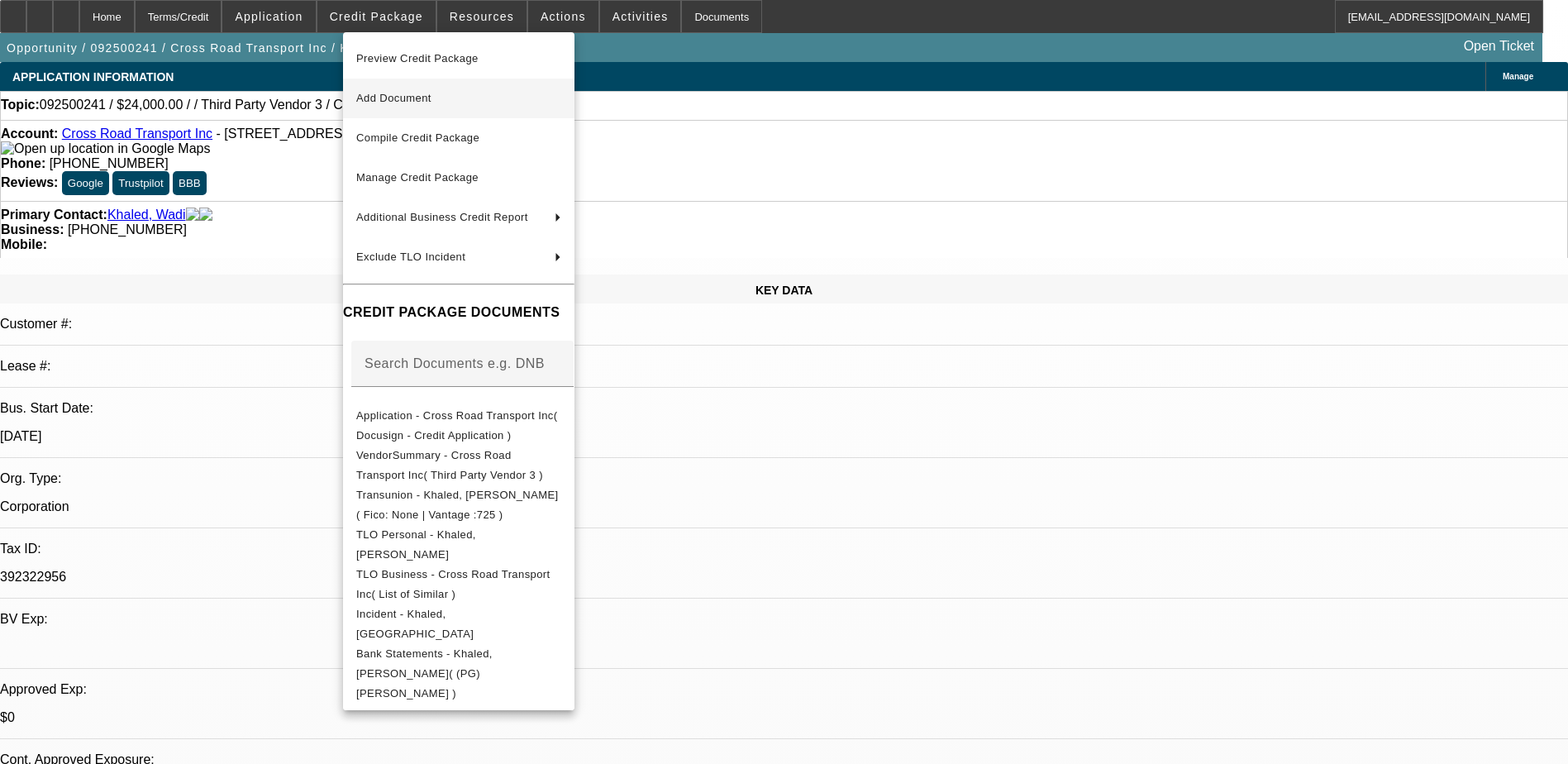
click at [420, 92] on span "Add Document" at bounding box center [394, 97] width 75 height 12
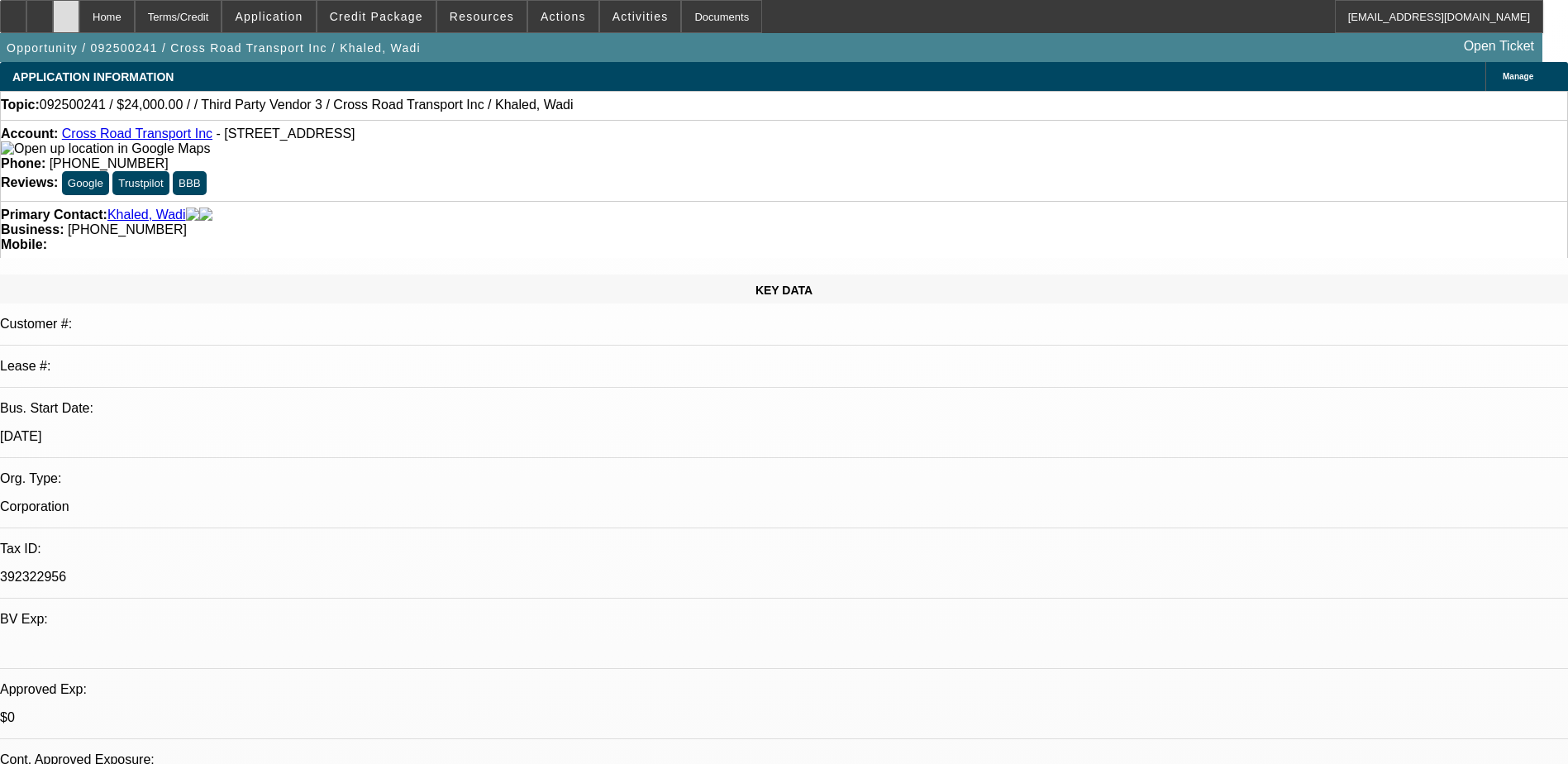
click at [80, 22] on div at bounding box center [66, 16] width 26 height 33
select select "0"
select select "2"
select select "0.1"
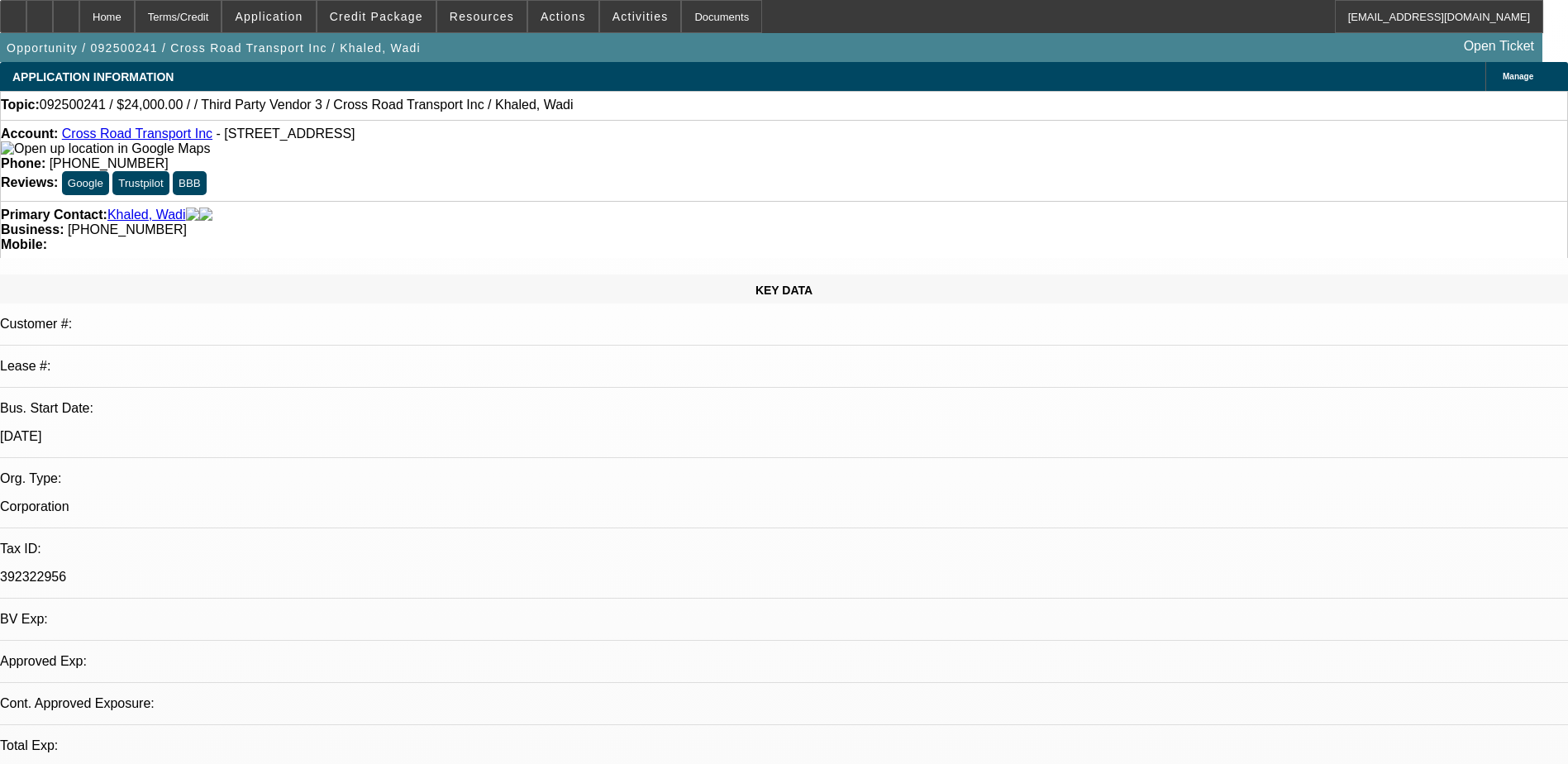
select select "4"
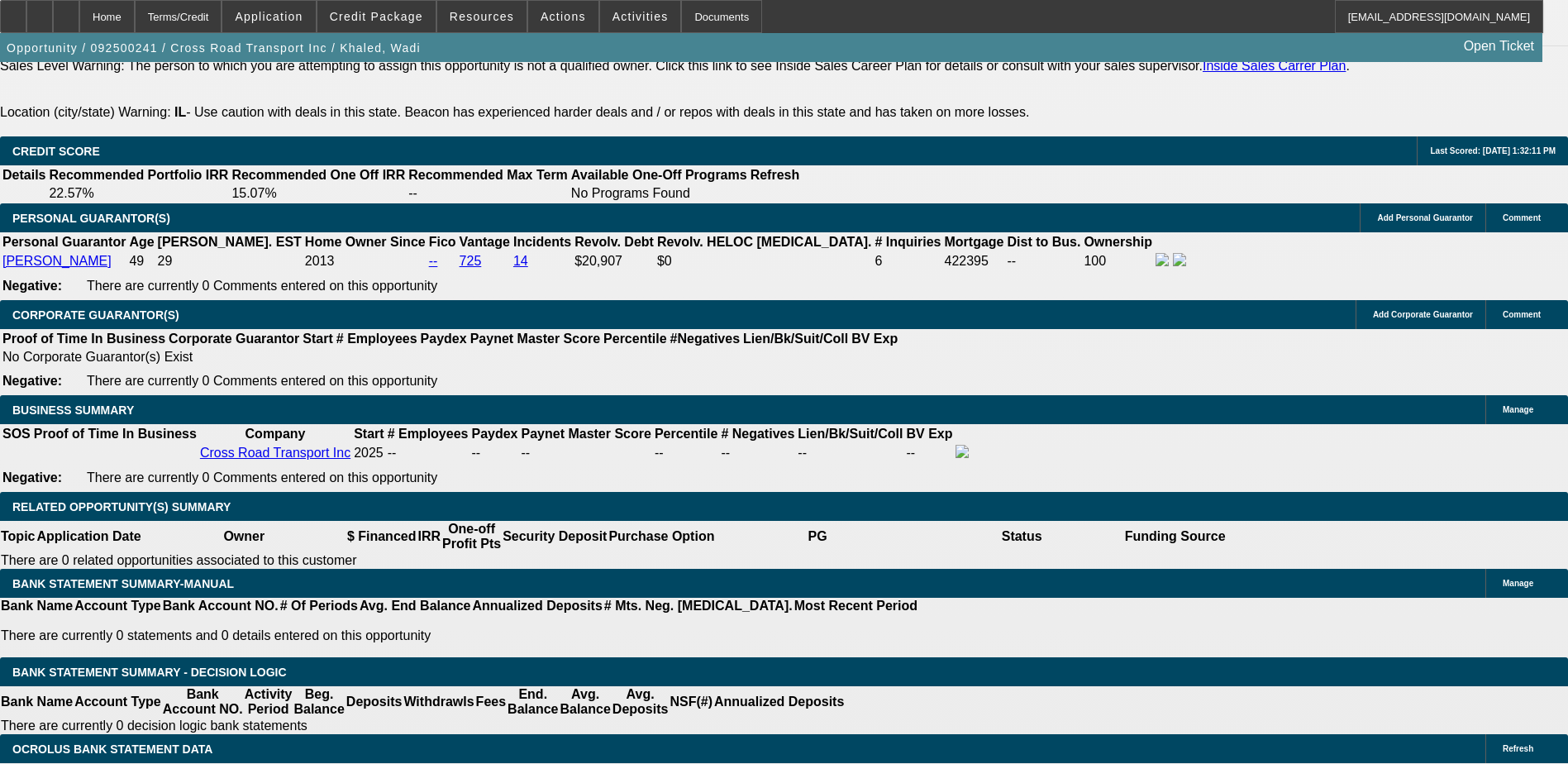
scroll to position [2315, 0]
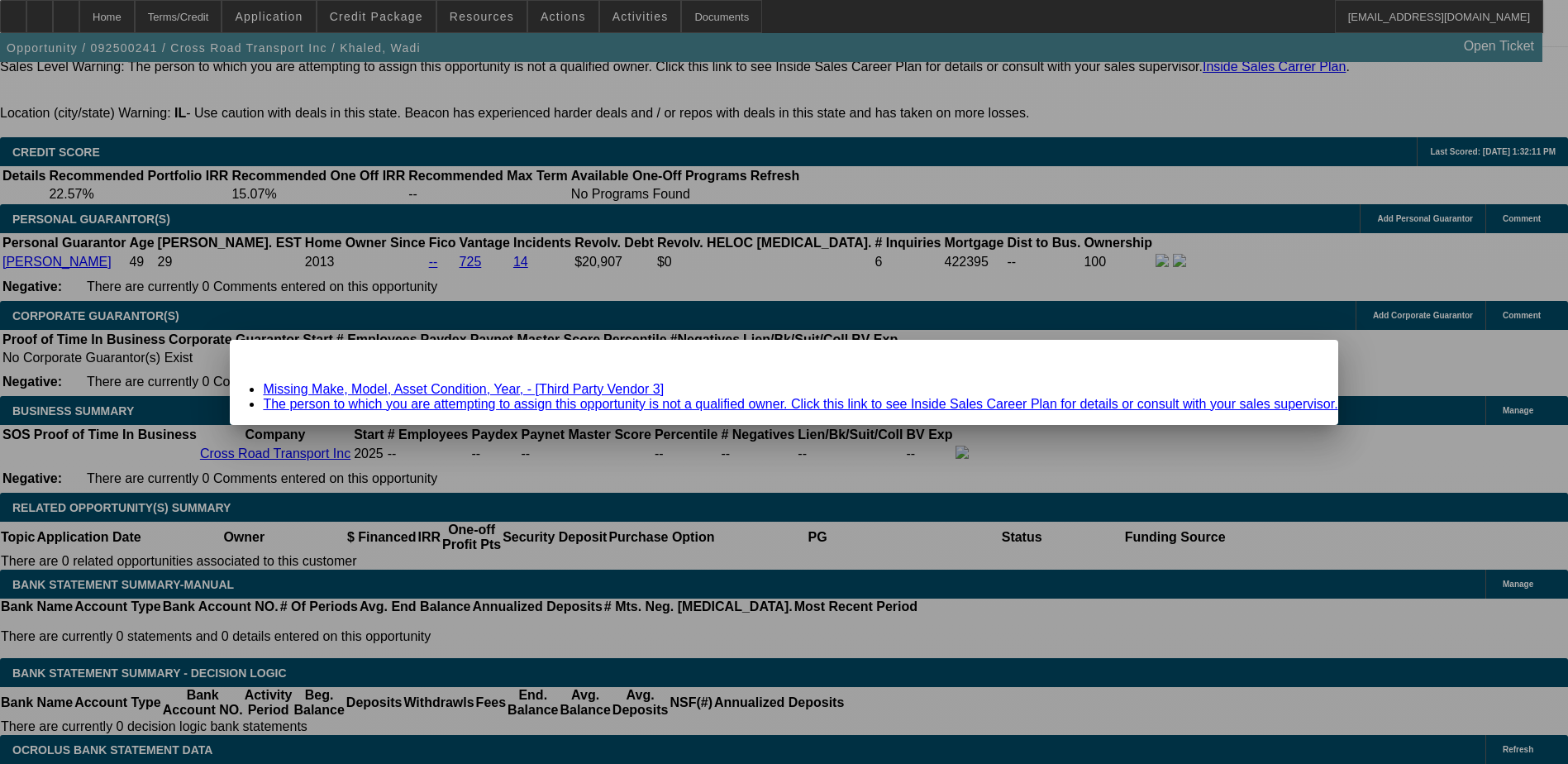
click at [1217, 368] on div "Missing Information: Term Id 1 Close" at bounding box center [784, 354] width 1108 height 29
click at [1306, 359] on span "Close" at bounding box center [1317, 354] width 22 height 9
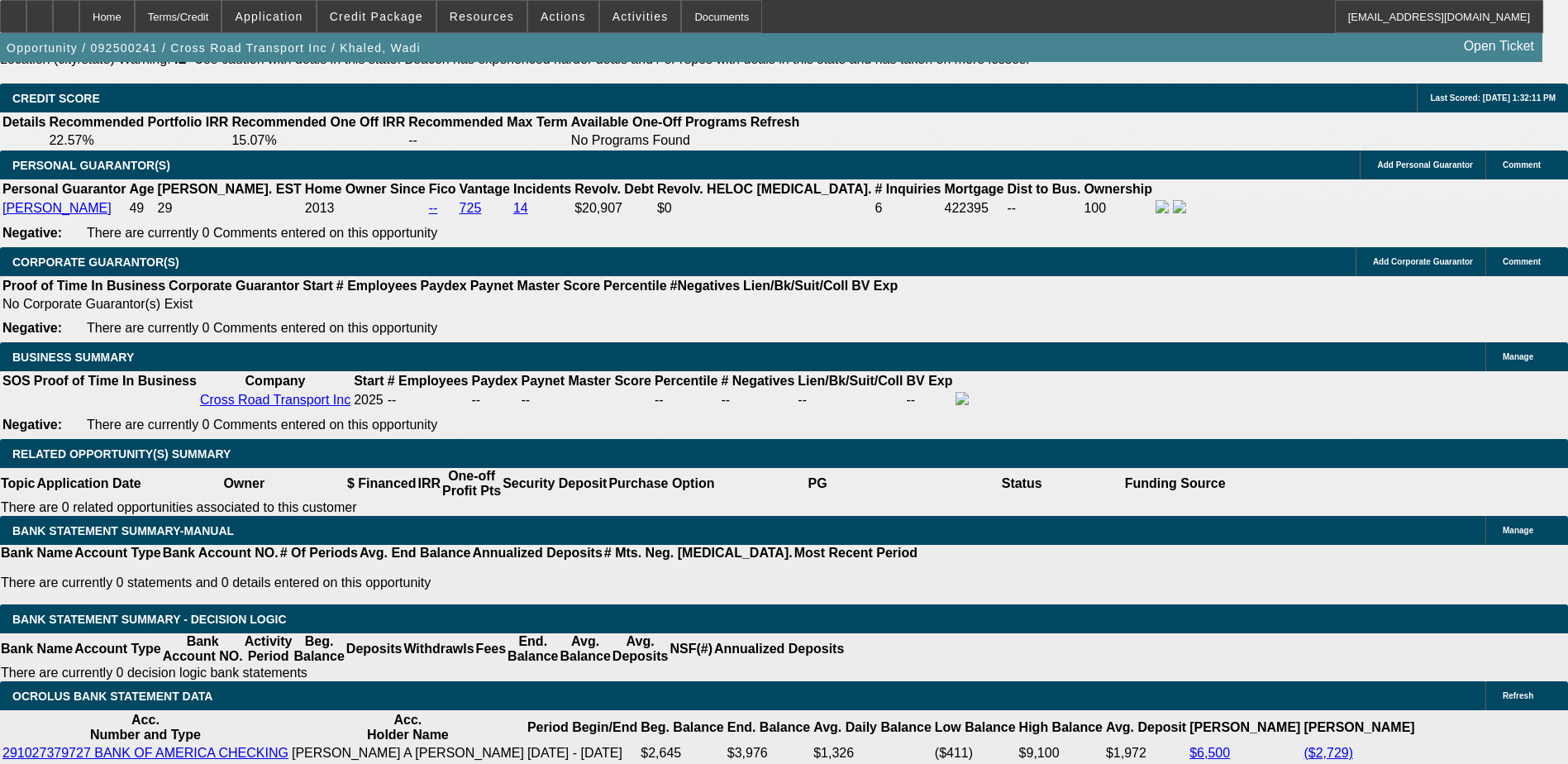
scroll to position [2398, 0]
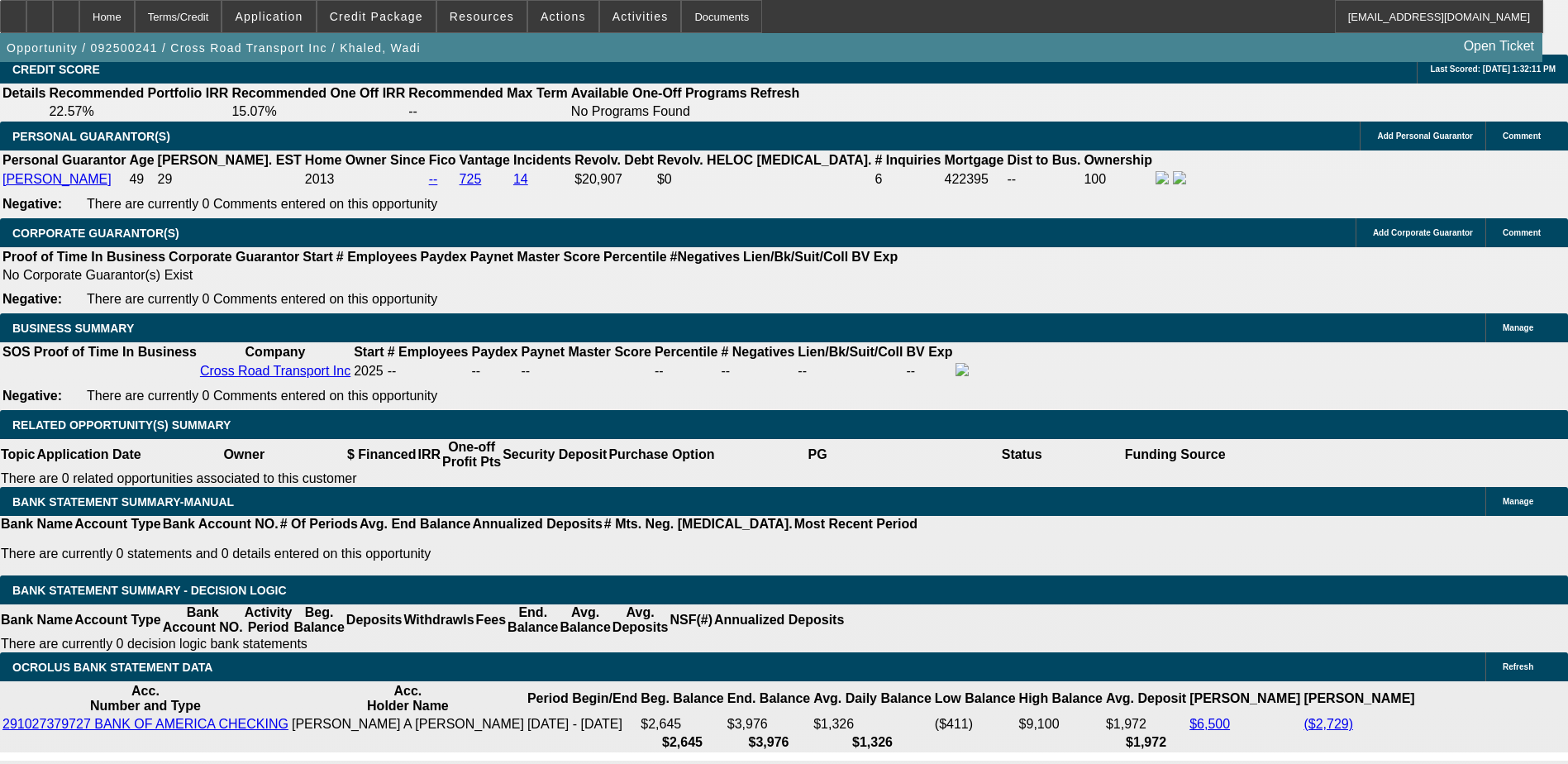
type input "$9,000.00"
type input "UNKNOWN"
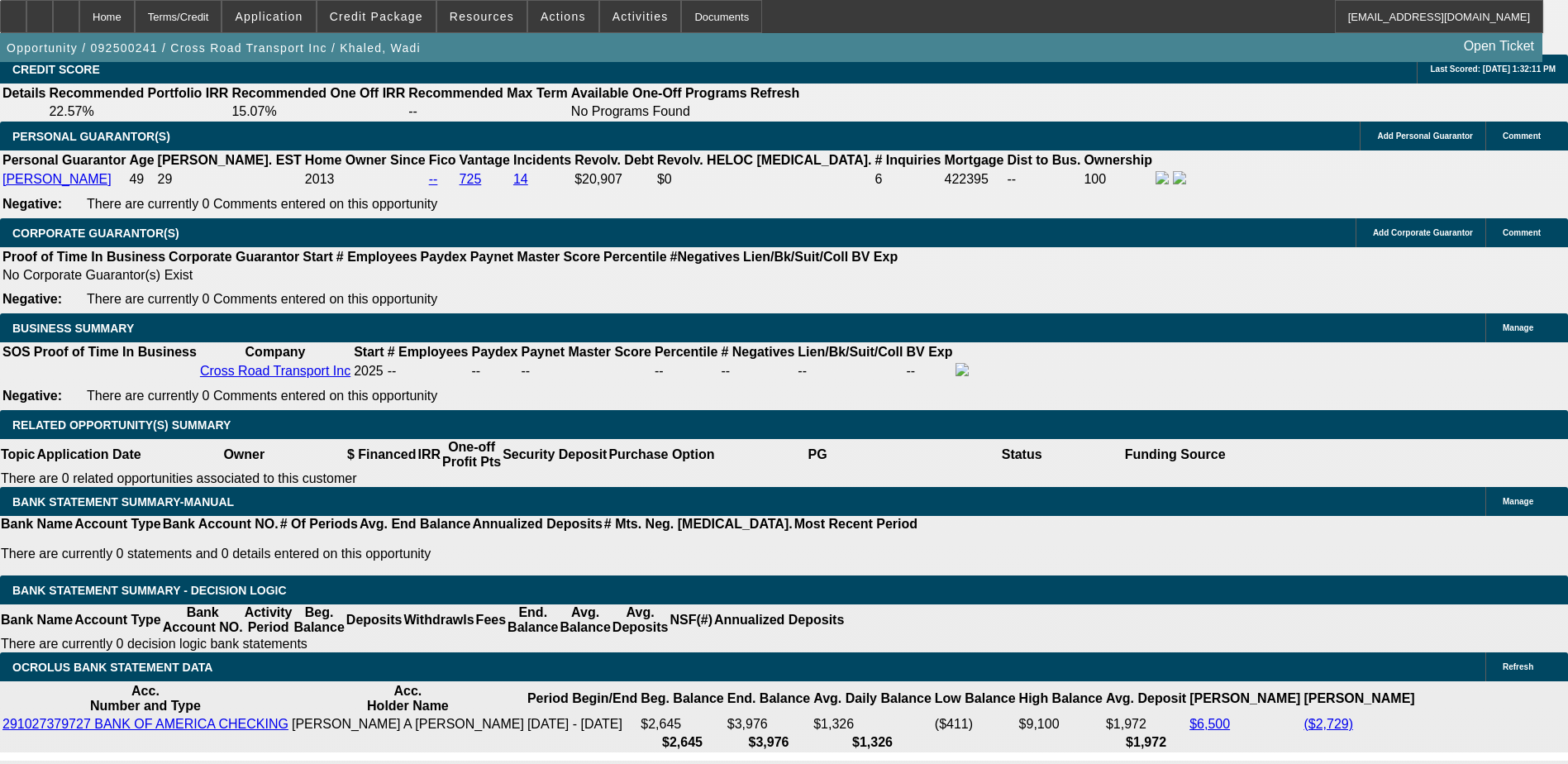
type input "2"
type input "1"
type input "."
type input "5"
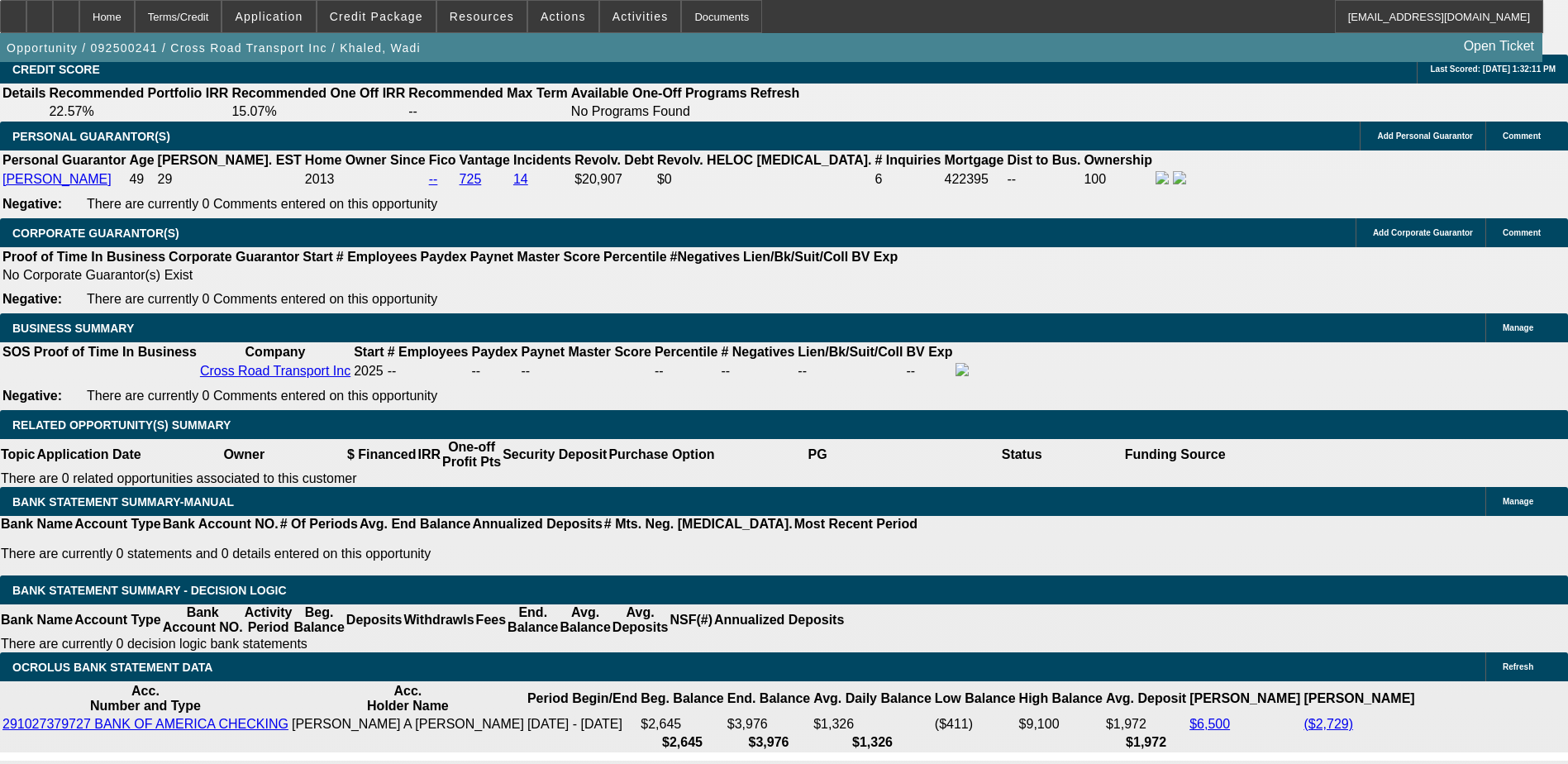
type input "21.5"
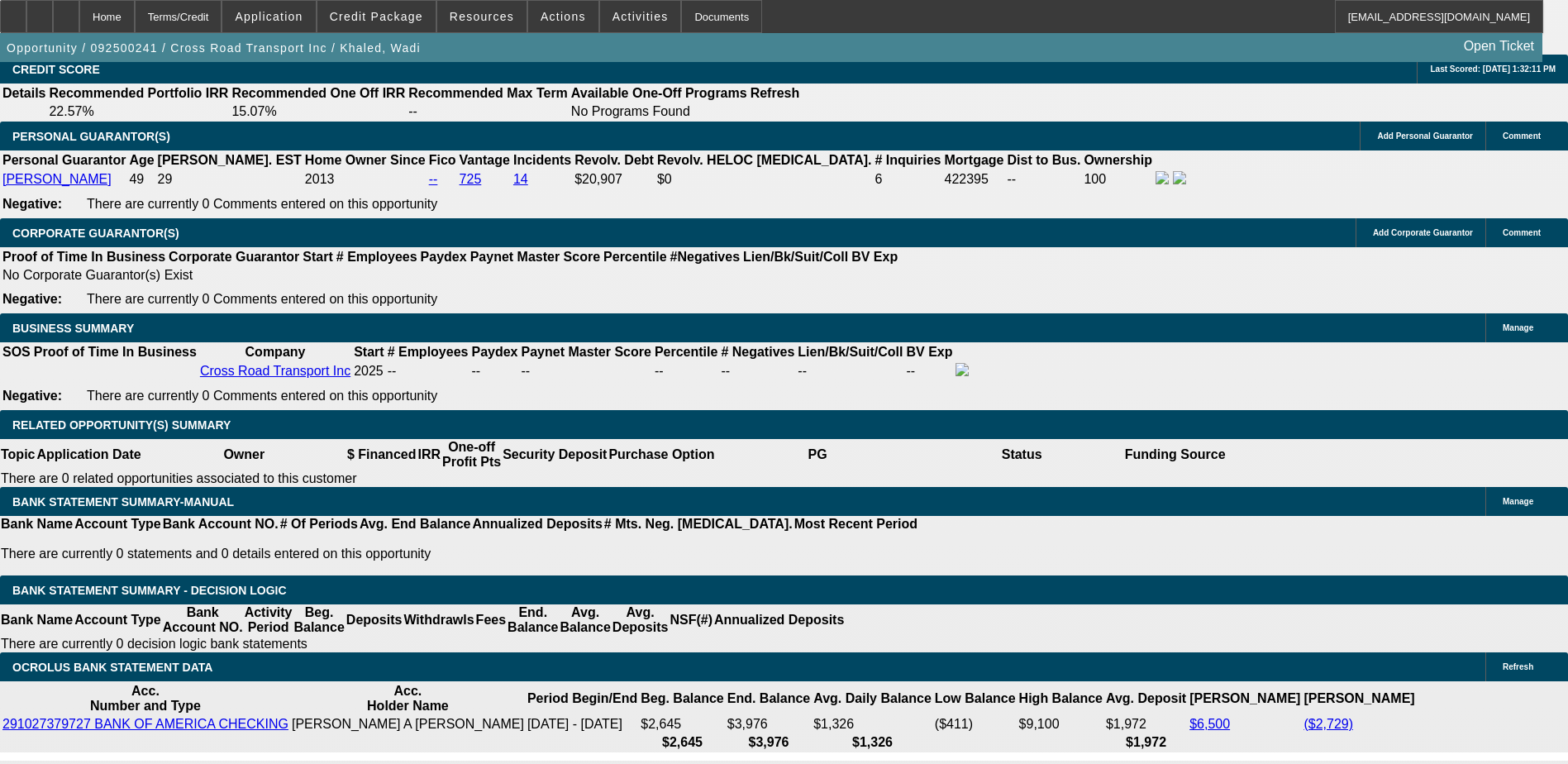
scroll to position [0, 0]
type input "1"
type input "8"
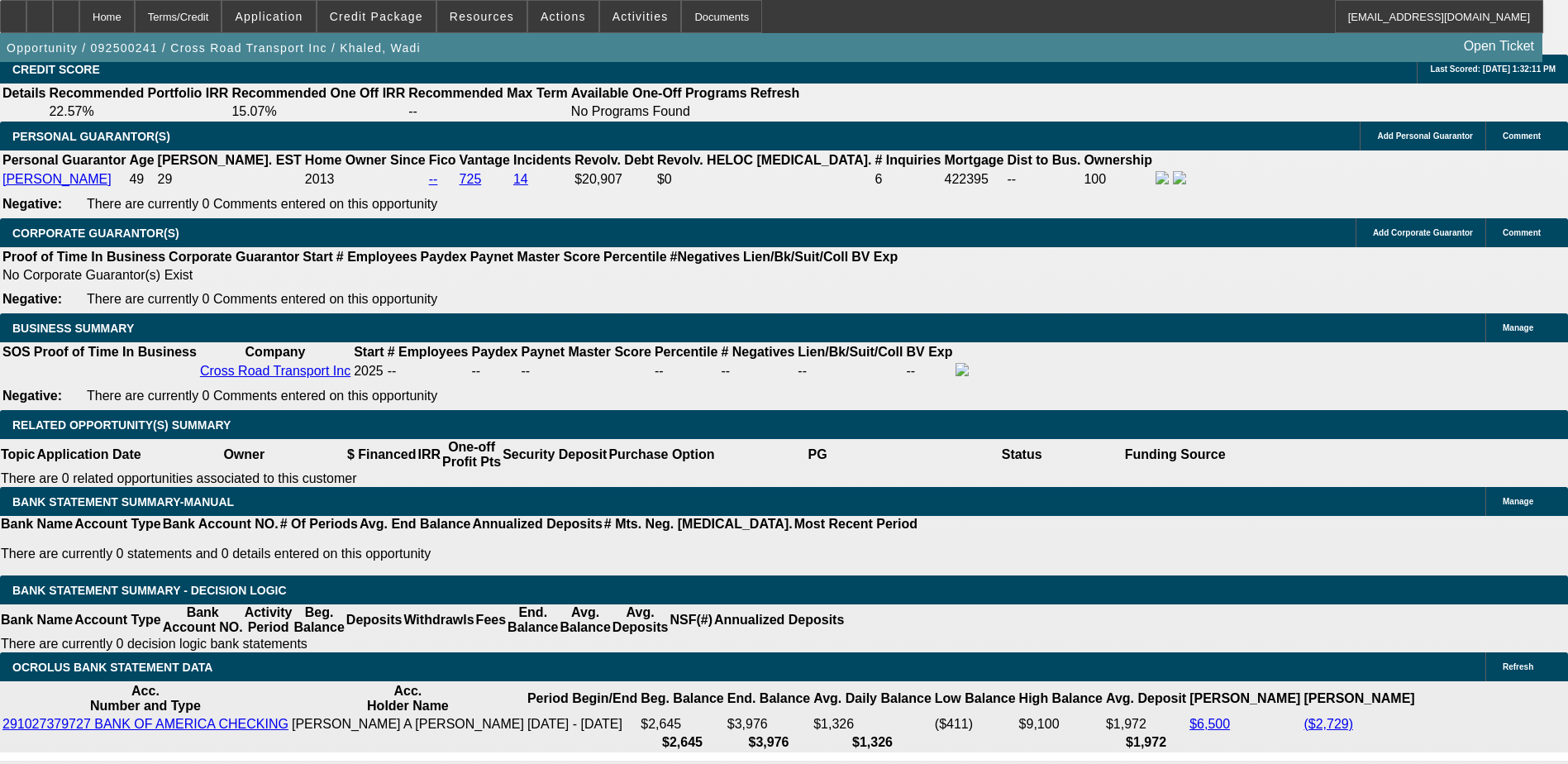
type input "18"
drag, startPoint x: 272, startPoint y: 591, endPoint x: 351, endPoint y: 598, distance: 79.3
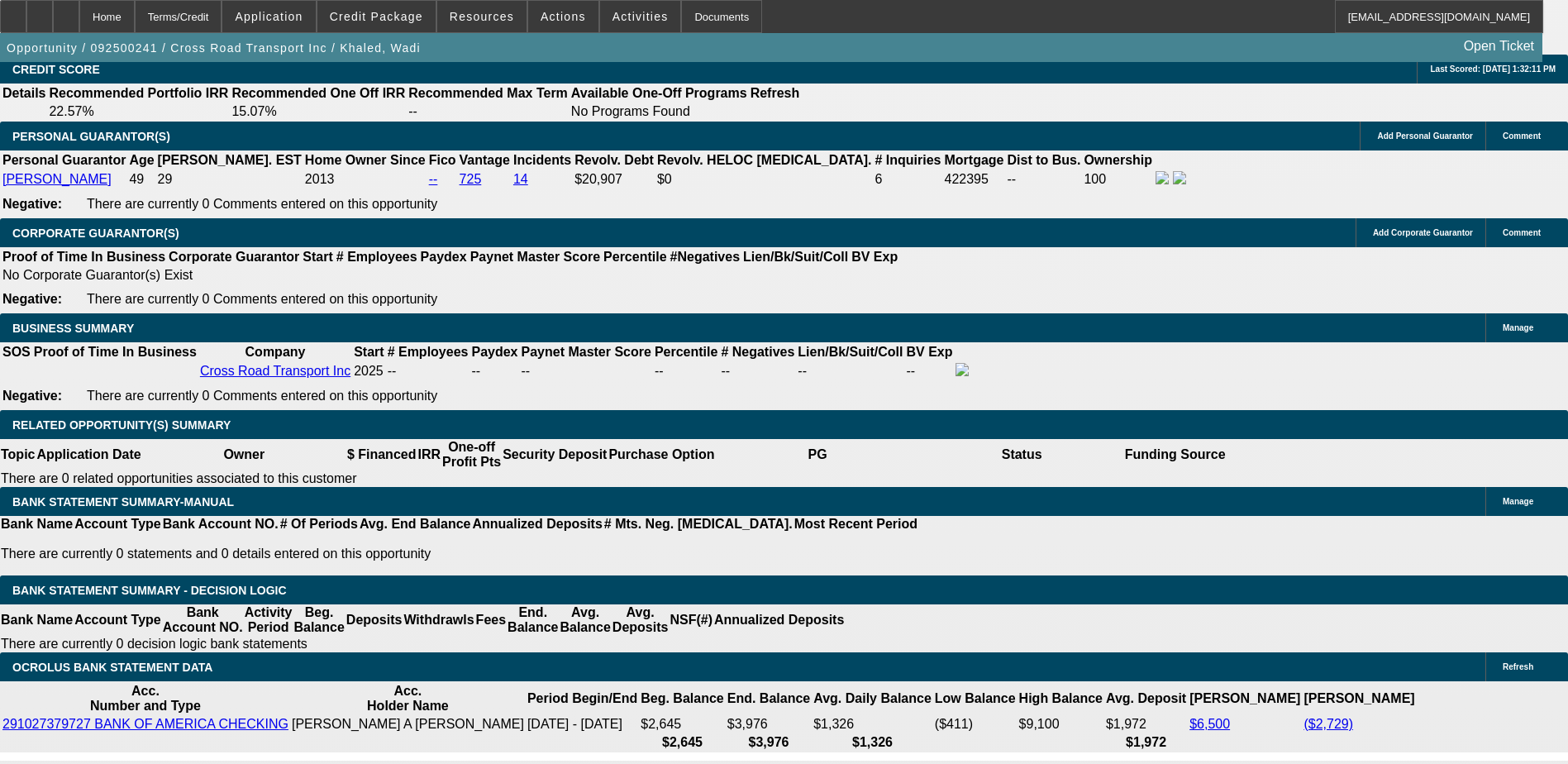
type input "$0.00"
type input "18"
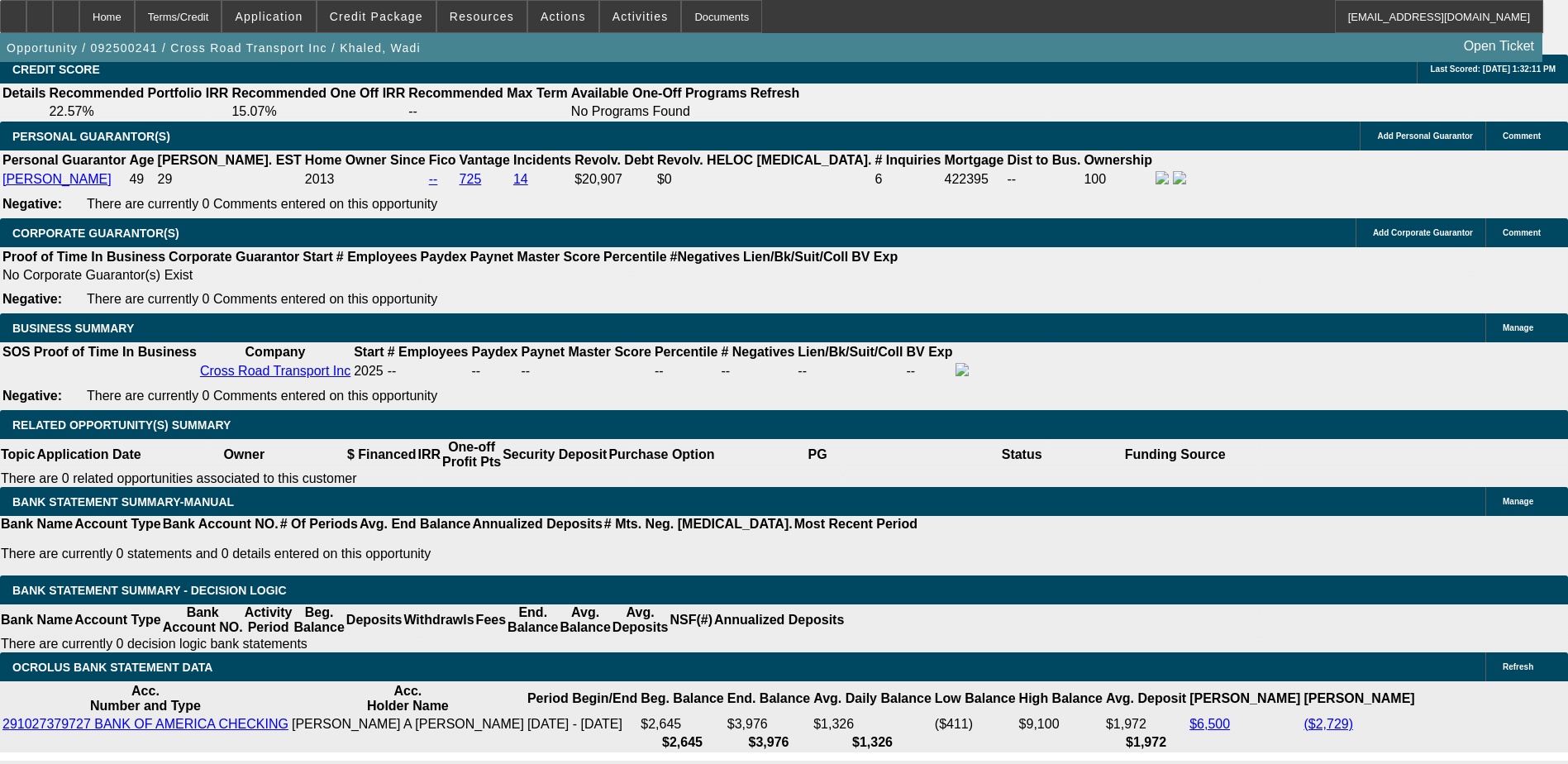
type input "2"
type input "$1,693.18"
type input "$846.59"
type input "21"
type input "$1,957.34"
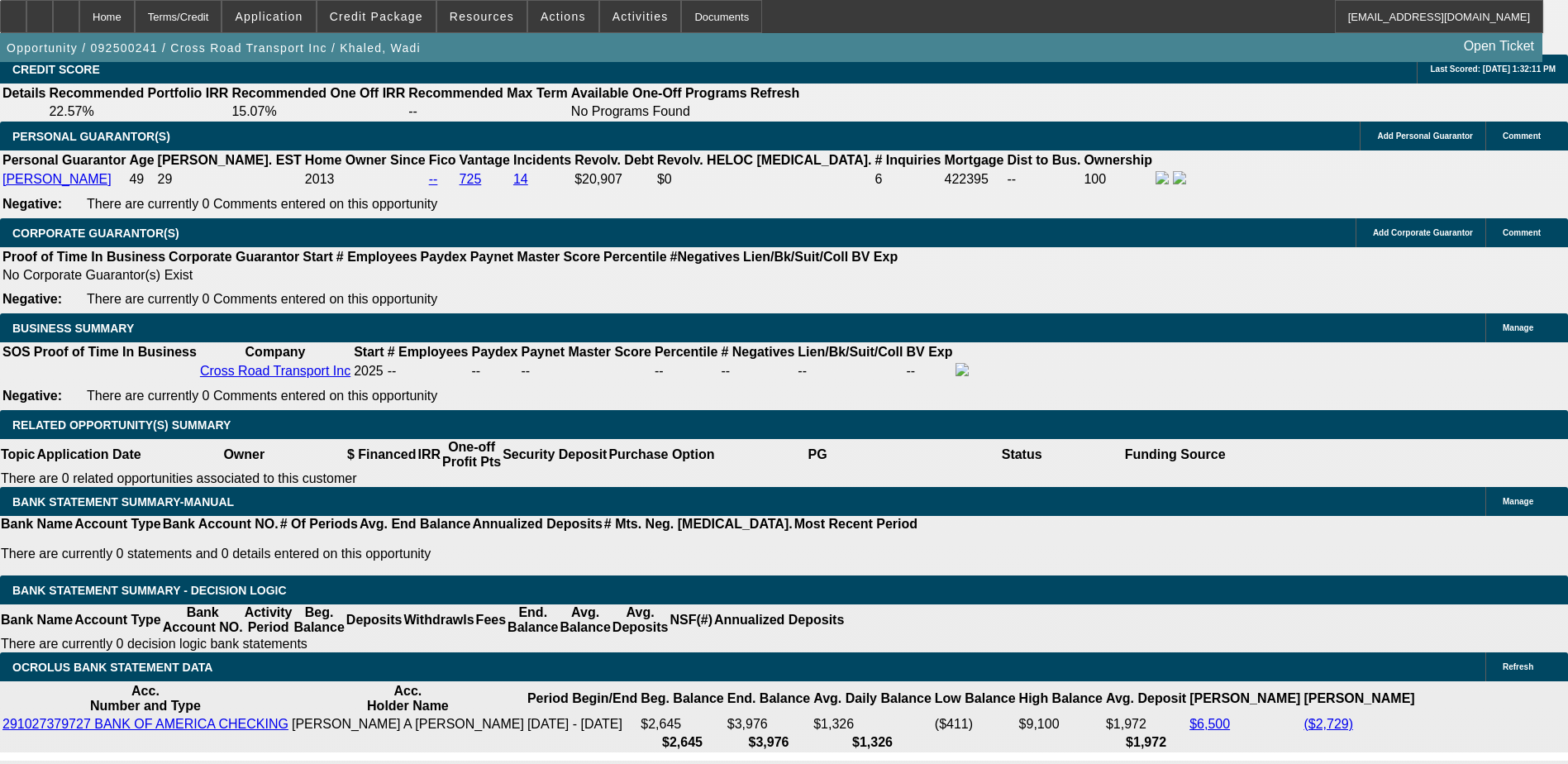
type input "$978.67"
type input "21.5"
type input "$1,964.60"
type input "$982.30"
type input "21.5"
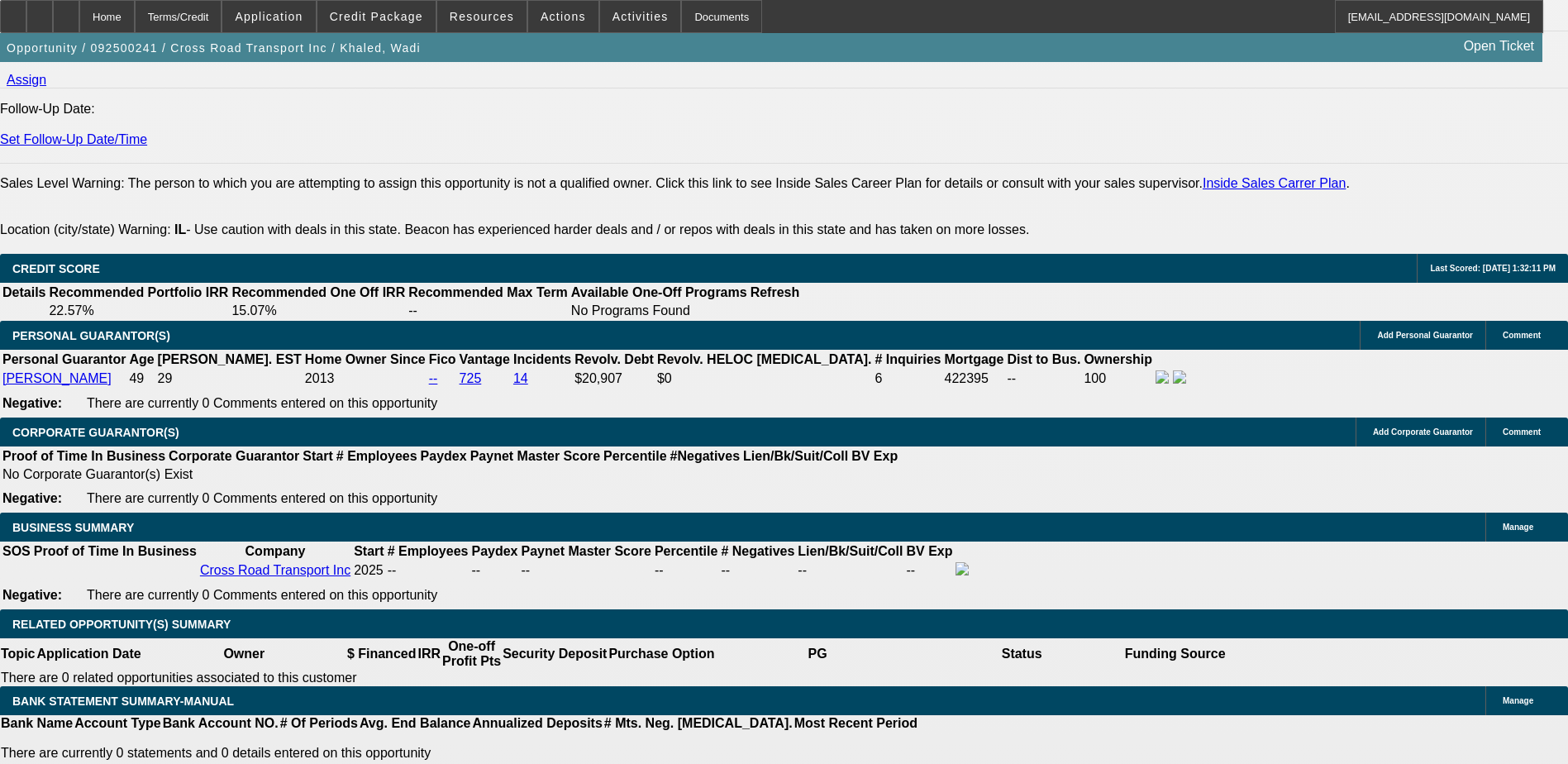
scroll to position [2150, 0]
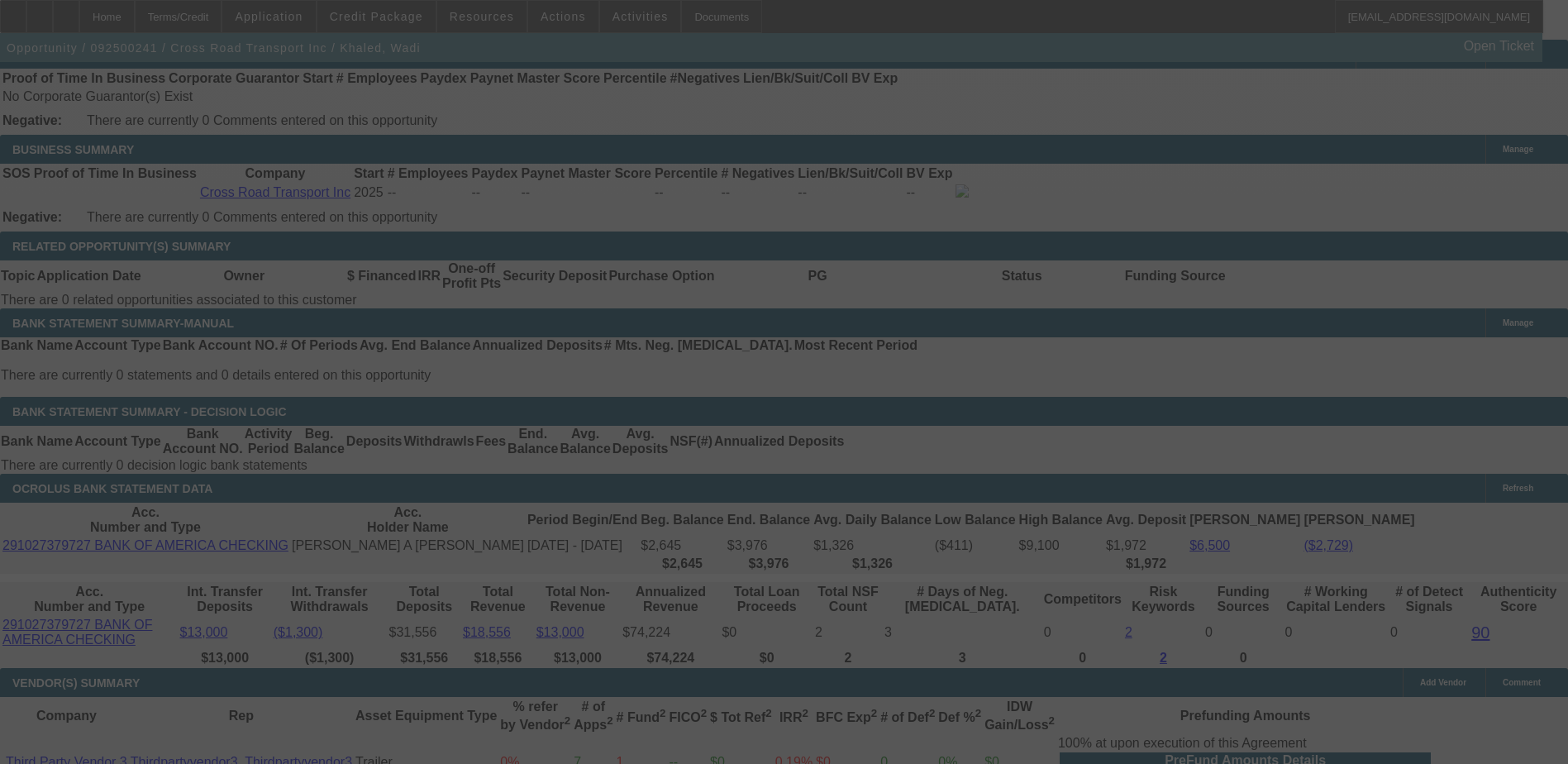
scroll to position [2729, 0]
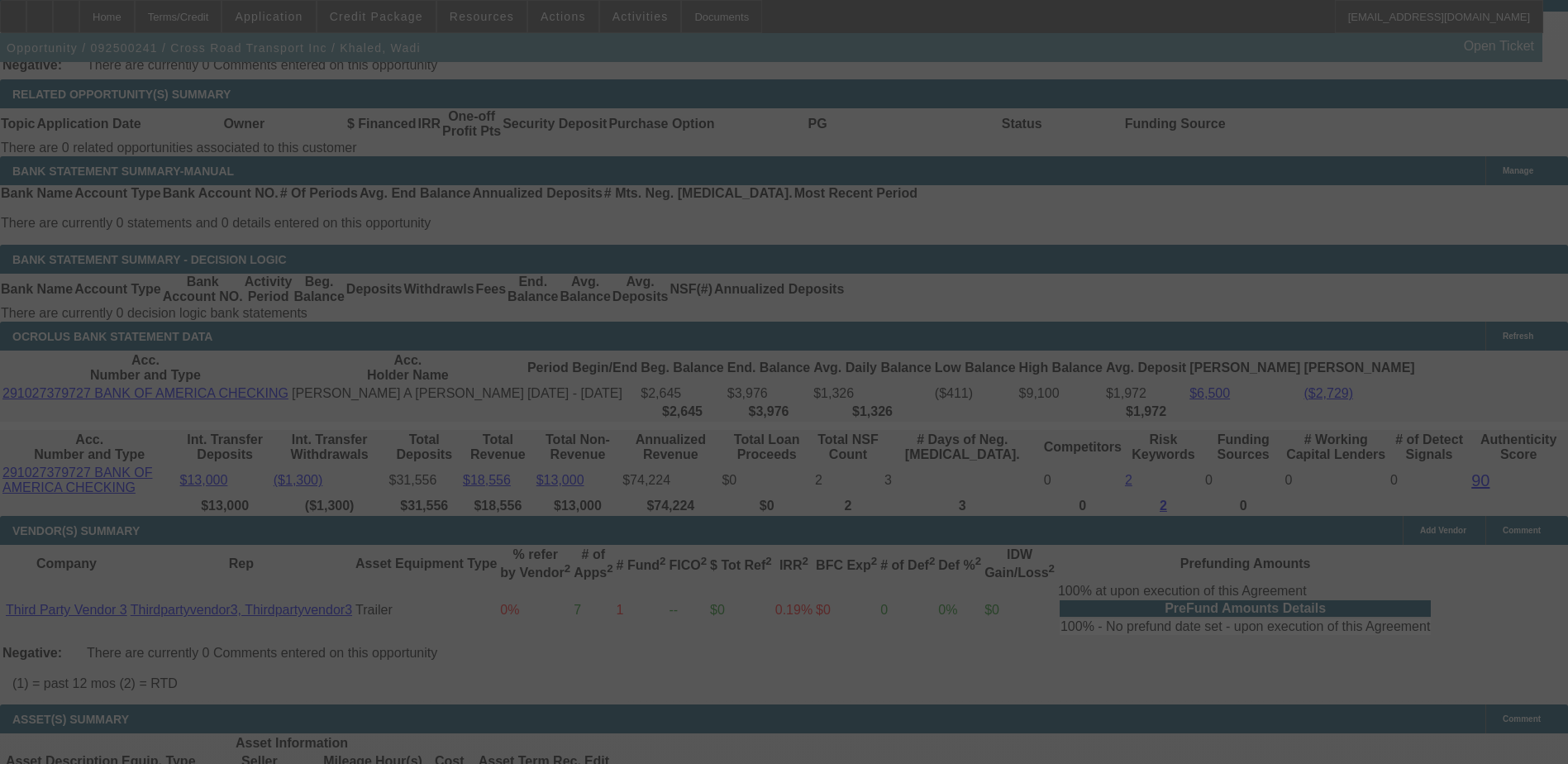
select select "0"
select select "2"
select select "0.1"
select select "4"
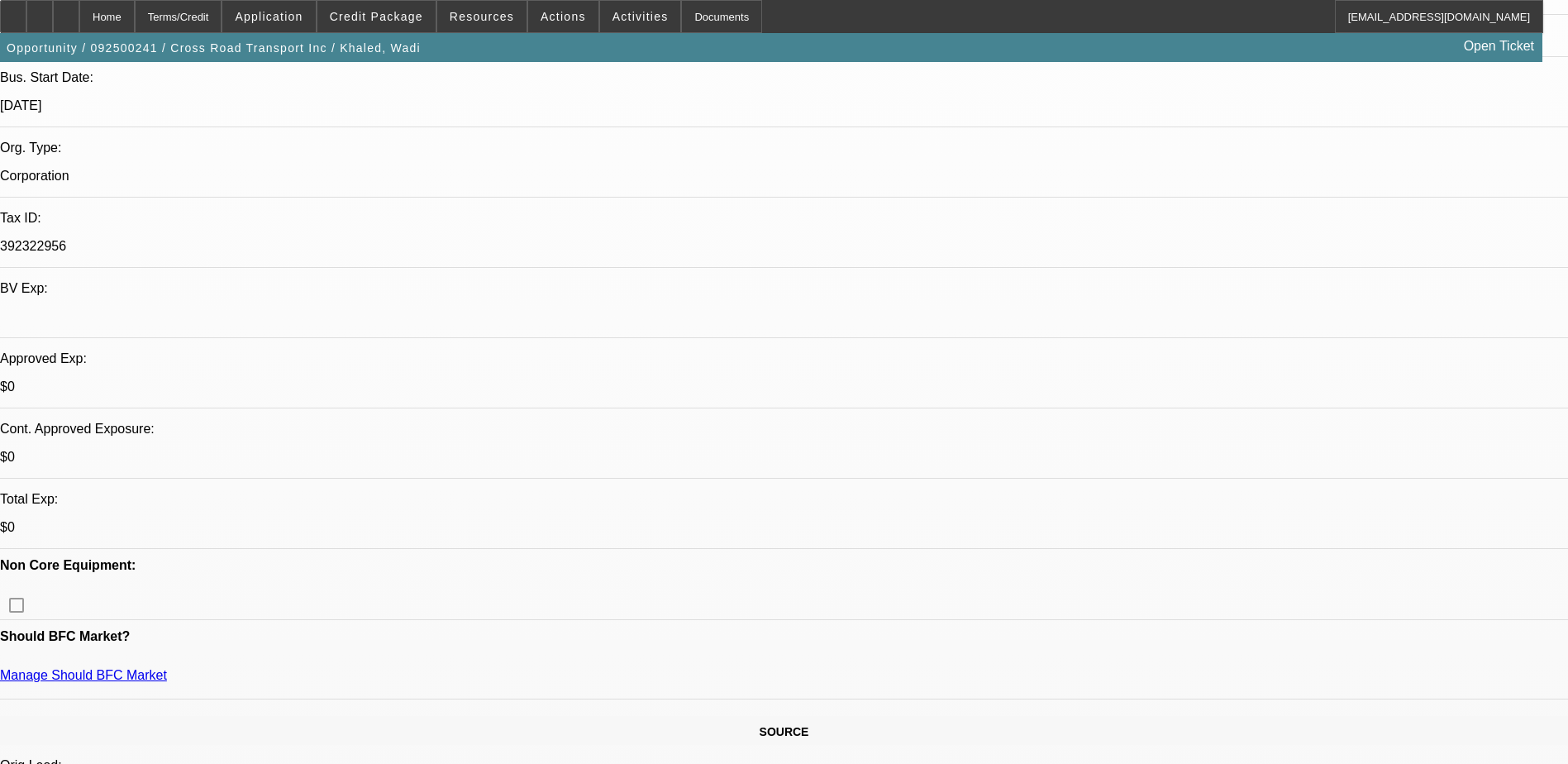
scroll to position [578, 0]
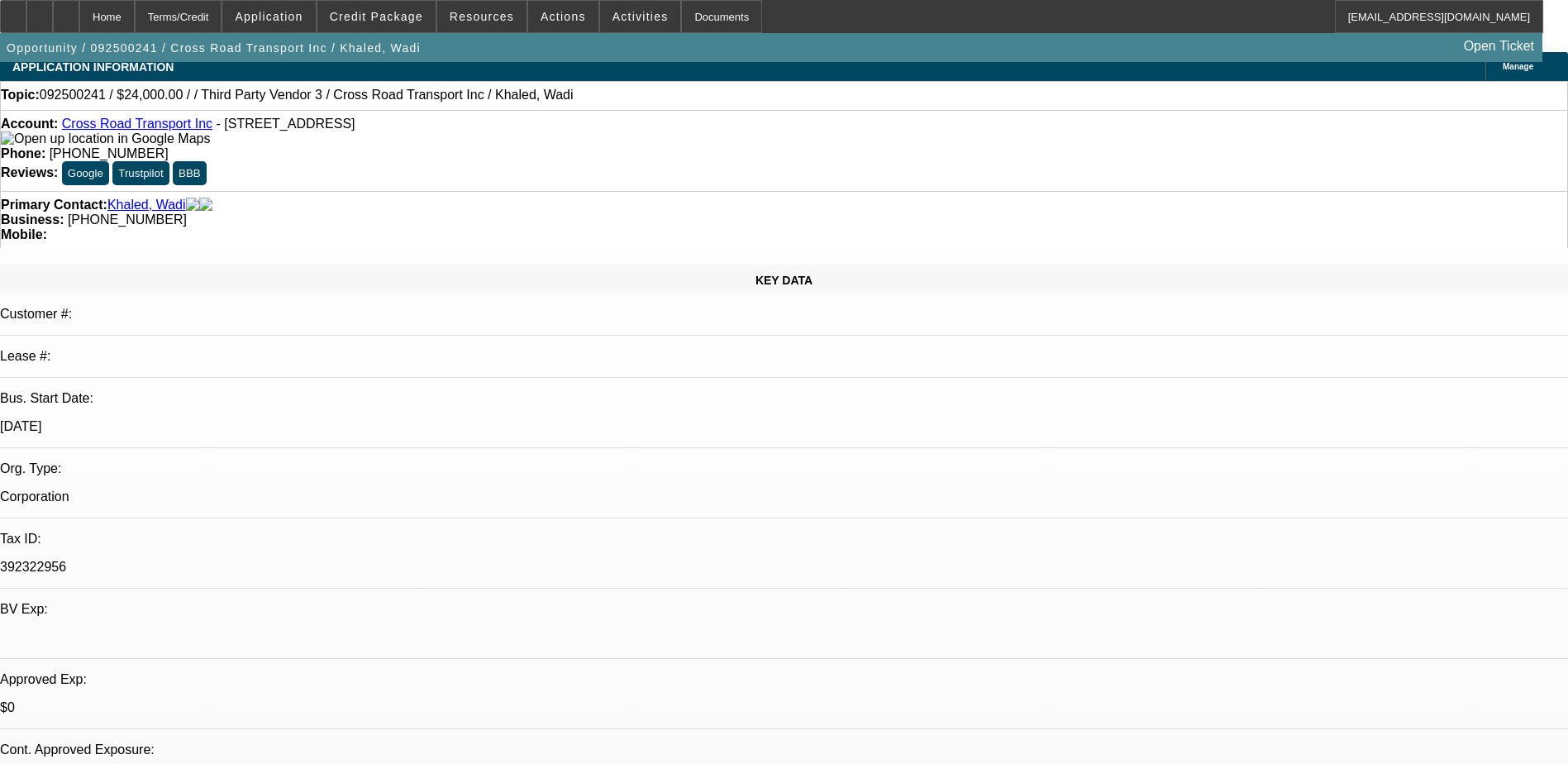
scroll to position [0, 0]
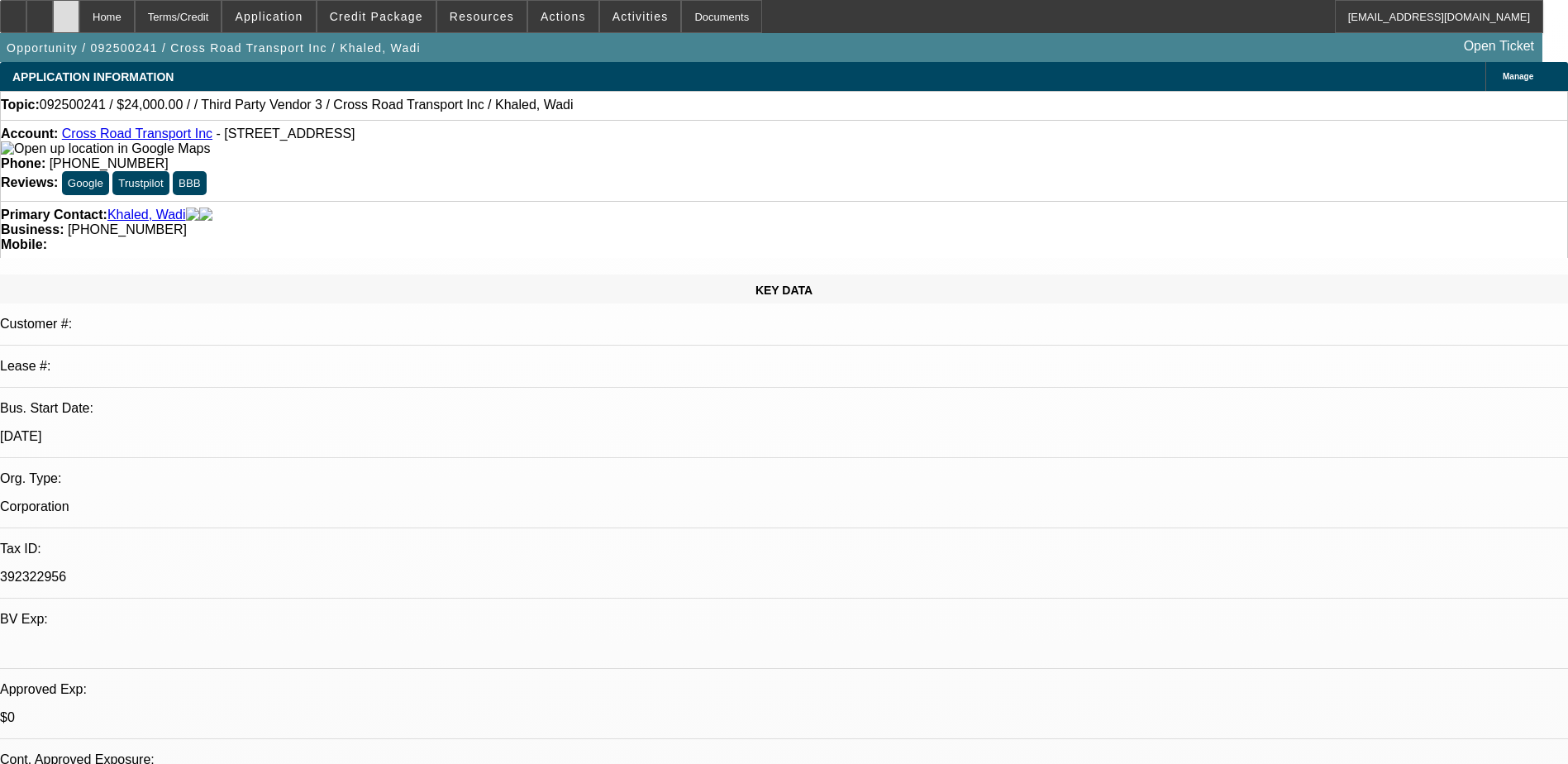
click at [80, 14] on div at bounding box center [66, 16] width 26 height 33
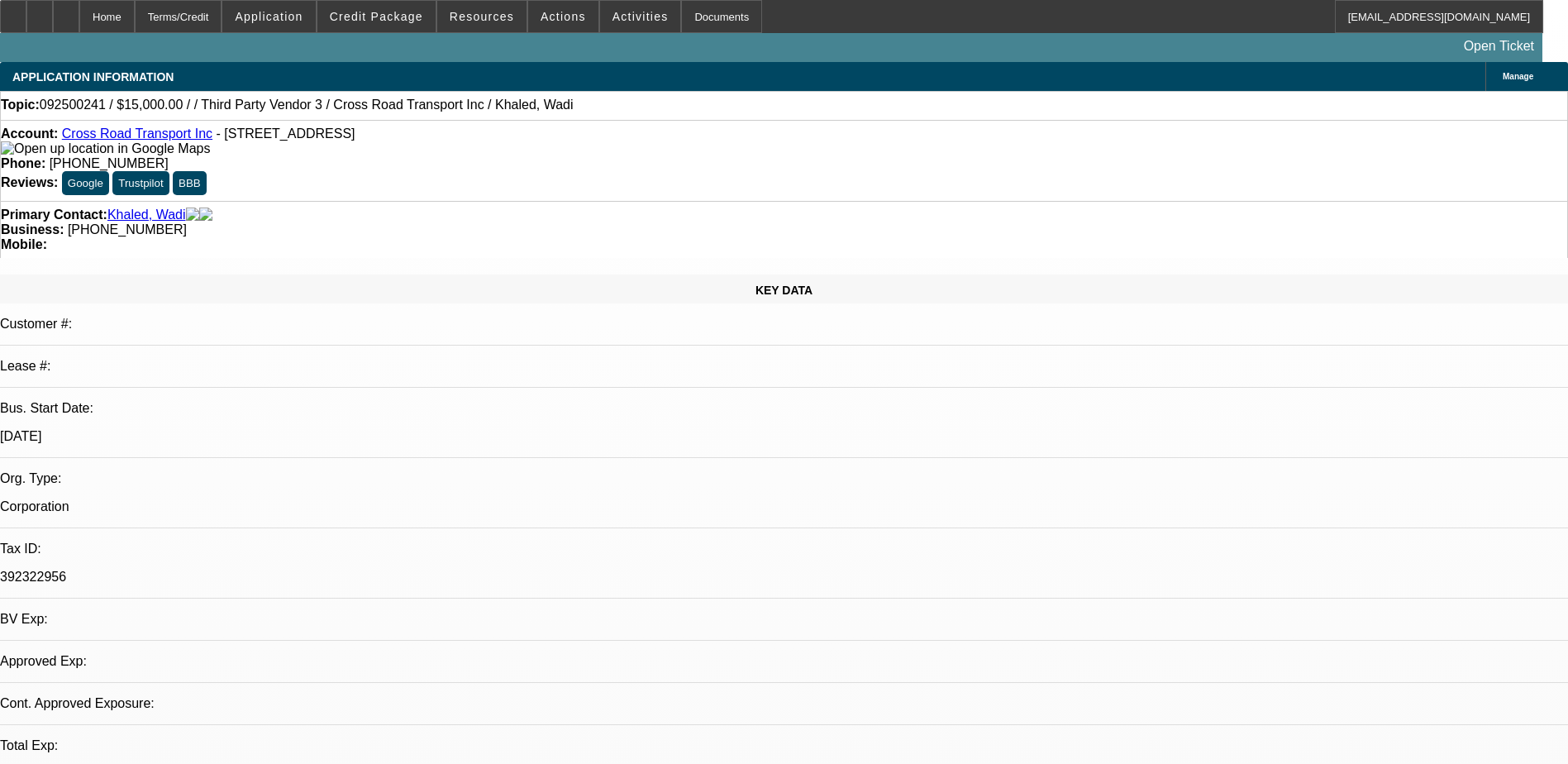
select select "0"
select select "2"
select select "0.1"
select select "1"
select select "2"
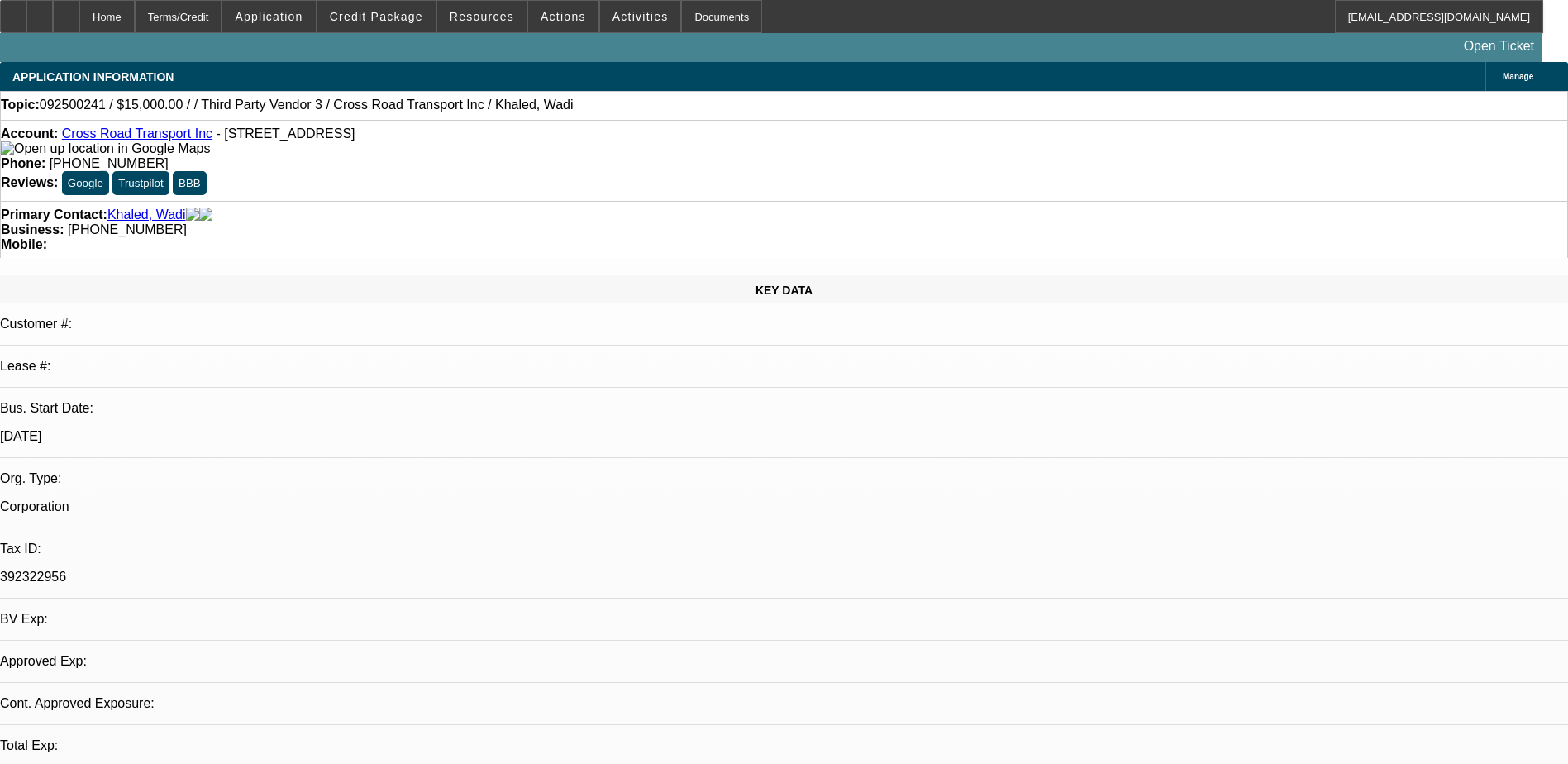
select select "4"
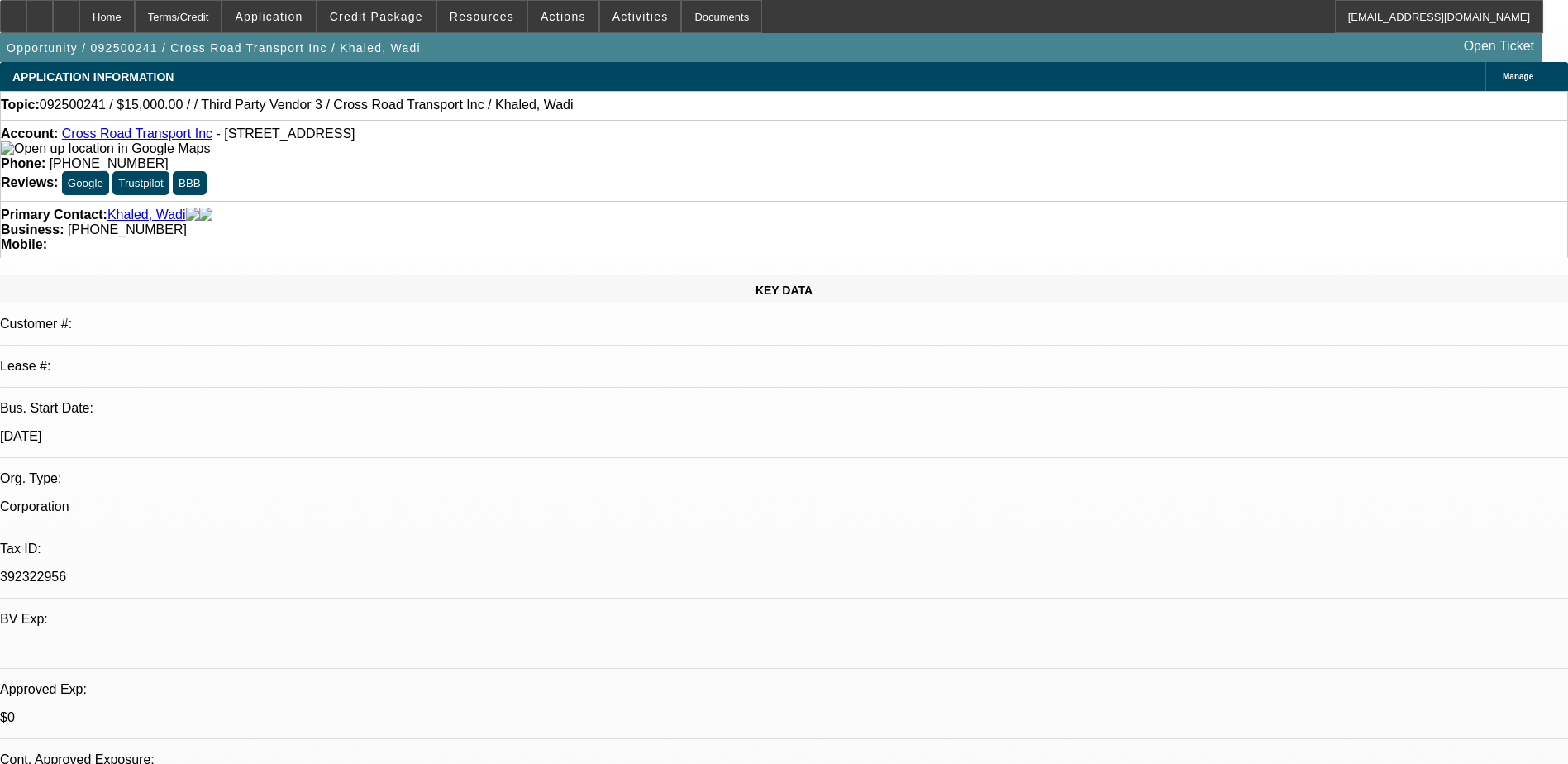
drag, startPoint x: 111, startPoint y: 13, endPoint x: 117, endPoint y: 7, distance: 8.5
click at [80, 13] on div at bounding box center [66, 16] width 26 height 33
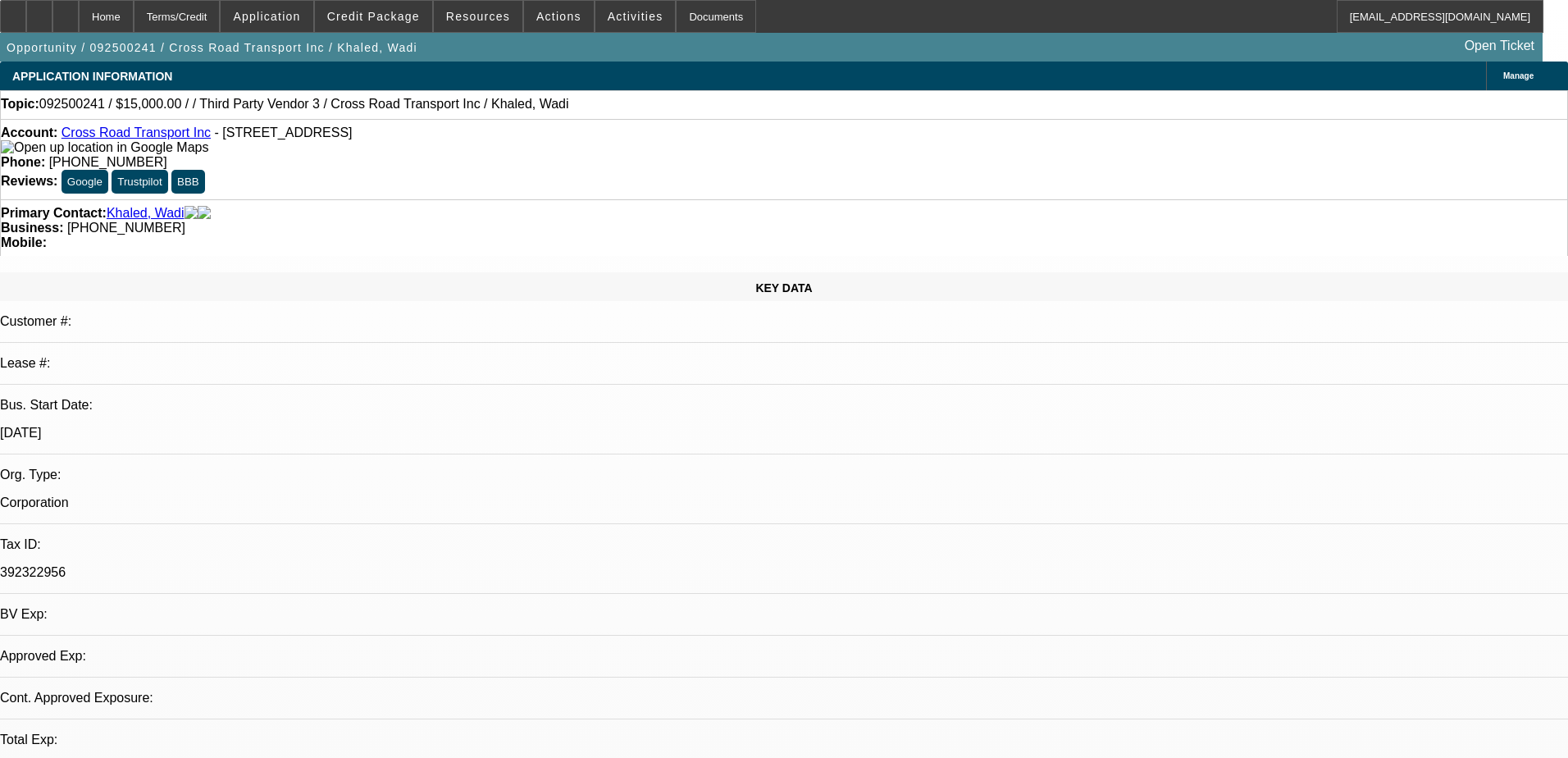
select select "0"
select select "2"
select select "0.1"
select select "4"
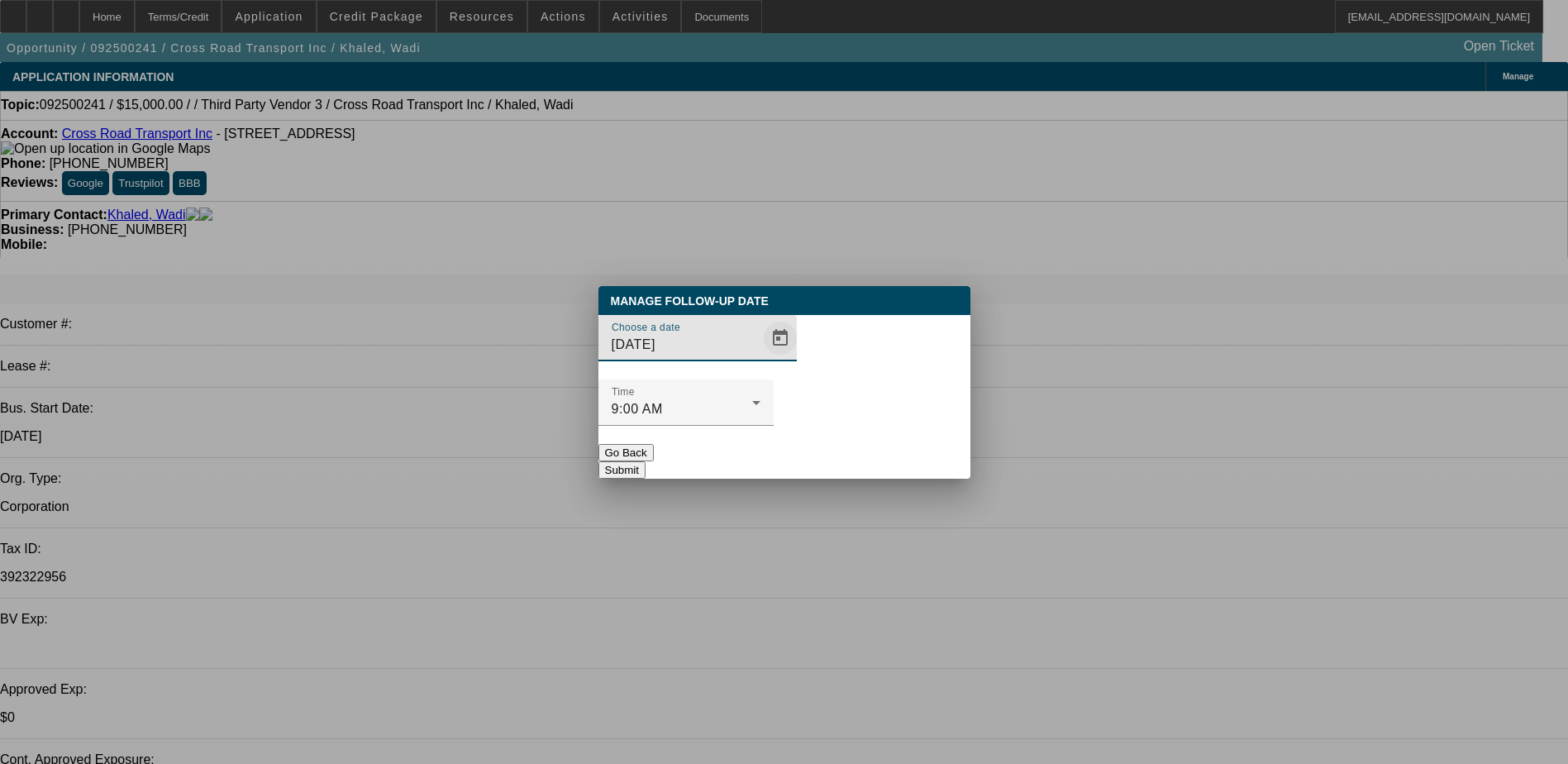
click at [761, 358] on span "Open calendar" at bounding box center [781, 338] width 39 height 39
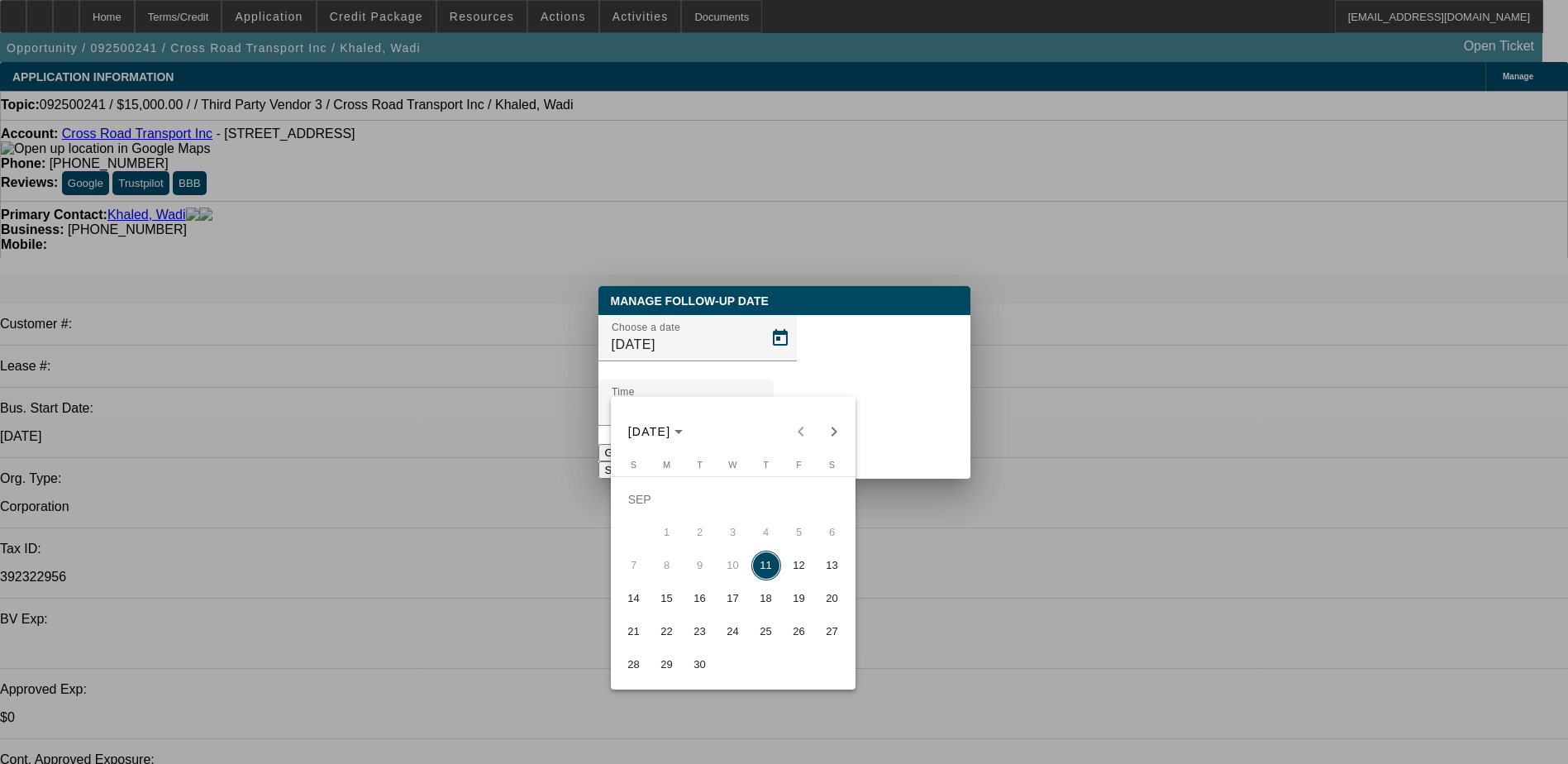
click at [796, 564] on span "12" at bounding box center [799, 565] width 30 height 30
type input "9/12/2025"
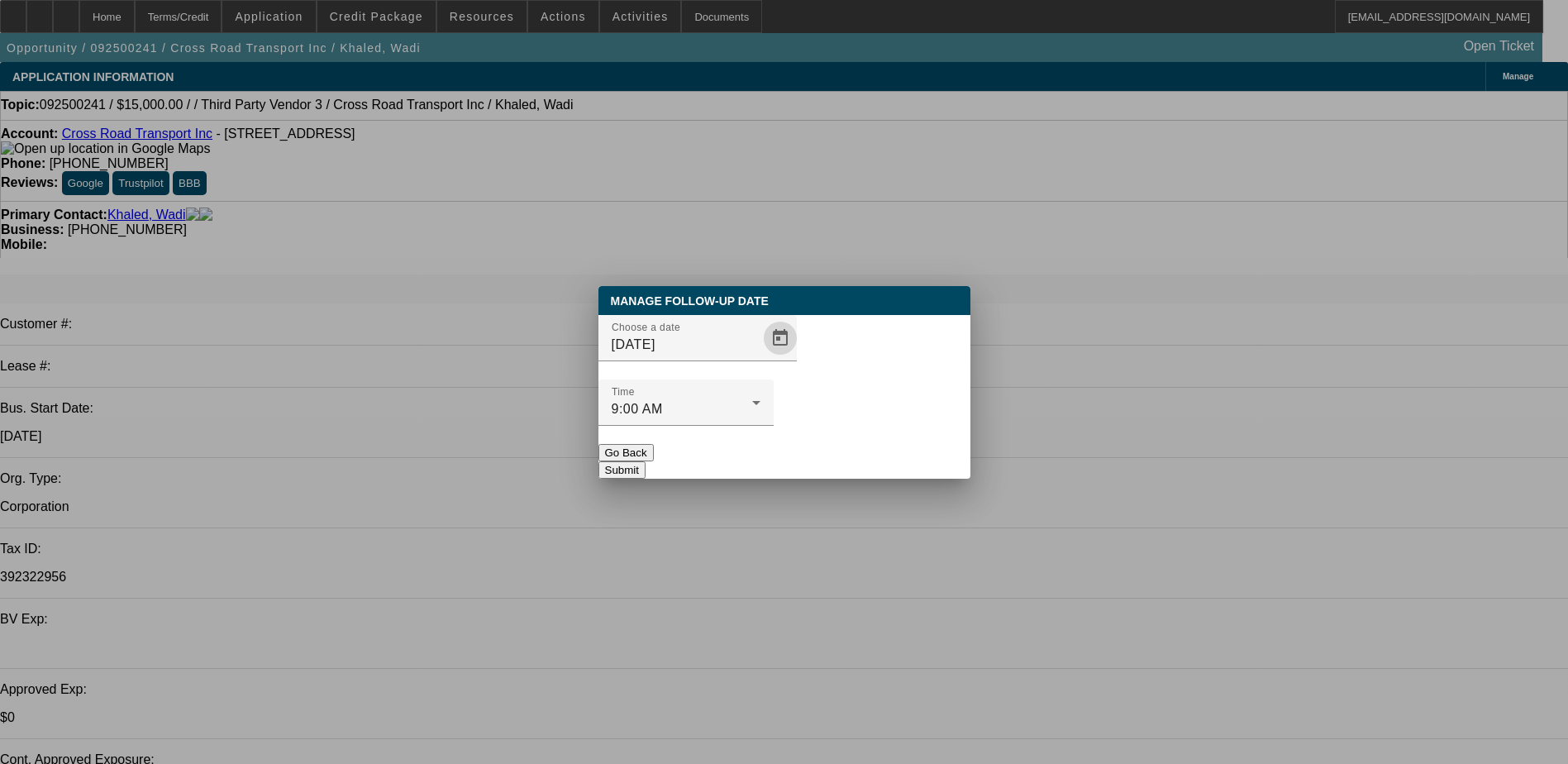
click at [646, 461] on button "Submit" at bounding box center [622, 470] width 47 height 18
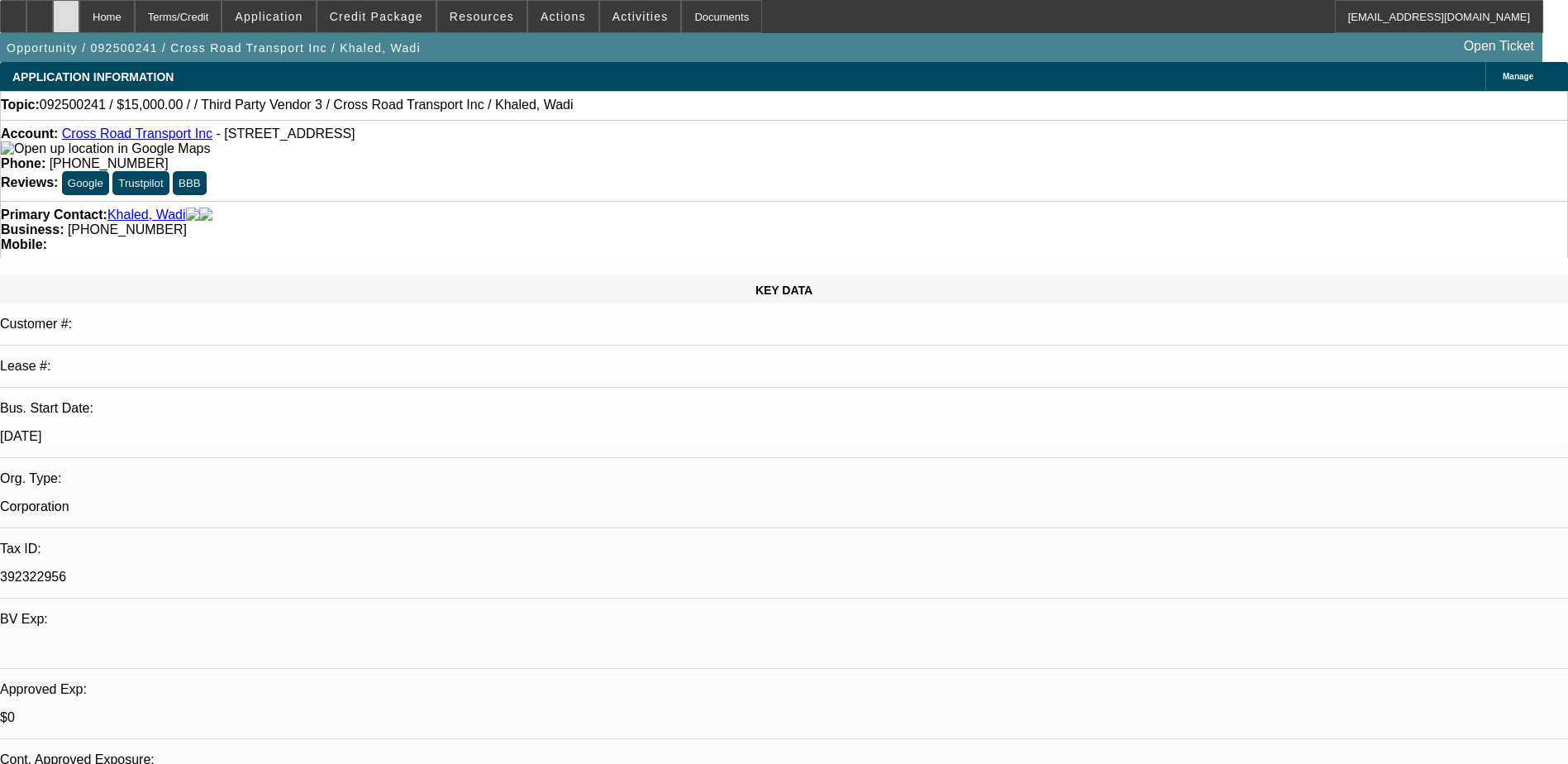
click at [80, 17] on div at bounding box center [66, 16] width 26 height 33
select select "0"
select select "2"
select select "0.1"
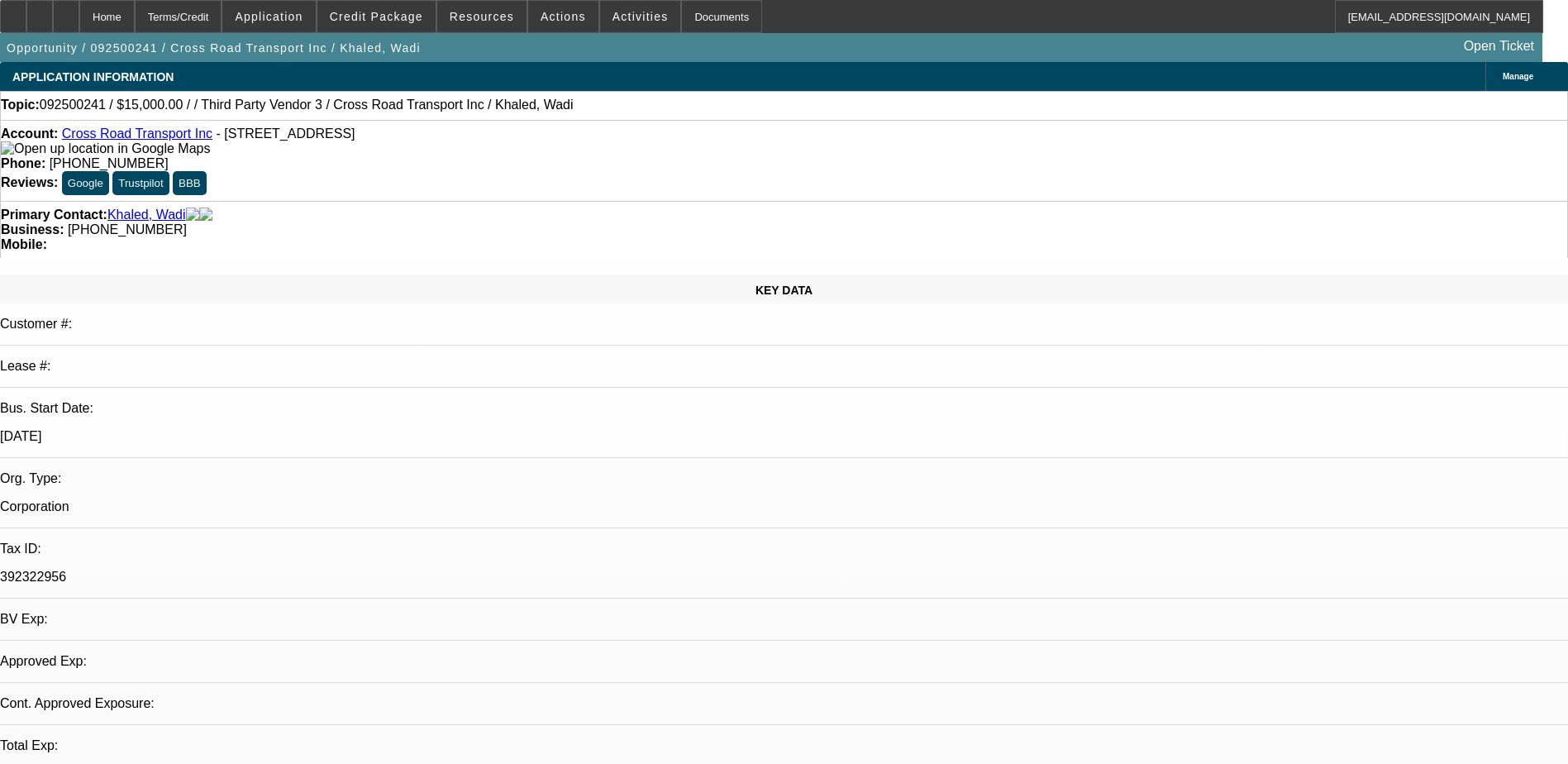
select select "4"
select select "0"
select select "2"
select select "0.1"
select select "1"
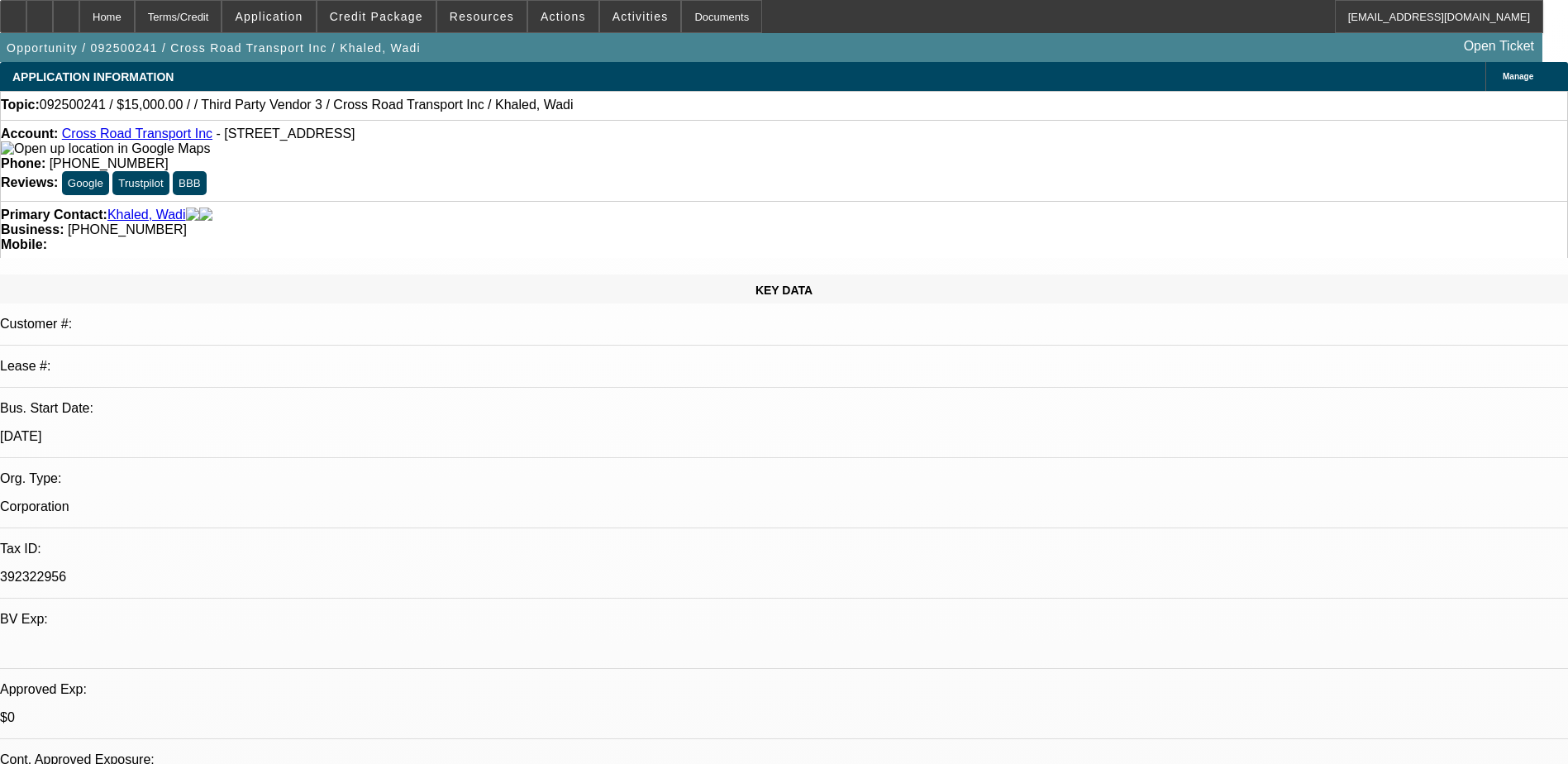
select select "2"
select select "4"
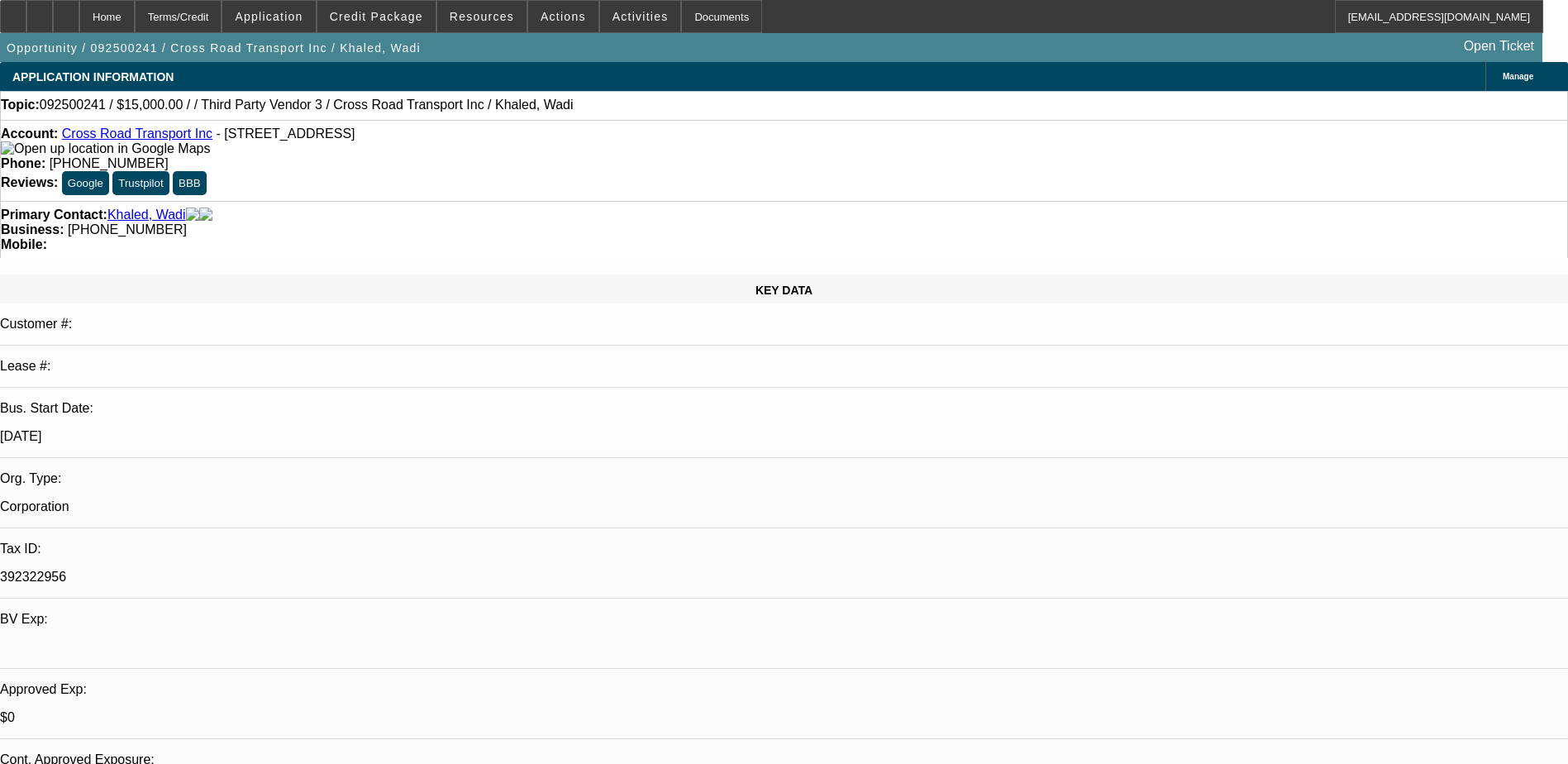
radio input "true"
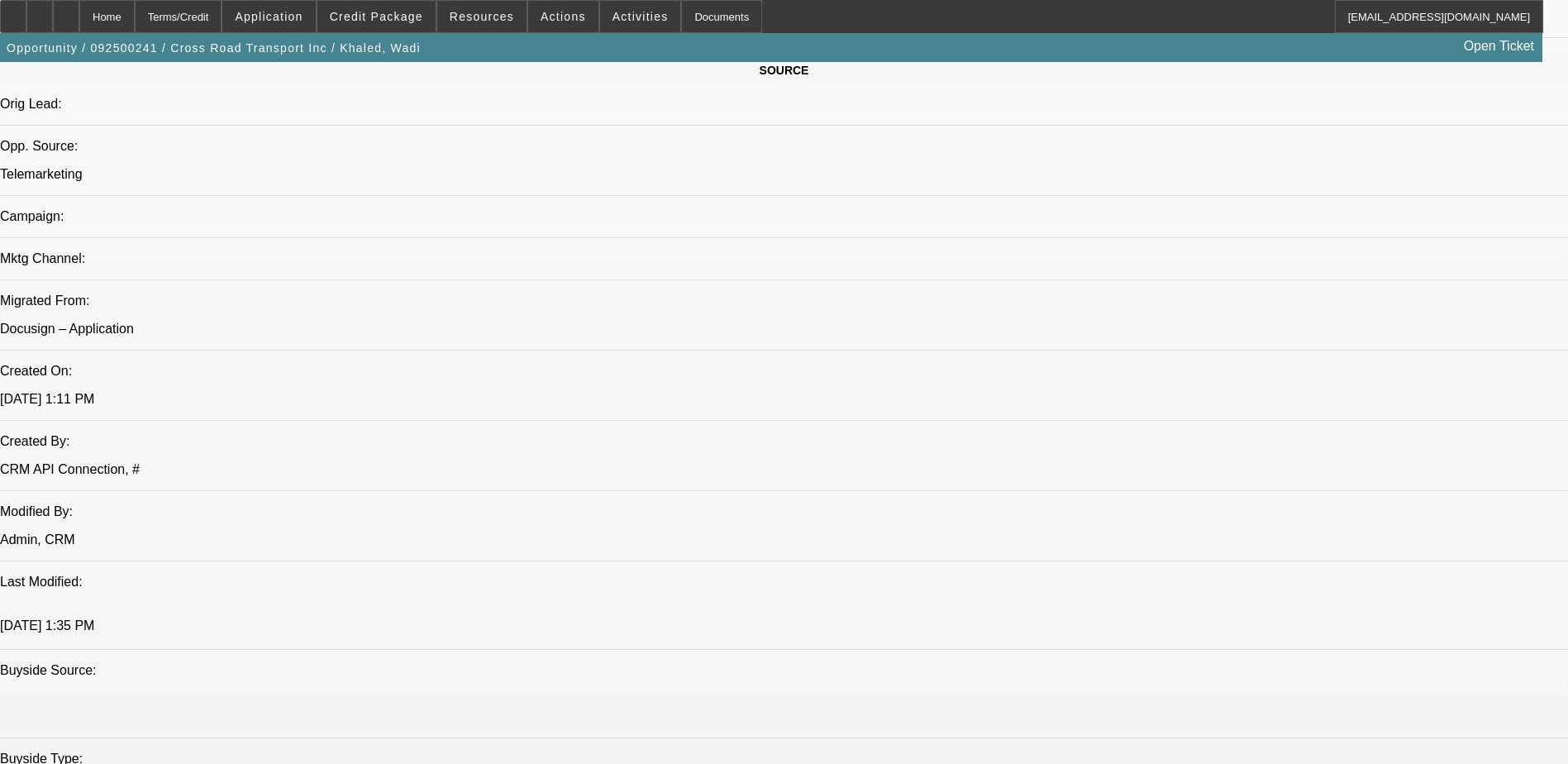
scroll to position [20, 0]
type textarea "-05/2025 Business started -Has a truck already and has been renting a trailer -…"
radio input "true"
